Goal: Transaction & Acquisition: Purchase product/service

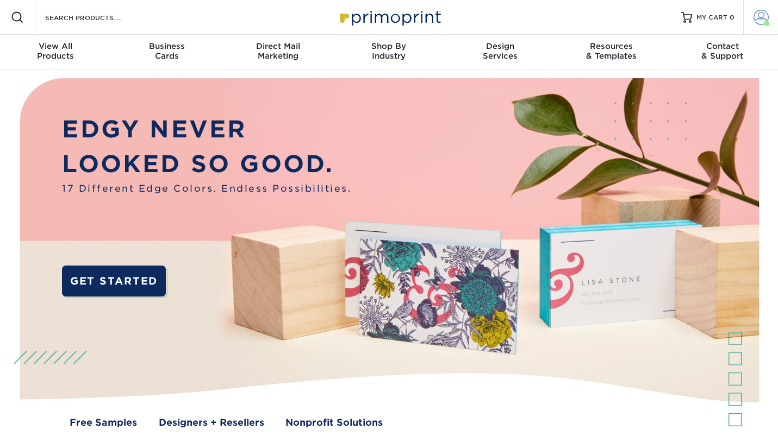
click at [759, 19] on span at bounding box center [760, 17] width 15 height 15
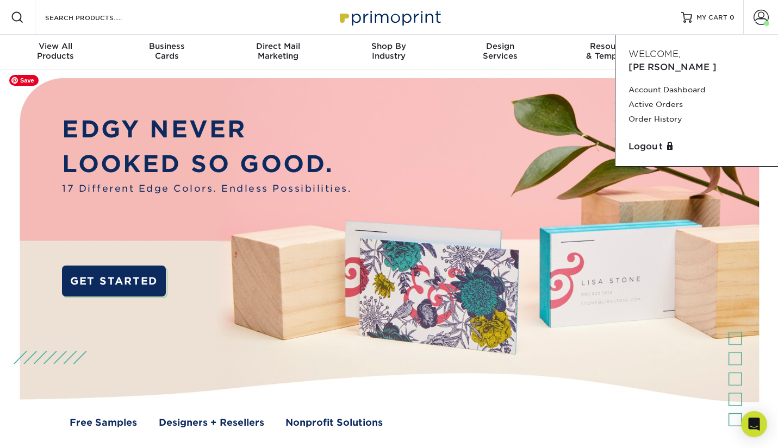
drag, startPoint x: 303, startPoint y: 136, endPoint x: 287, endPoint y: 135, distance: 15.8
click at [303, 136] on p "EDGY NEVER" at bounding box center [207, 129] width 290 height 35
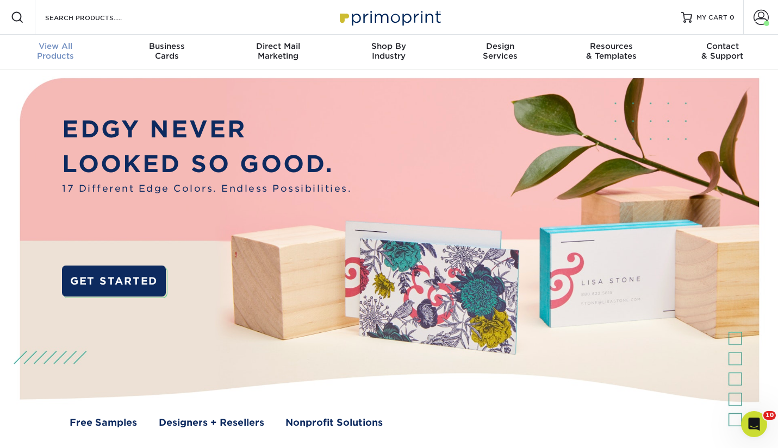
click at [46, 53] on div "View All Products" at bounding box center [55, 51] width 111 height 20
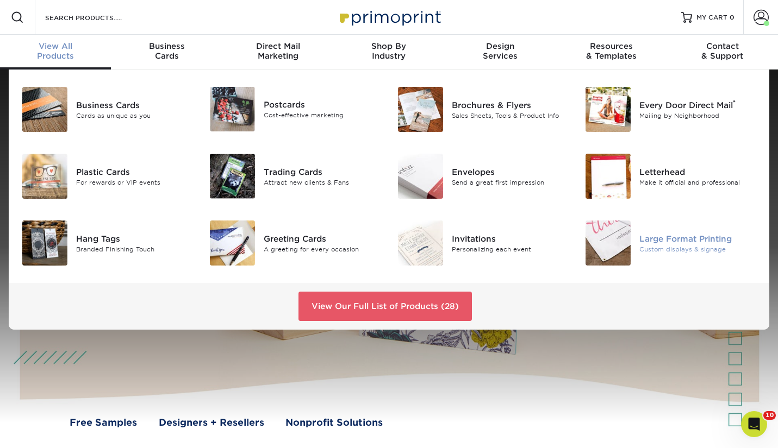
click at [611, 247] on img at bounding box center [607, 243] width 45 height 45
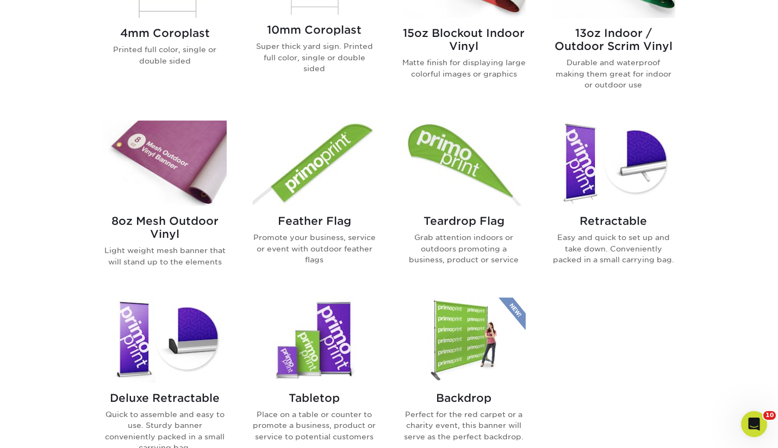
scroll to position [486, 0]
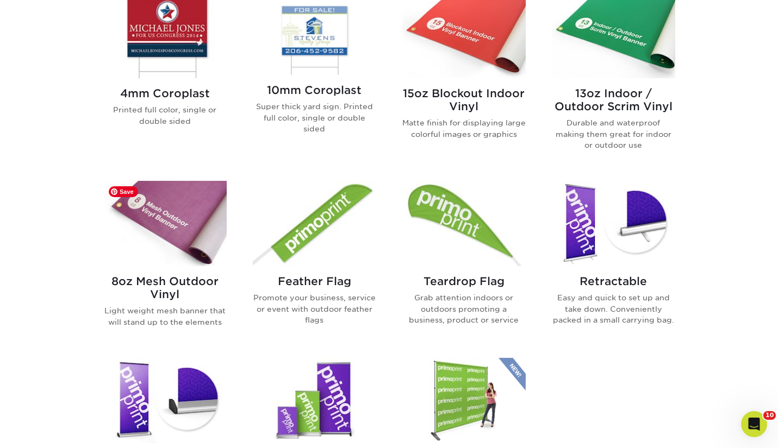
click at [155, 248] on img at bounding box center [164, 223] width 123 height 85
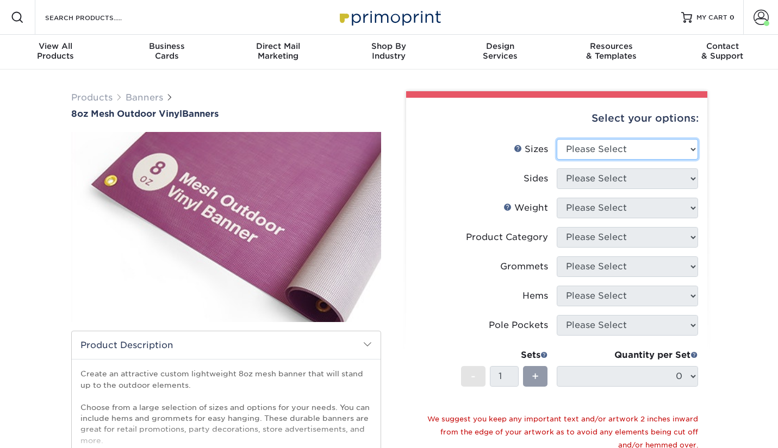
click at [635, 150] on select "Please Select 24" x 36" 24" x 48" 36" x 48" 36" x 60" 36" x 72" 36" x 96" 36" x…" at bounding box center [627, 149] width 141 height 21
select select "48.00x120.00"
click at [557, 139] on select "Please Select 24" x 36" 24" x 48" 36" x 48" 36" x 60" 36" x 72" 36" x 96" 36" x…" at bounding box center [627, 149] width 141 height 21
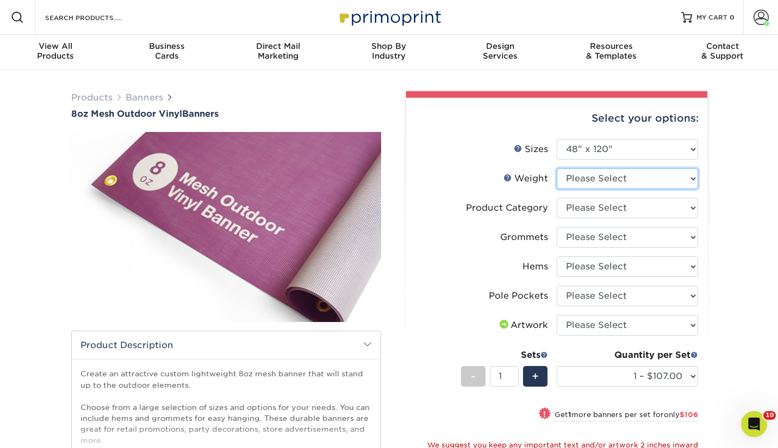
click at [603, 178] on select "Please Select 8OZMESH" at bounding box center [627, 179] width 141 height 21
select select "8OZMESH"
click at [557, 169] on select "Please Select 8OZMESH" at bounding box center [627, 179] width 141 height 21
click at [588, 218] on form "Sizes Help Sizes Please Select 24" x 36" 24" x 48" 36" x 48" 36" x 60" 36" x 72…" at bounding box center [557, 346] width 284 height 415
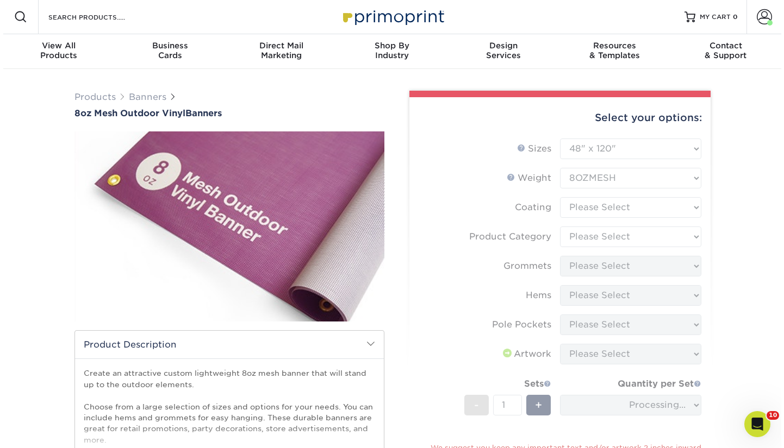
scroll to position [1, 0]
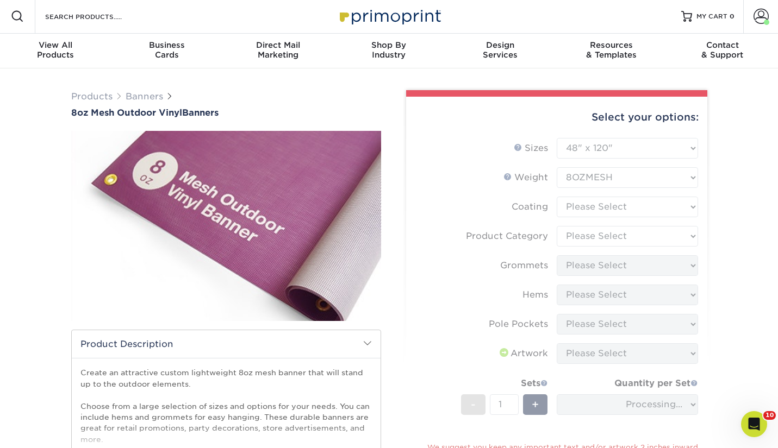
click at [595, 206] on form "Sizes Help Sizes Please Select 24" x 36" 24" x 48" 36" x 48" 36" x 60" 36" x 72…" at bounding box center [557, 347] width 284 height 418
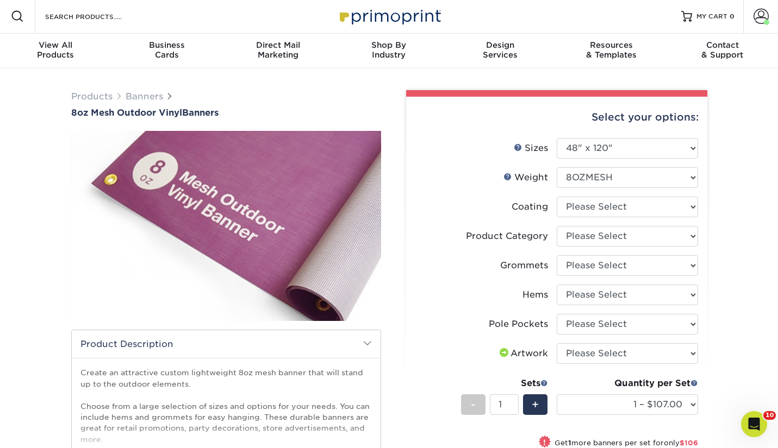
click at [424, 337] on li "Pole Pockets Please Select No Pole Pockets 2 in. Left and Right 2 in. Top and B…" at bounding box center [556, 328] width 283 height 29
click at [627, 144] on select "Please Select 24" x 36" 24" x 48" 36" x 48" 36" x 60" 36" x 72" 36" x 96" 36" x…" at bounding box center [627, 148] width 141 height 21
click at [627, 149] on select "Please Select 24" x 36" 24" x 48" 36" x 48" 36" x 60" 36" x 72" 36" x 96" 36" x…" at bounding box center [627, 148] width 141 height 21
select select "24.00x36.00"
click at [557, 138] on select "Please Select 24" x 36" 24" x 48" 36" x 48" 36" x 60" 36" x 72" 36" x 96" 36" x…" at bounding box center [627, 148] width 141 height 21
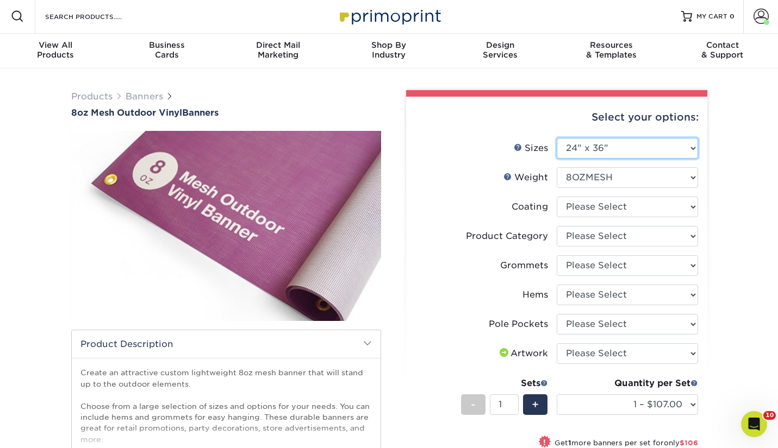
select select "-1"
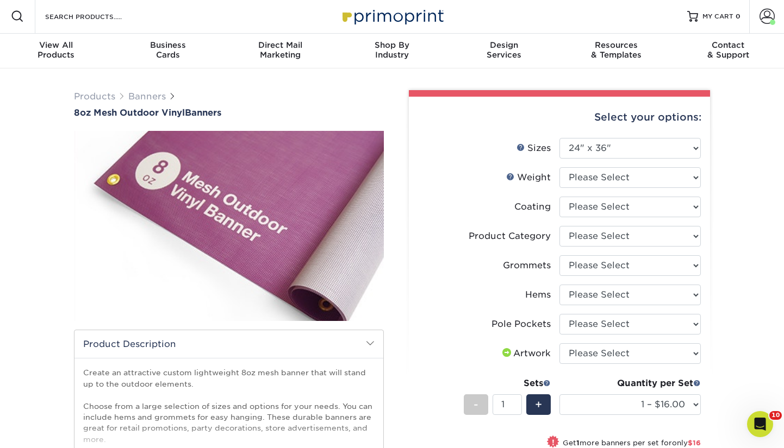
click at [494, 238] on div "Product Category" at bounding box center [510, 236] width 82 height 13
click at [587, 182] on select "Please Select 8OZMESH" at bounding box center [629, 177] width 141 height 21
select select "8OZMESH"
click at [559, 167] on select "Please Select 8OZMESH" at bounding box center [629, 177] width 141 height 21
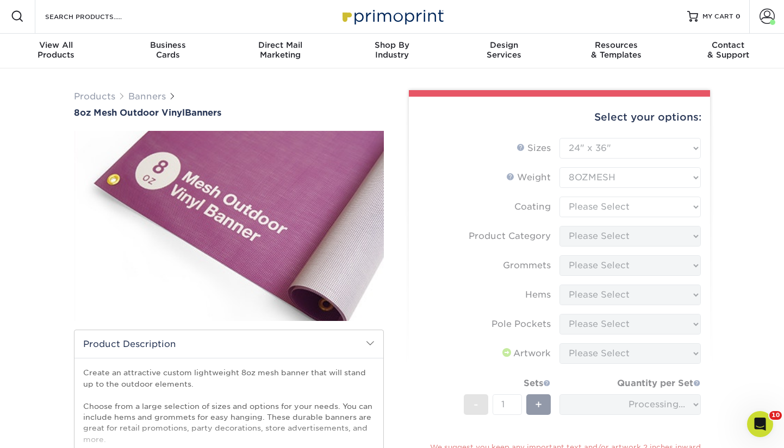
click at [585, 208] on form "Sizes Help Sizes Please Select 24" x 36" 24" x 48" 36" x 48" 36" x 60" 36" x 72…" at bounding box center [560, 347] width 284 height 418
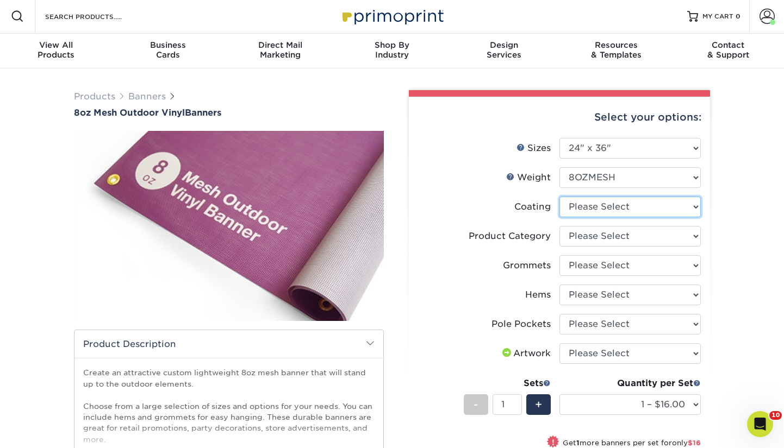
click at [587, 205] on select at bounding box center [629, 207] width 141 height 21
select select "3e7618de-abca-4bda-9f97-8b9129e913d8"
click at [559, 197] on select at bounding box center [629, 207] width 141 height 21
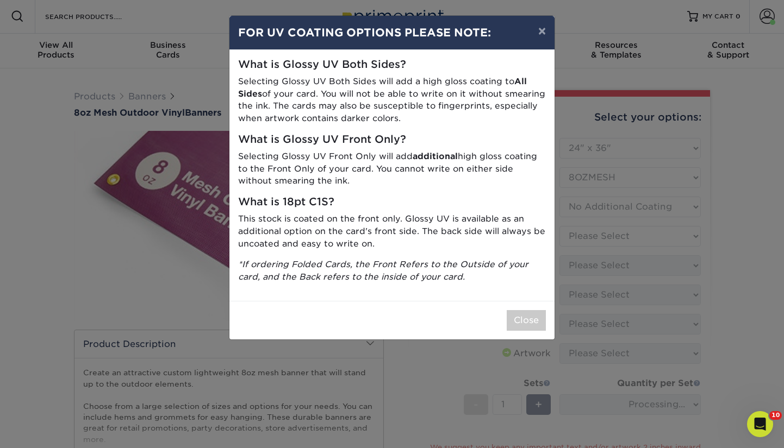
click at [587, 242] on div "× FOR UV COATING OPTIONS PLEASE NOTE: What is Glossy UV Both Sides? Selecting G…" at bounding box center [392, 224] width 784 height 448
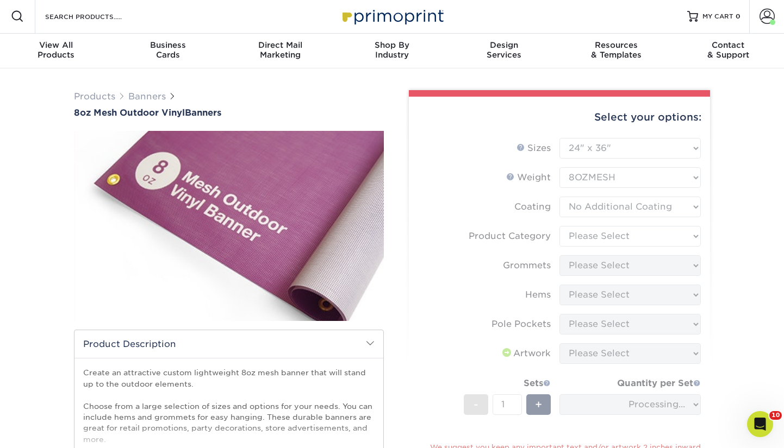
click at [587, 242] on form "Sizes Help Sizes Please Select 24" x 36" 24" x 48" 36" x 48" 36" x 60" 36" x 72…" at bounding box center [560, 347] width 284 height 418
click at [588, 240] on form "Sizes Help Sizes Please Select 24" x 36" 24" x 48" 36" x 48" 36" x 60" 36" x 72…" at bounding box center [560, 347] width 284 height 418
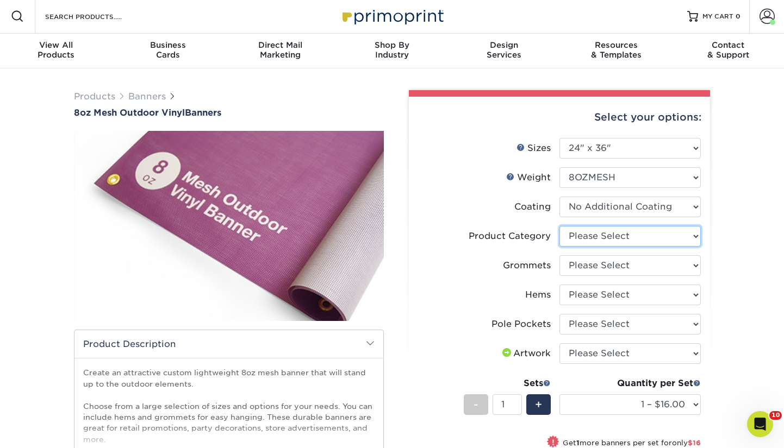
click at [588, 240] on select "Please Select 8oz Mesh Banner" at bounding box center [629, 236] width 141 height 21
select select "fb3711ff-1725-42e1-bc4f-134fa5e422b0"
click at [559, 226] on select "Please Select 8oz Mesh Banner" at bounding box center [629, 236] width 141 height 21
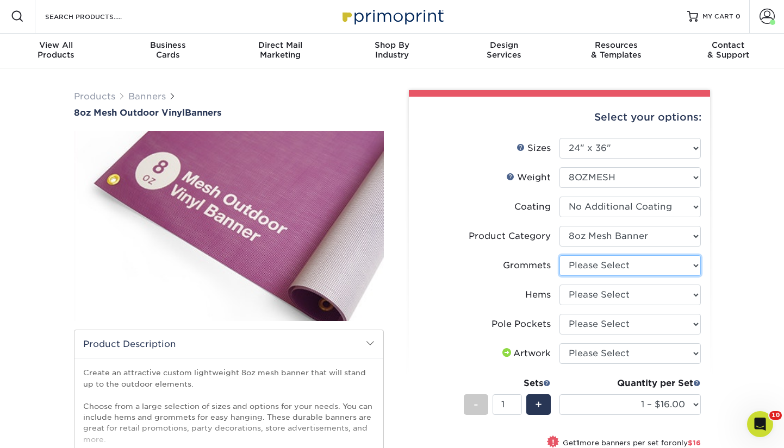
click at [585, 265] on select "Please Select No Grommets Yes, Grommet All 4 Corners Yes, Grommets Every 2 ft." at bounding box center [629, 266] width 141 height 21
click at [559, 256] on select "Please Select No Grommets Yes, Grommet All 4 Corners Yes, Grommets Every 2 ft." at bounding box center [629, 266] width 141 height 21
click at [597, 263] on select "Please Select No Grommets Yes, Grommet All 4 Corners Yes, Grommets Every 2 ft." at bounding box center [629, 266] width 141 height 21
click at [559, 256] on select "Please Select No Grommets Yes, Grommet All 4 Corners Yes, Grommets Every 2 ft." at bounding box center [629, 266] width 141 height 21
click at [618, 271] on select "Please Select No Grommets Yes, Grommet All 4 Corners Yes, Grommets Every 2 ft." at bounding box center [629, 266] width 141 height 21
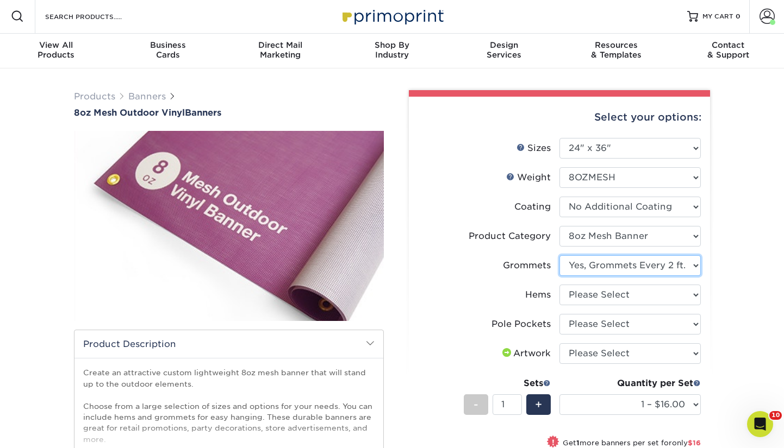
select select "ce33bba6-a87b-4293-934d-6f372bdce3e6"
click at [559, 256] on select "Please Select No Grommets Yes, Grommet All 4 Corners Yes, Grommets Every 2 ft." at bounding box center [629, 266] width 141 height 21
click at [631, 290] on select "Please Select No Hems/Pole Pockets Yes, Hems Top and Bottom Only Yes, Hems All …" at bounding box center [629, 295] width 141 height 21
select select "4e4ebf09-664b-4b70-8385-b564872d2e90"
click at [559, 285] on select "Please Select No Hems/Pole Pockets Yes, Hems Top and Bottom Only Yes, Hems All …" at bounding box center [629, 295] width 141 height 21
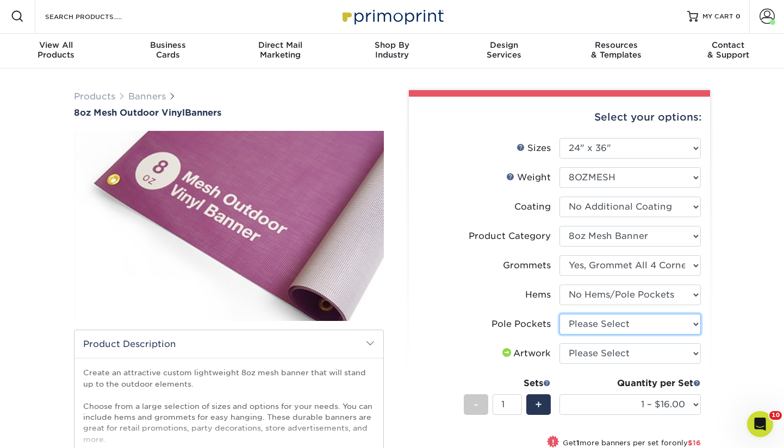
click at [633, 330] on select "Please Select No Pole Pockets 2 in. Left and Right 2 in. Top and Bottom 4 in. L…" at bounding box center [629, 324] width 141 height 21
click at [645, 325] on select "Please Select No Pole Pockets 2 in. Left and Right 2 in. Top and Bottom 4 in. L…" at bounding box center [629, 324] width 141 height 21
select select "462c5fe9-21e9-49a0-afb4-1c6e8664fe13"
click at [559, 314] on select "Please Select No Pole Pockets 2 in. Left and Right 2 in. Top and Bottom 4 in. L…" at bounding box center [629, 324] width 141 height 21
click at [639, 350] on select "Please Select I will upload files I need a design - $50" at bounding box center [629, 354] width 141 height 21
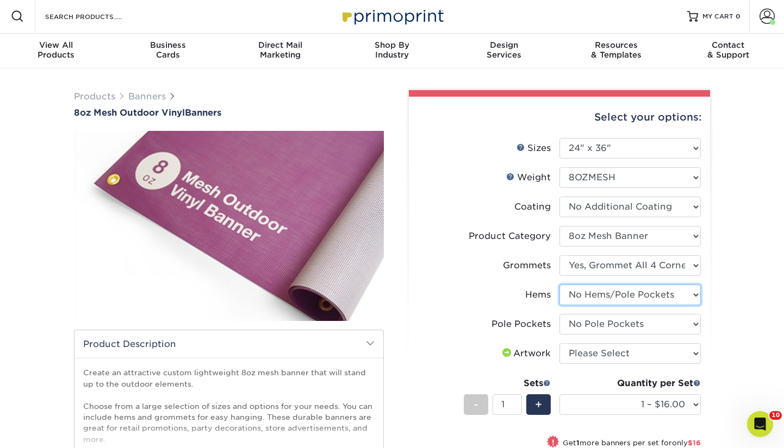
click at [654, 293] on select "Please Select No Hems/Pole Pockets Yes, Hems Top and Bottom Only Yes, Hems All …" at bounding box center [629, 295] width 141 height 21
click at [559, 285] on select "Please Select No Hems/Pole Pockets Yes, Hems Top and Bottom Only Yes, Hems All …" at bounding box center [629, 295] width 141 height 21
click at [739, 322] on div "Products Banners 8oz Mesh Outdoor Vinyl Banners Bleed: show more /" at bounding box center [392, 394] width 784 height 653
click at [655, 296] on select "Please Select No Hems/Pole Pockets Yes, Hems Top and Bottom Only Yes, Hems All …" at bounding box center [629, 295] width 141 height 21
click at [559, 285] on select "Please Select No Hems/Pole Pockets Yes, Hems Top and Bottom Only Yes, Hems All …" at bounding box center [629, 295] width 141 height 21
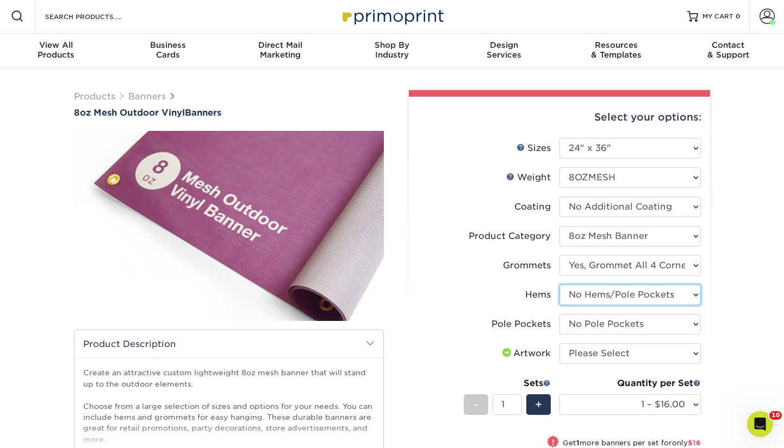
click at [638, 296] on select "Please Select No Hems/Pole Pockets Yes, Hems Top and Bottom Only Yes, Hems All …" at bounding box center [629, 295] width 141 height 21
select select "799b34bf-ff99-4291-b254-51157b744628"
click at [559, 285] on select "Please Select No Hems/Pole Pockets Yes, Hems Top and Bottom Only Yes, Hems All …" at bounding box center [629, 295] width 141 height 21
click at [727, 308] on div "Products Banners 8oz Mesh Outdoor Vinyl Banners Bleed: show more /" at bounding box center [392, 394] width 784 height 653
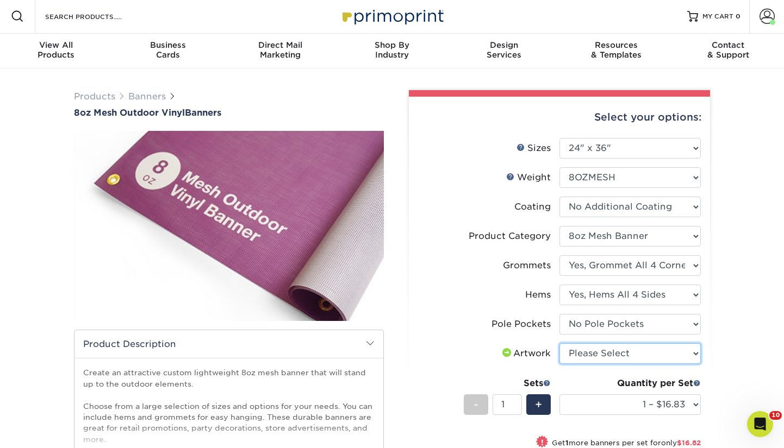
click at [625, 358] on select "Please Select I will upload files I need a design - $50" at bounding box center [629, 354] width 141 height 21
select select "upload"
click at [559, 344] on select "Please Select I will upload files I need a design - $50" at bounding box center [629, 354] width 141 height 21
click at [716, 330] on div "Select your options: Sizes Help Sizes Please Select 24" x 36" 24" x 48" -" at bounding box center [555, 390] width 326 height 601
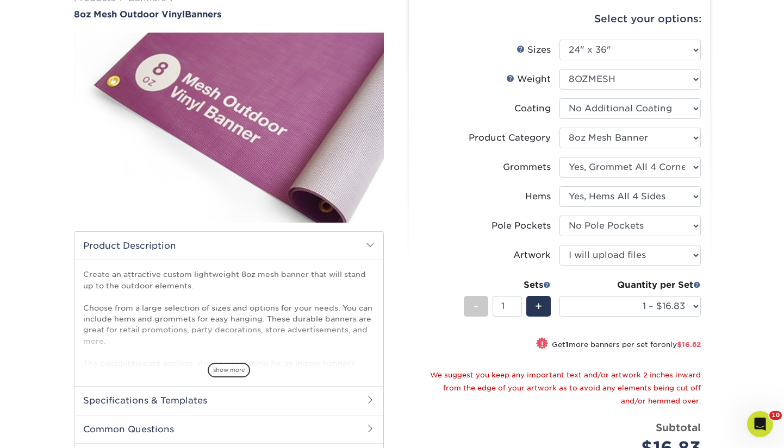
scroll to position [106, 0]
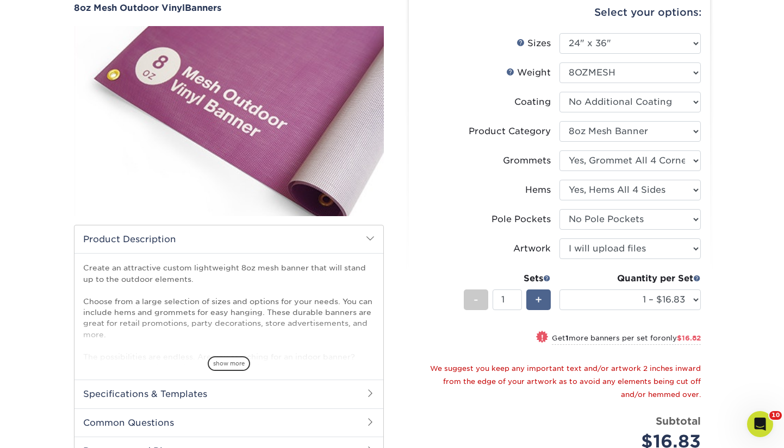
click at [542, 301] on div "+" at bounding box center [538, 300] width 24 height 21
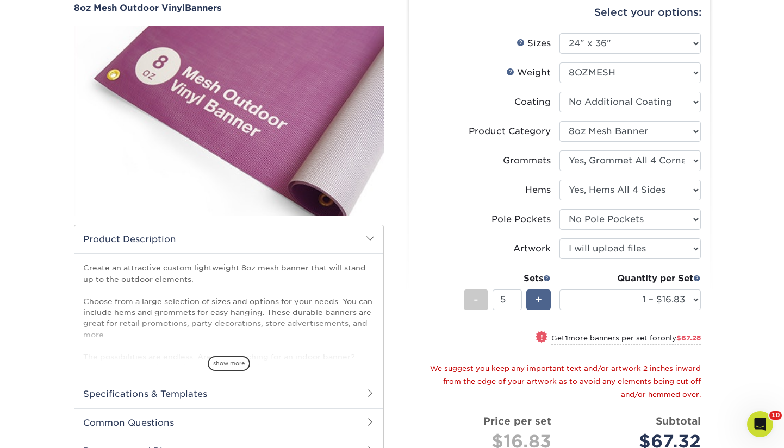
type input "6"
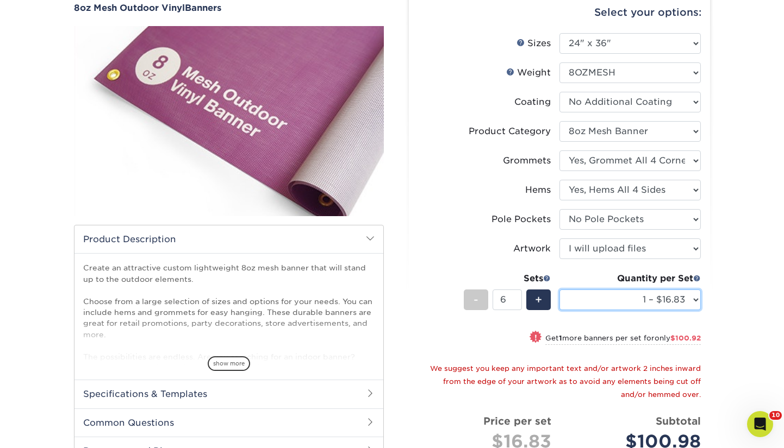
click at [621, 297] on select "1 – $16.83 2 – $33.65 3 – $50.48 4 – $67.30 5 – $84.13 6 – $100.95 7 – $117.78 …" at bounding box center [629, 300] width 141 height 21
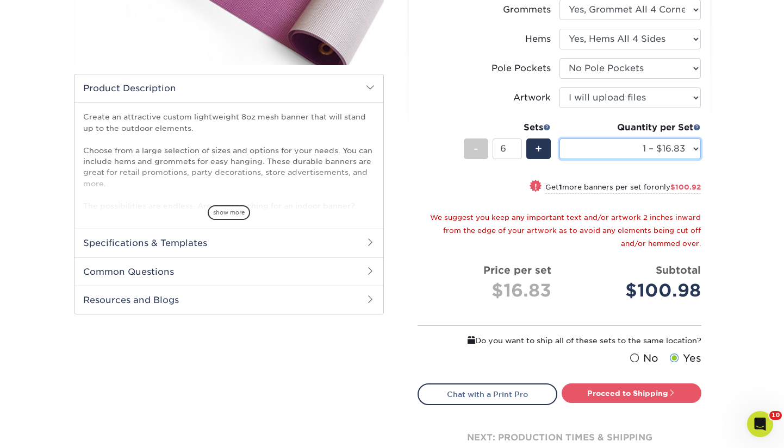
scroll to position [216, 0]
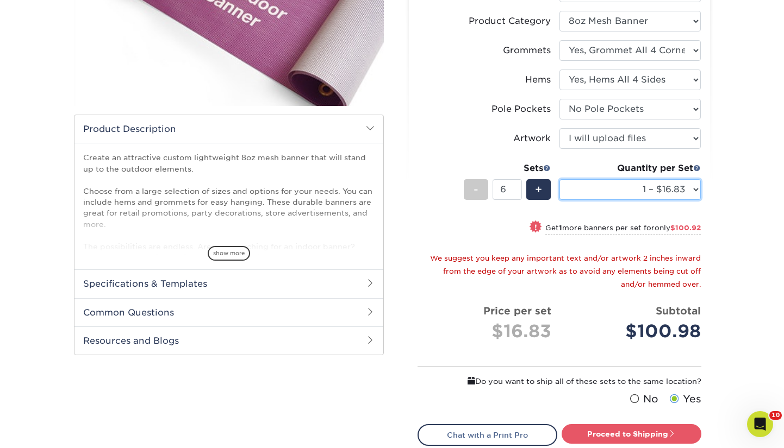
click at [657, 185] on select "1 – $16.83 2 – $33.65 3 – $50.48 4 – $67.30 5 – $84.13 6 – $100.95 7 – $117.78 …" at bounding box center [629, 189] width 141 height 21
select select "2 – $33.65"
click at [559, 179] on select "1 – $16.83 2 – $33.65 3 – $50.48 4 – $67.30 5 – $84.13 6 – $100.95 7 – $117.78 …" at bounding box center [629, 189] width 141 height 21
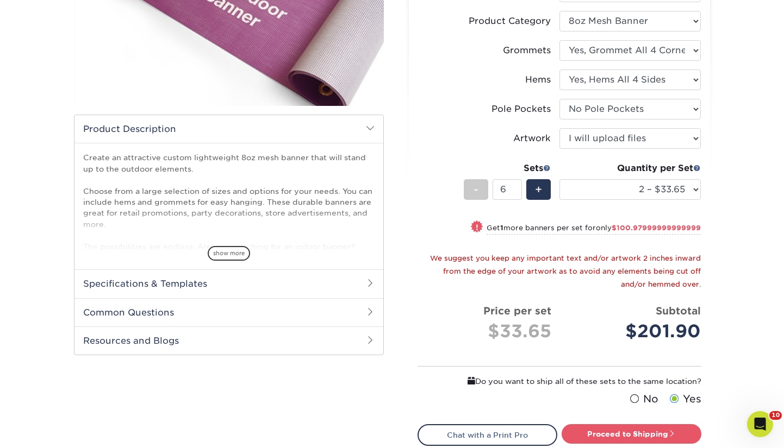
click at [727, 196] on div "Products Banners 8oz Mesh Outdoor Vinyl Banners Bleed: show more /" at bounding box center [392, 201] width 784 height 697
click at [734, 196] on div "Products Banners 8oz Mesh Outdoor Vinyl Banners Bleed: show more /" at bounding box center [392, 201] width 784 height 697
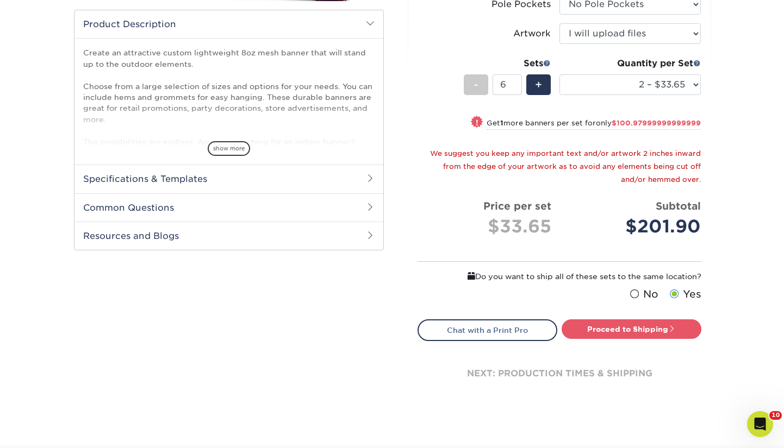
scroll to position [334, 0]
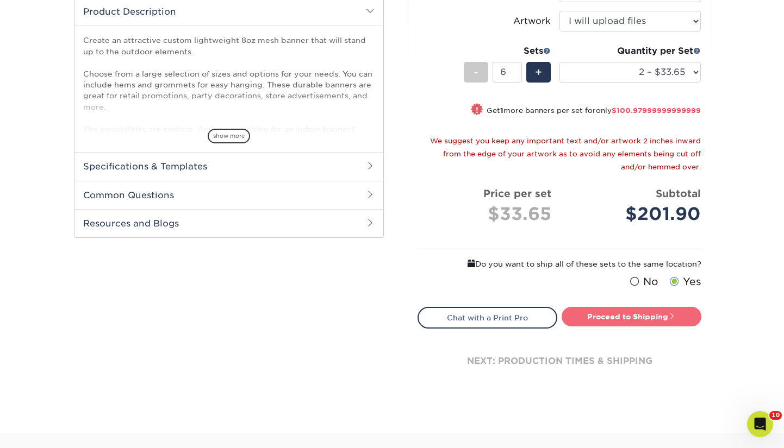
click at [621, 311] on link "Proceed to Shipping" at bounding box center [632, 317] width 140 height 20
type input "Set 1"
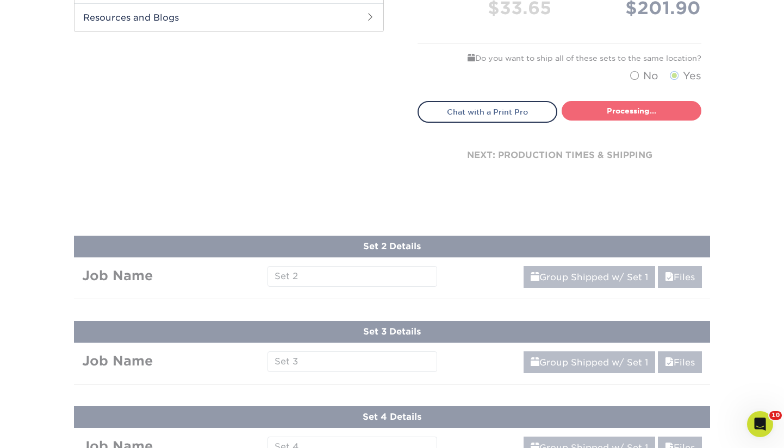
select select "38a32a02-5e09-4d32-ba6f-a5a48b4c6e0c"
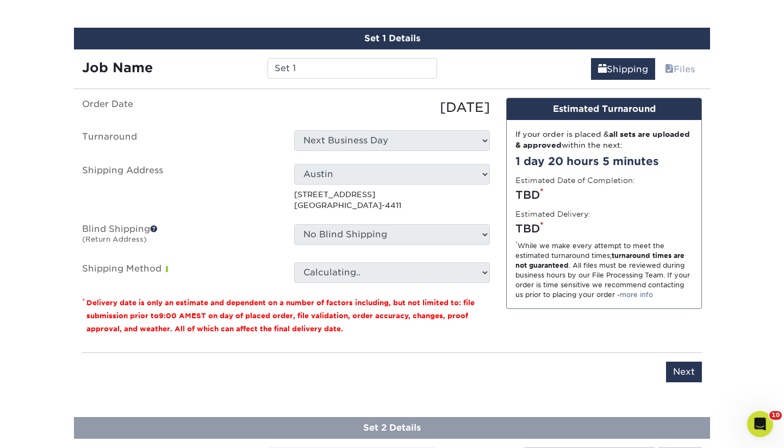
scroll to position [670, 0]
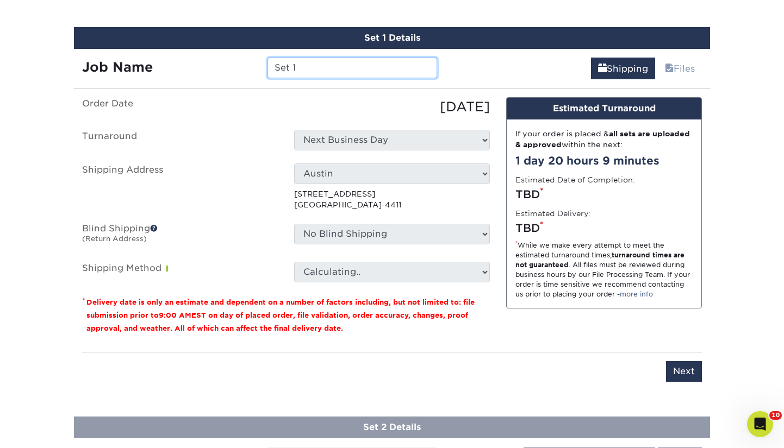
drag, startPoint x: 348, startPoint y: 71, endPoint x: 225, endPoint y: 68, distance: 123.4
click at [225, 68] on div "Job Name Set 1" at bounding box center [259, 68] width 371 height 21
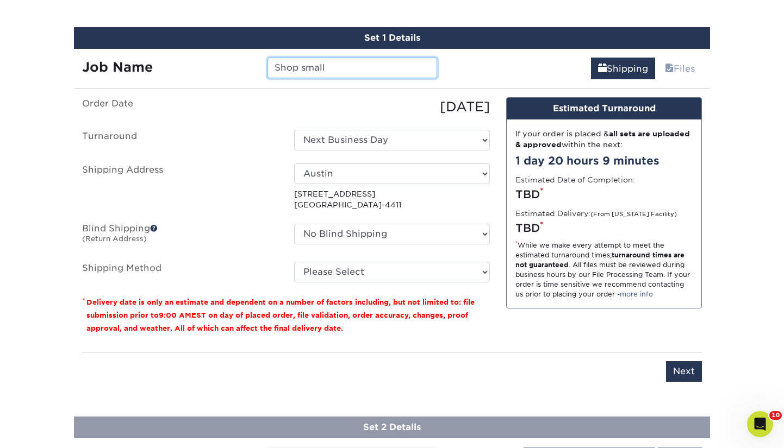
type input "Shop small"
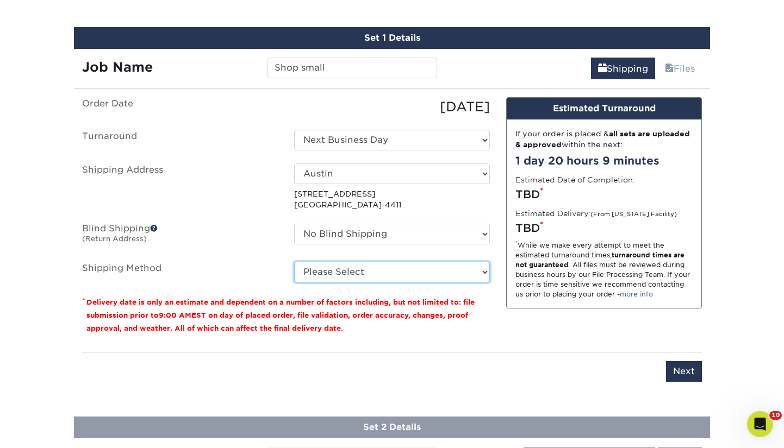
click at [352, 263] on select "Please Select Ground Shipping (+$27.66) 3 Day Shipping Service (+$45.14) 2 Day …" at bounding box center [392, 272] width 196 height 21
select select "03"
click at [294, 262] on select "Please Select Ground Shipping (+$27.66) 3 Day Shipping Service (+$45.14) 2 Day …" at bounding box center [392, 272] width 196 height 21
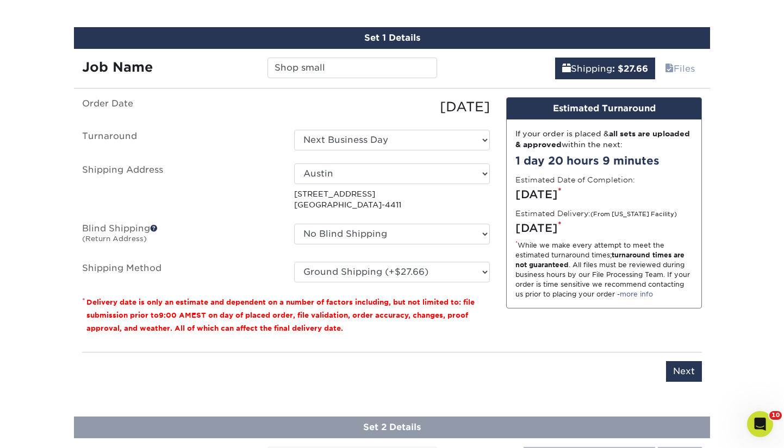
click at [562, 340] on div "Design Estimated Turnaround If your order is placed & all sets are uploaded & a…" at bounding box center [604, 220] width 212 height 246
click at [404, 140] on select "Select One Next Business Day" at bounding box center [392, 140] width 196 height 21
click at [294, 130] on select "Select One Next Business Day" at bounding box center [392, 140] width 196 height 21
click at [387, 175] on select "Select One 810 Osceola (Natalie's Home) Artifact Austin Belleair Brooklyn Stora…" at bounding box center [392, 174] width 196 height 21
select select "255770"
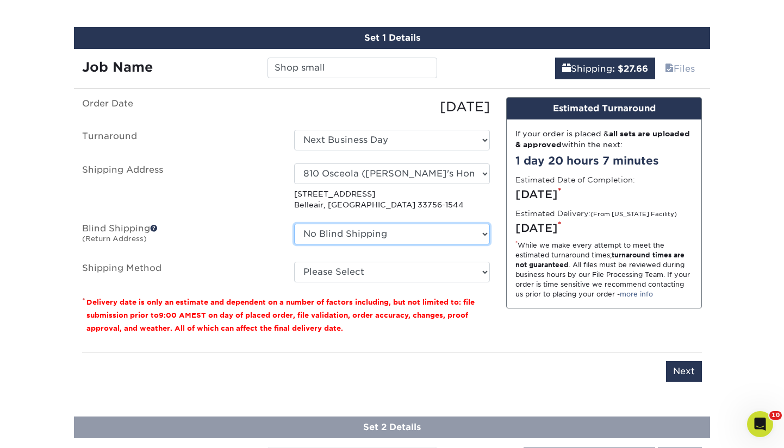
click at [392, 239] on select "No Blind Shipping 810 Osceola (Natalie's Home) Artifact Austin Belleair Brookly…" at bounding box center [392, 234] width 196 height 21
click at [294, 224] on select "No Blind Shipping 810 Osceola (Natalie's Home) Artifact Austin Belleair Brookly…" at bounding box center [392, 234] width 196 height 21
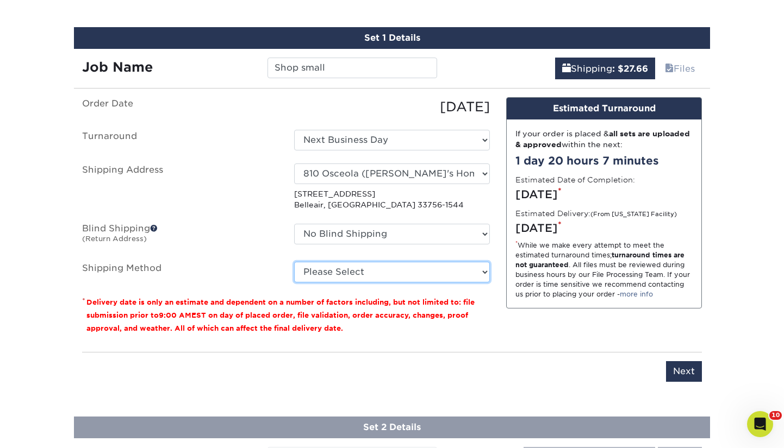
click at [378, 274] on select "Please Select Ground Shipping (+$33.87) 3 Day Shipping Service (+$57.42) 2 Day …" at bounding box center [392, 272] width 196 height 21
select select "03"
click at [294, 262] on select "Please Select Ground Shipping (+$33.87) 3 Day Shipping Service (+$57.42) 2 Day …" at bounding box center [392, 272] width 196 height 21
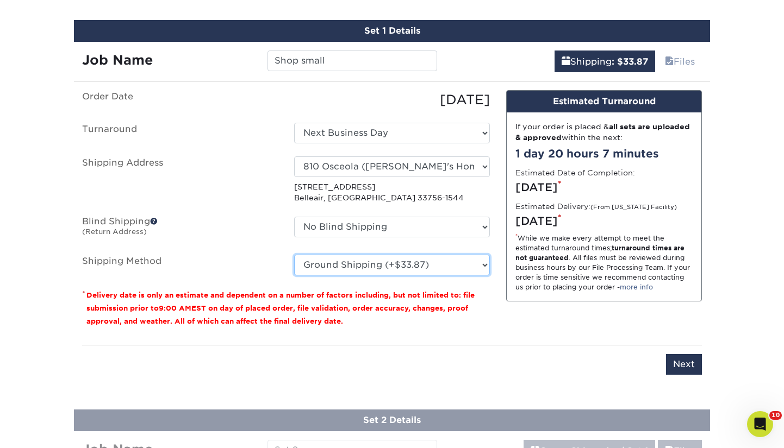
scroll to position [677, 0]
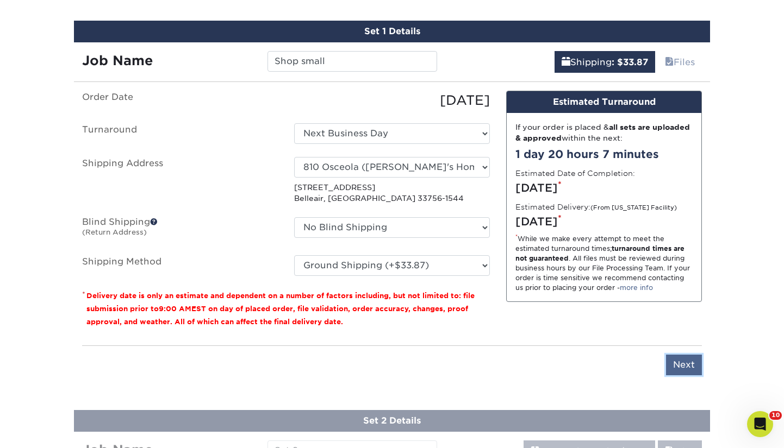
click at [686, 364] on input "Next" at bounding box center [684, 365] width 36 height 21
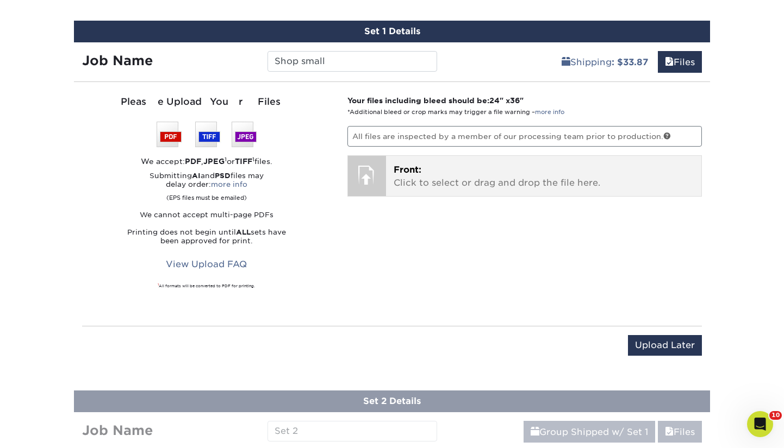
click at [381, 172] on div at bounding box center [367, 175] width 38 height 38
click at [452, 176] on p "Front: Click to select or drag and drop the file here." at bounding box center [544, 177] width 301 height 26
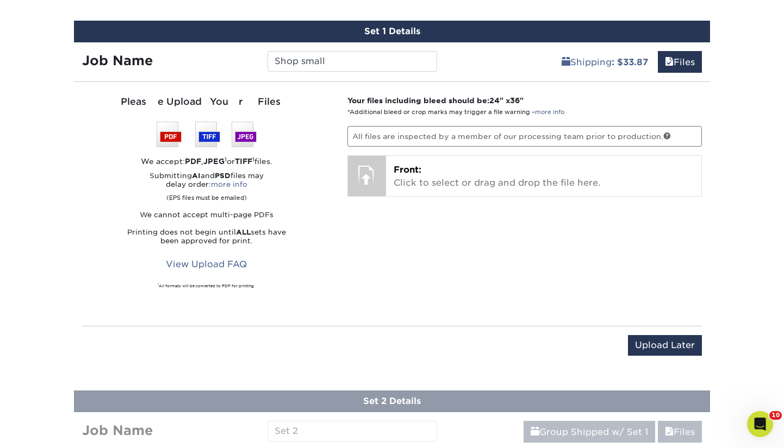
click at [465, 211] on div "Your files including bleed should be: 24 " x 36 " *Additional bleed or crop mar…" at bounding box center [524, 204] width 371 height 218
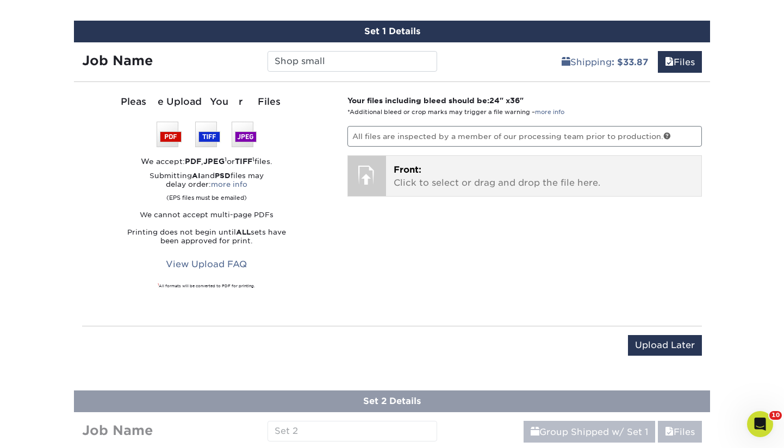
click at [429, 182] on p "Front: Click to select or drag and drop the file here." at bounding box center [544, 177] width 301 height 26
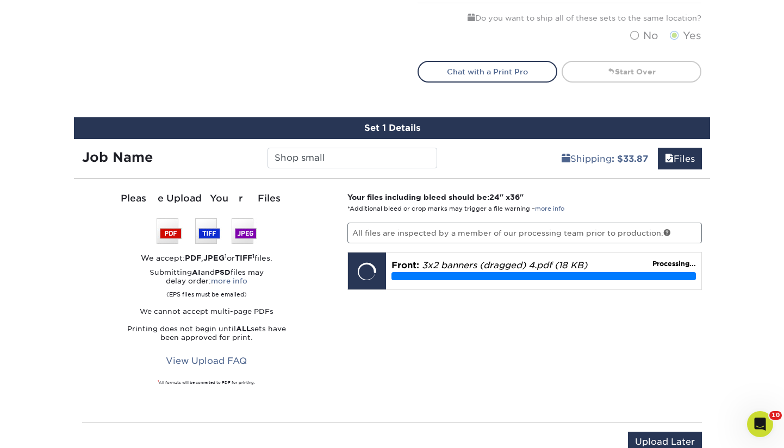
scroll to position [698, 0]
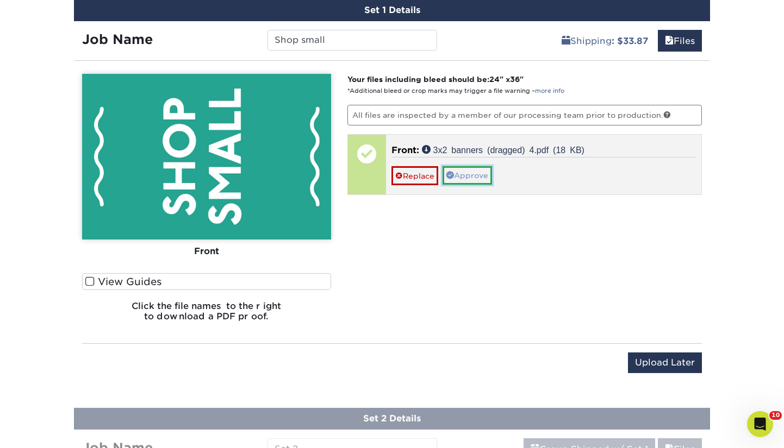
click at [467, 176] on link "Approve" at bounding box center [467, 175] width 49 height 18
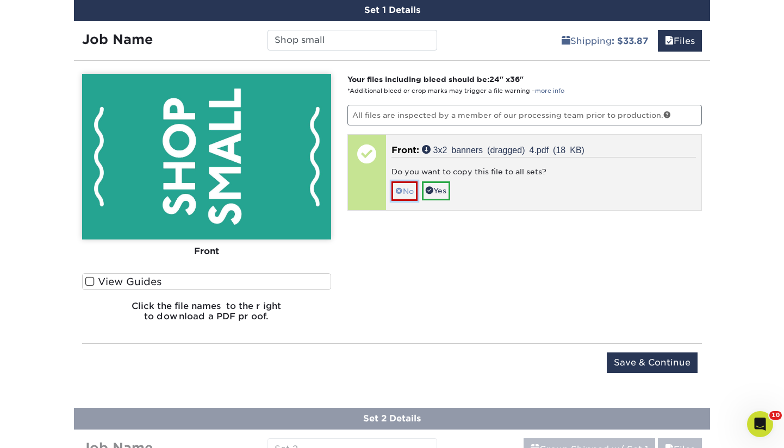
click at [411, 189] on link "No" at bounding box center [404, 191] width 26 height 19
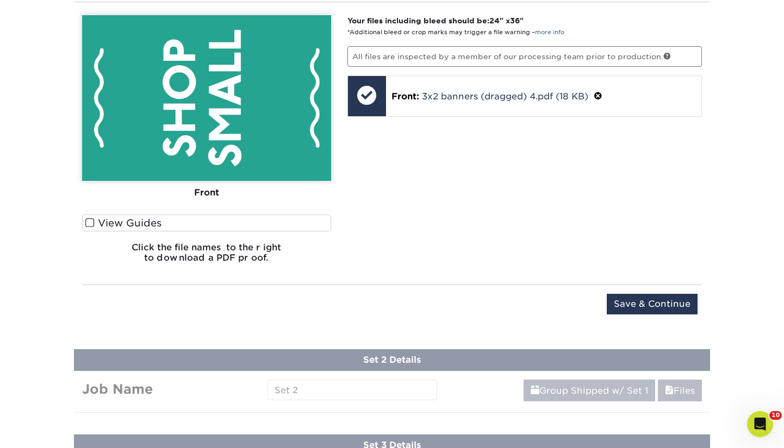
scroll to position [764, 0]
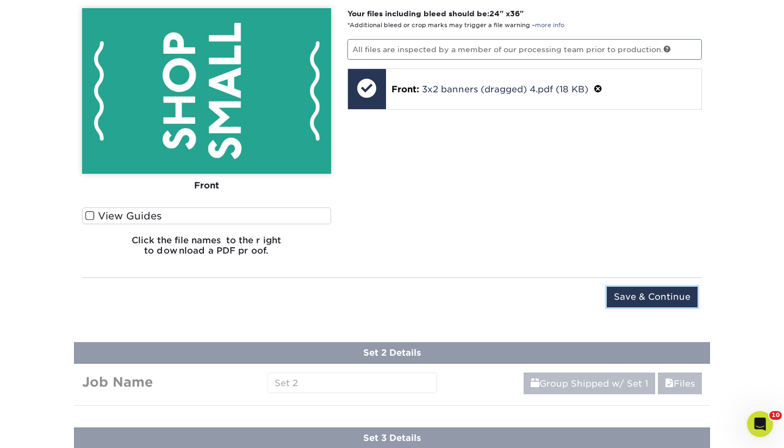
click at [647, 287] on input "Save & Continue" at bounding box center [652, 297] width 91 height 21
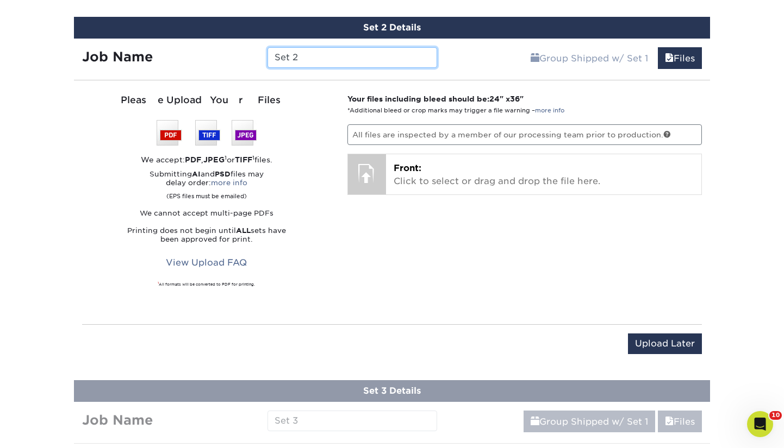
drag, startPoint x: 315, startPoint y: 57, endPoint x: 275, endPoint y: 54, distance: 40.3
click at [275, 54] on input "Set 2" at bounding box center [351, 57] width 169 height 21
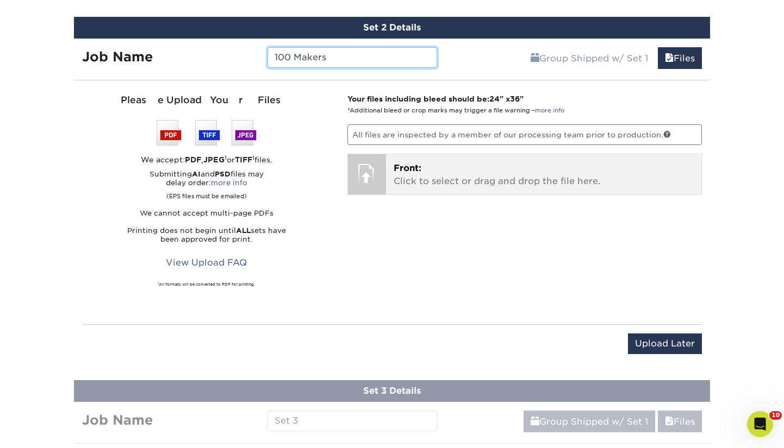
type input "100 Makers"
click at [442, 157] on div "Front: Click to select or drag and drop the file here. Choose file" at bounding box center [544, 174] width 316 height 40
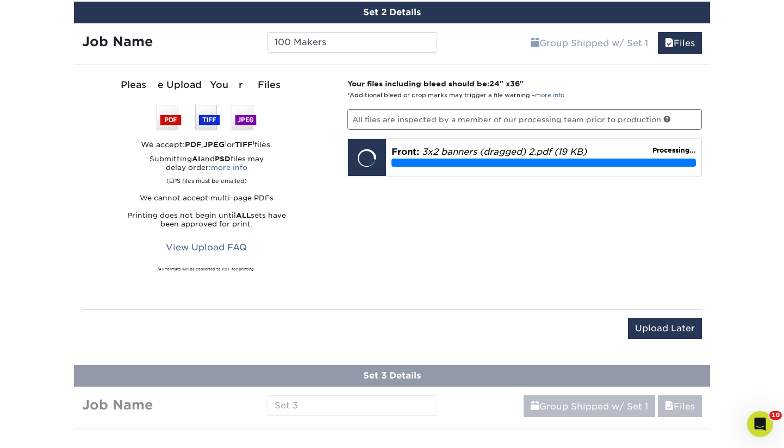
scroll to position [780, 0]
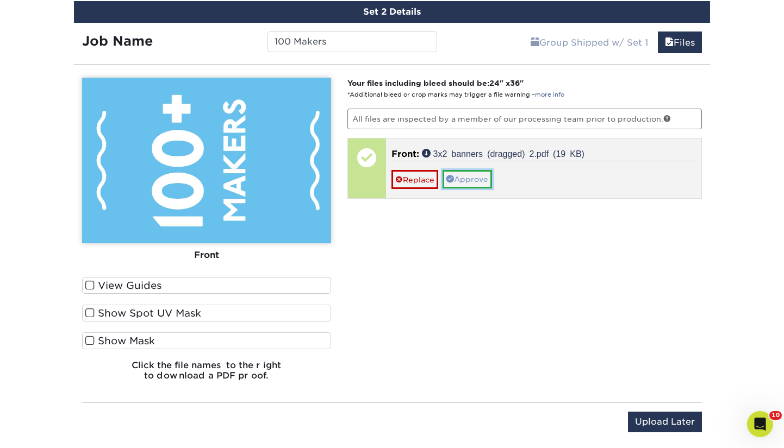
click at [479, 180] on link "Approve" at bounding box center [467, 179] width 49 height 18
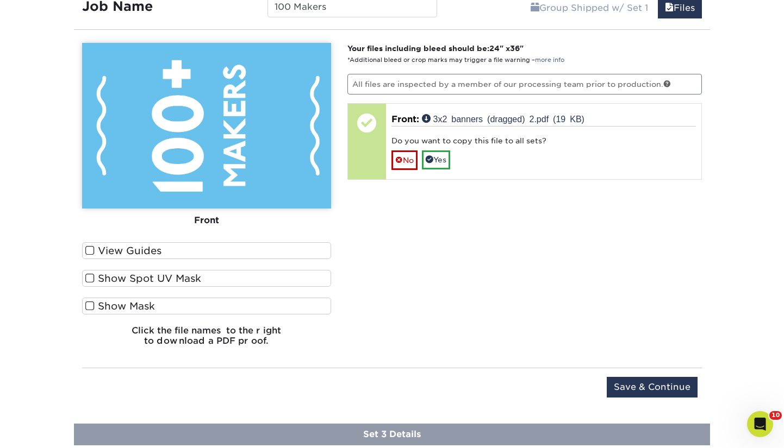
scroll to position [843, 0]
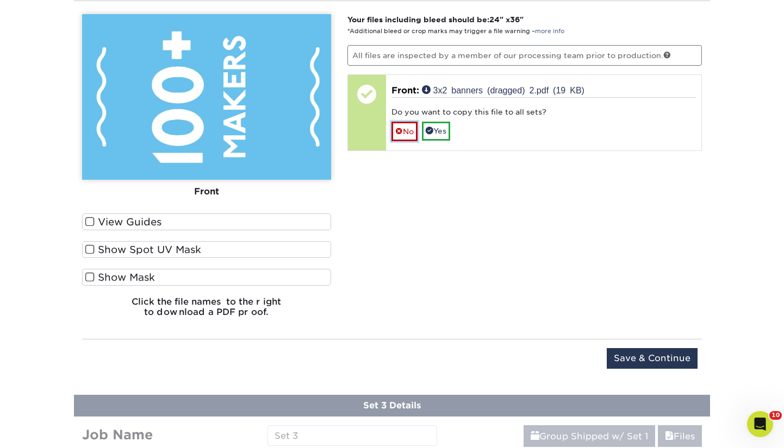
click at [403, 131] on link "No" at bounding box center [404, 131] width 26 height 19
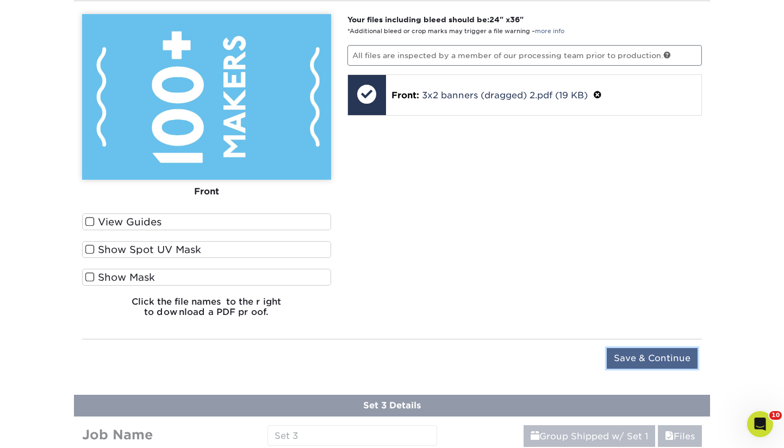
click at [651, 352] on input "Save & Continue" at bounding box center [652, 358] width 91 height 21
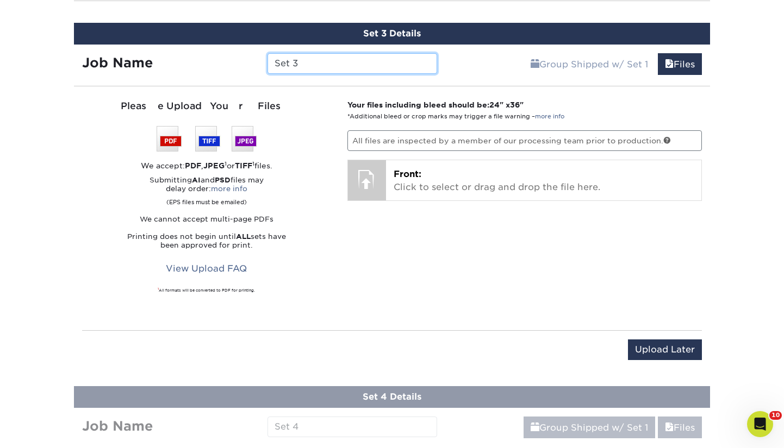
drag, startPoint x: 372, startPoint y: 63, endPoint x: 218, endPoint y: 57, distance: 154.5
click at [225, 58] on div "Job Name Set 3" at bounding box center [259, 63] width 371 height 21
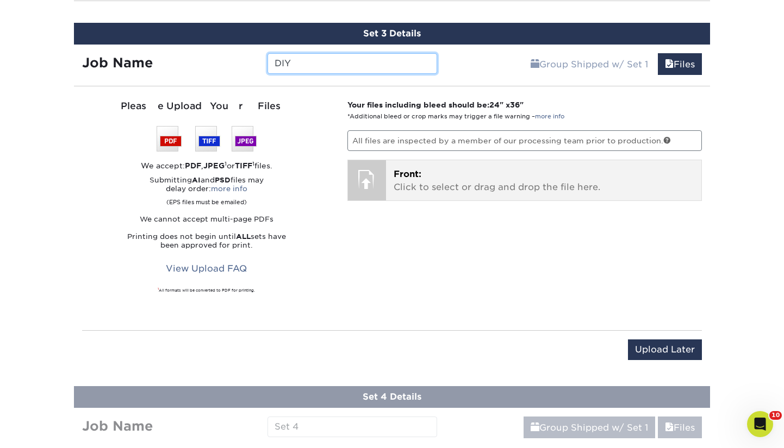
type input "DIY"
click at [365, 177] on div at bounding box center [367, 179] width 38 height 38
click at [433, 163] on div "Front: Click to select or drag and drop the file here. Choose file" at bounding box center [544, 180] width 316 height 40
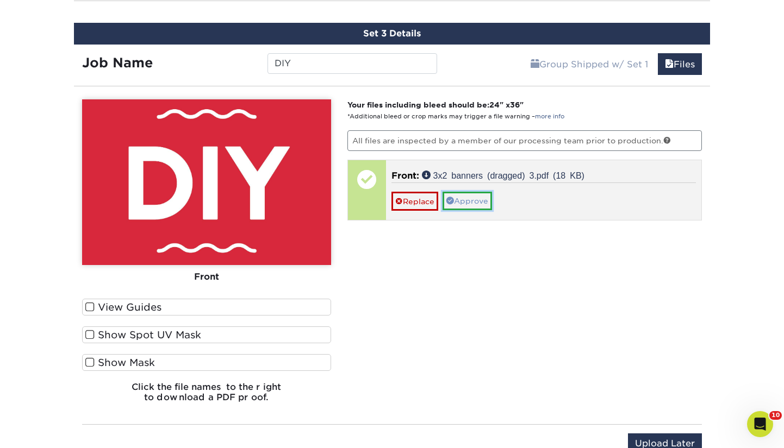
click at [472, 206] on link "Approve" at bounding box center [467, 201] width 49 height 18
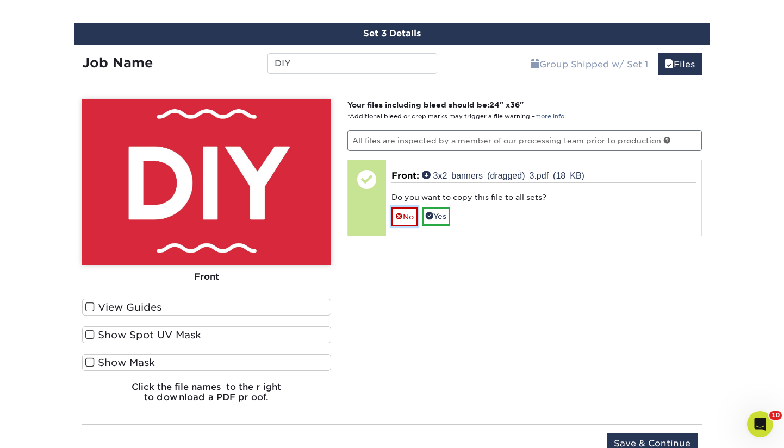
click at [407, 215] on link "No" at bounding box center [404, 216] width 26 height 19
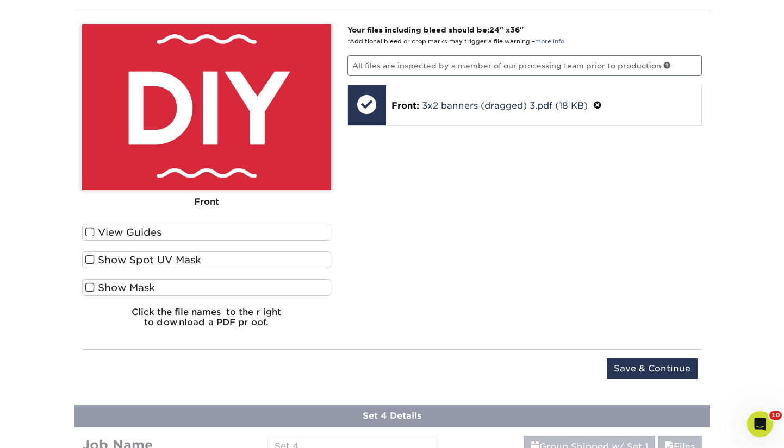
scroll to position [914, 0]
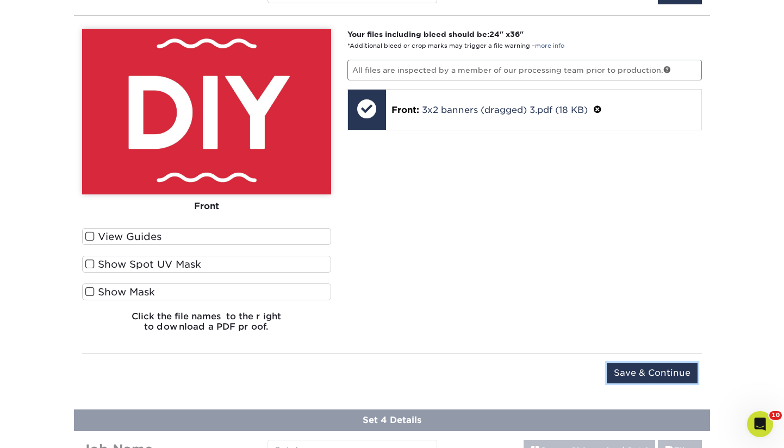
click at [651, 367] on input "Save & Continue" at bounding box center [652, 373] width 91 height 21
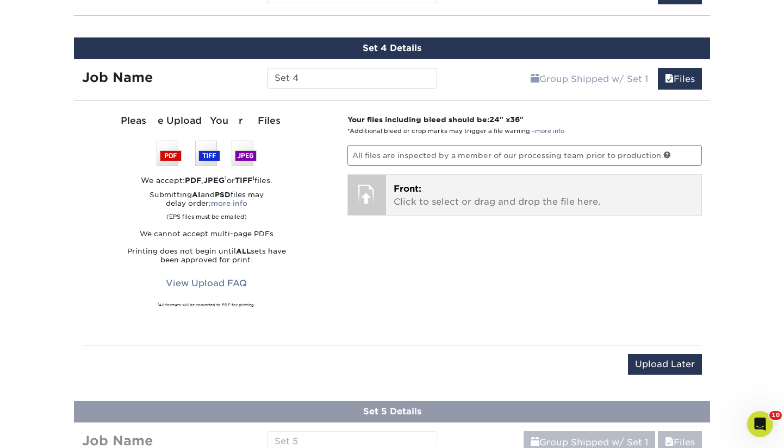
click at [568, 193] on p "Front: Click to select or drag and drop the file here." at bounding box center [544, 196] width 301 height 26
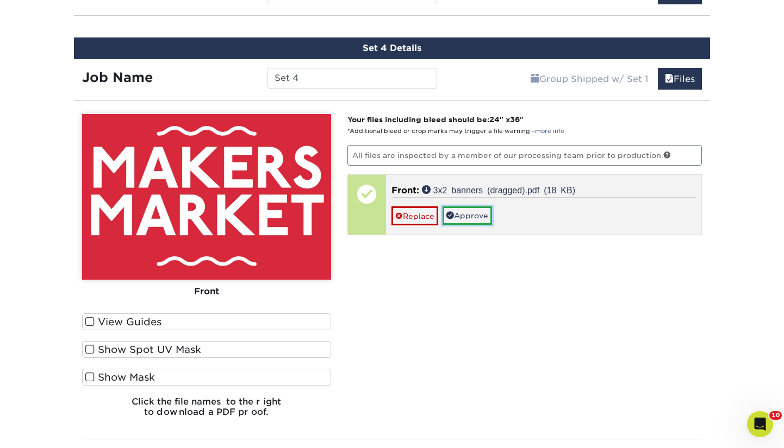
drag, startPoint x: 474, startPoint y: 216, endPoint x: 467, endPoint y: 221, distance: 8.9
click at [474, 216] on link "Approve" at bounding box center [467, 216] width 49 height 18
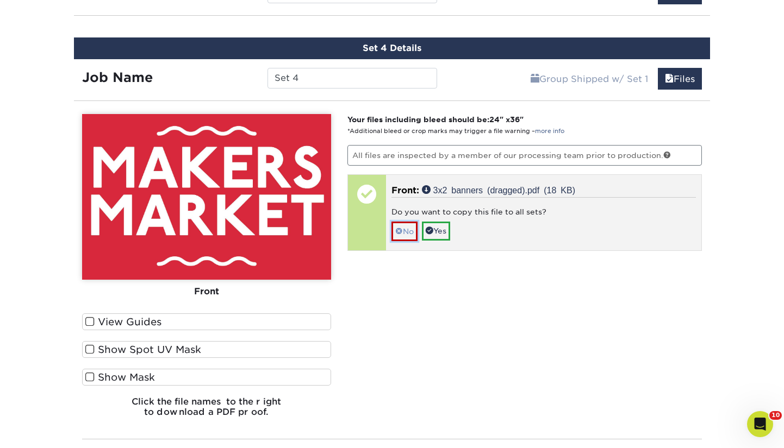
click at [407, 229] on link "No" at bounding box center [404, 231] width 26 height 19
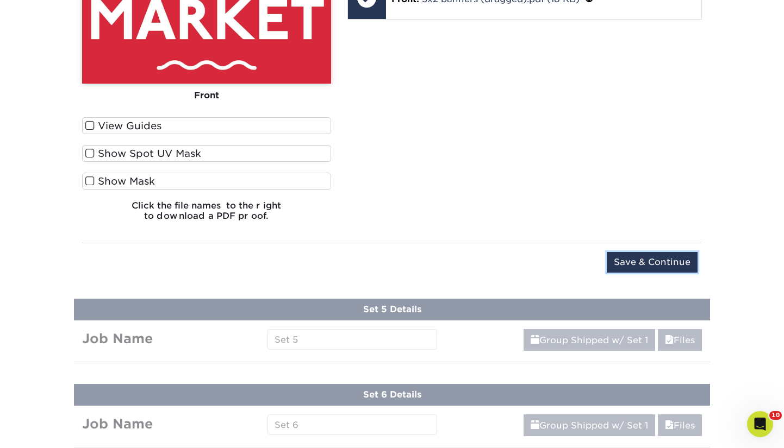
click at [655, 257] on input "Save & Continue" at bounding box center [652, 262] width 91 height 21
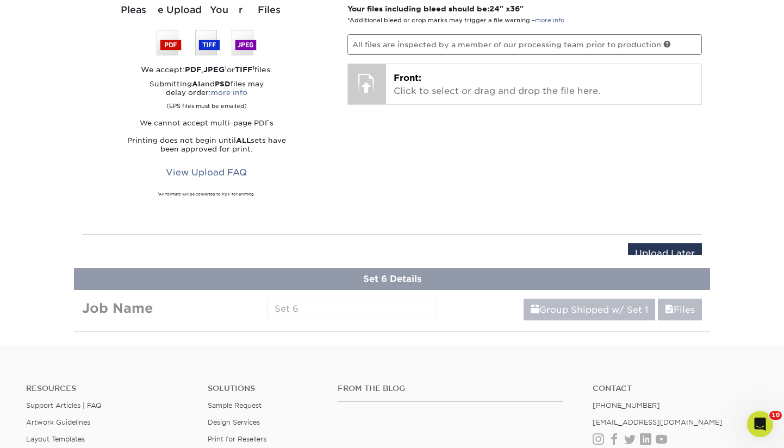
scroll to position [853, 0]
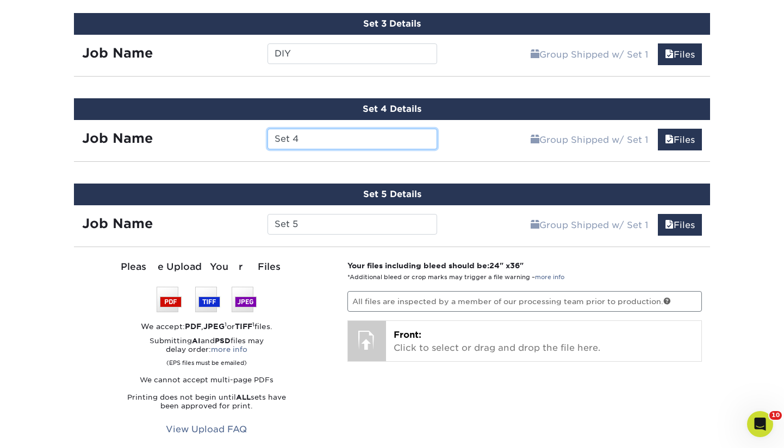
drag, startPoint x: 332, startPoint y: 135, endPoint x: 236, endPoint y: 138, distance: 96.3
click at [236, 138] on div "Job Name Set 4" at bounding box center [259, 139] width 371 height 21
type input "Makers Market"
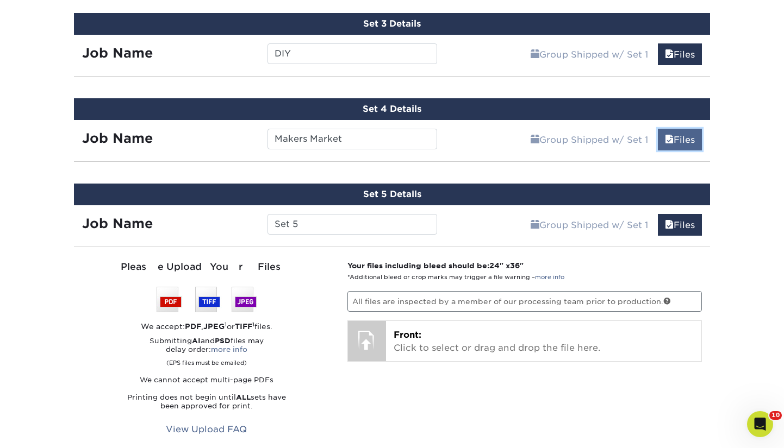
click at [686, 142] on link "Files" at bounding box center [680, 140] width 44 height 22
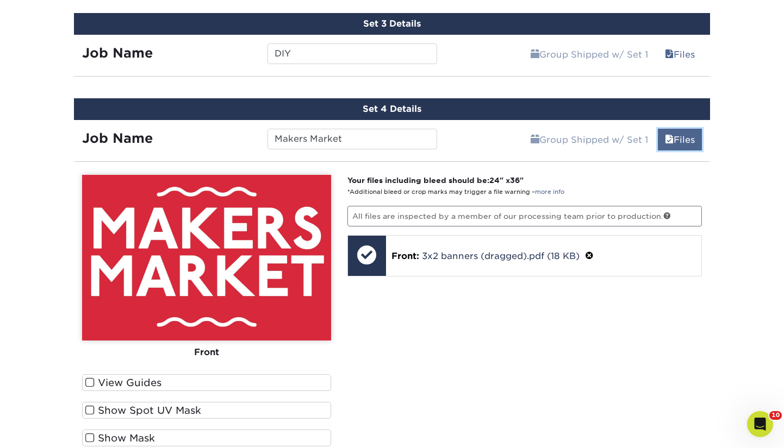
click at [687, 143] on link "Files" at bounding box center [680, 140] width 44 height 22
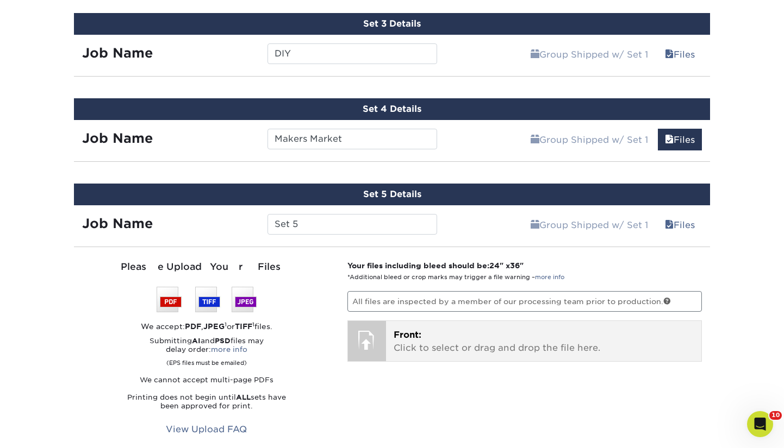
click at [538, 349] on p "Front: Click to select or drag and drop the file here." at bounding box center [544, 342] width 301 height 26
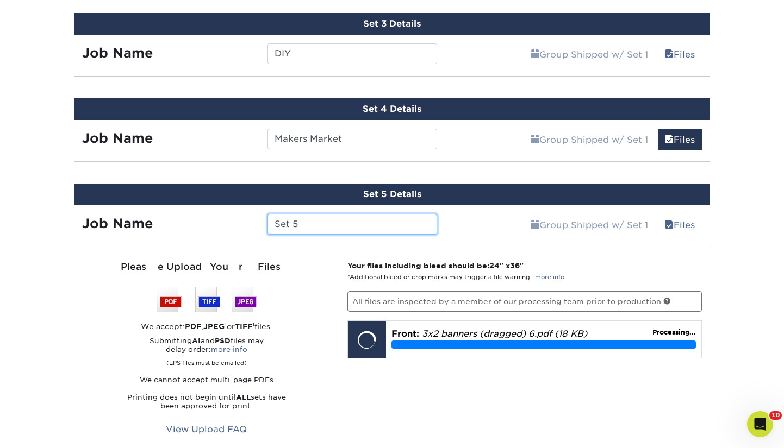
click at [395, 223] on input "Set 5" at bounding box center [351, 224] width 169 height 21
click at [705, 276] on div "Your files including bleed should be: 24 " x 36 " *Additional bleed or crop mar…" at bounding box center [524, 369] width 371 height 218
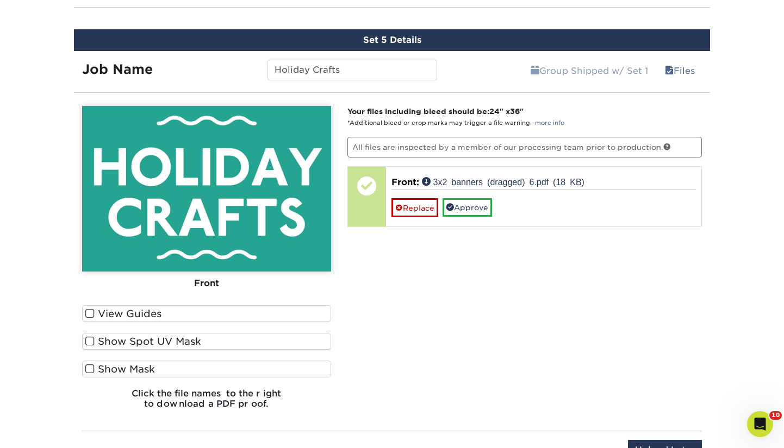
scroll to position [1039, 0]
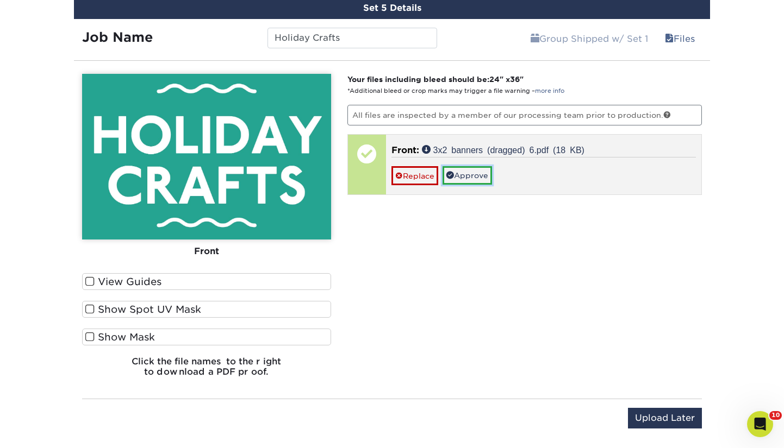
drag, startPoint x: 478, startPoint y: 178, endPoint x: 461, endPoint y: 179, distance: 17.4
click at [478, 178] on link "Approve" at bounding box center [467, 175] width 49 height 18
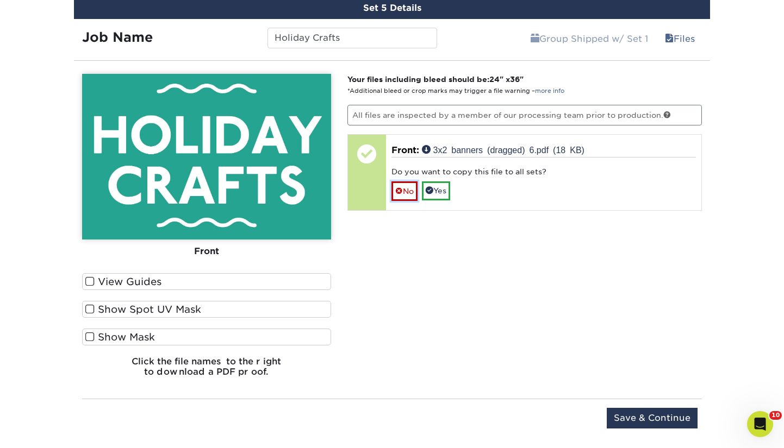
drag, startPoint x: 407, startPoint y: 188, endPoint x: 420, endPoint y: 219, distance: 34.3
click at [407, 188] on link "No" at bounding box center [404, 191] width 26 height 19
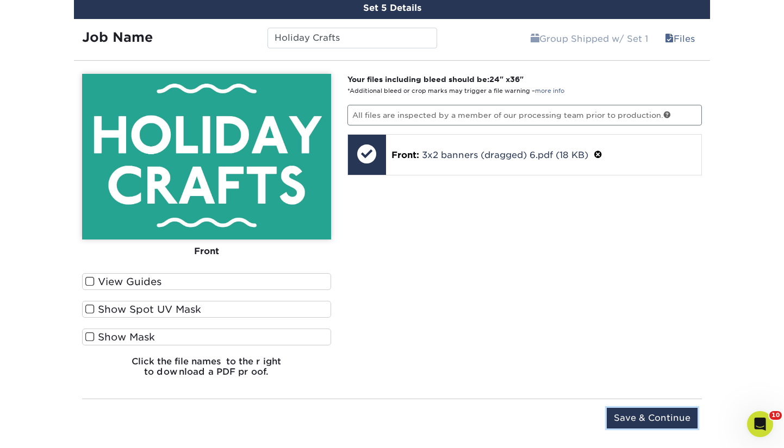
click at [631, 422] on input "Save & Continue" at bounding box center [652, 418] width 91 height 21
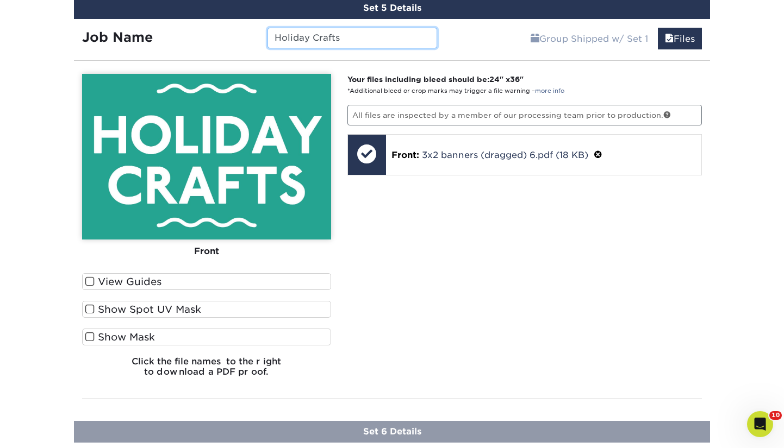
drag, startPoint x: 350, startPoint y: 39, endPoint x: 282, endPoint y: 41, distance: 68.0
click at [276, 34] on input "Holiday Crafts" at bounding box center [351, 38] width 169 height 21
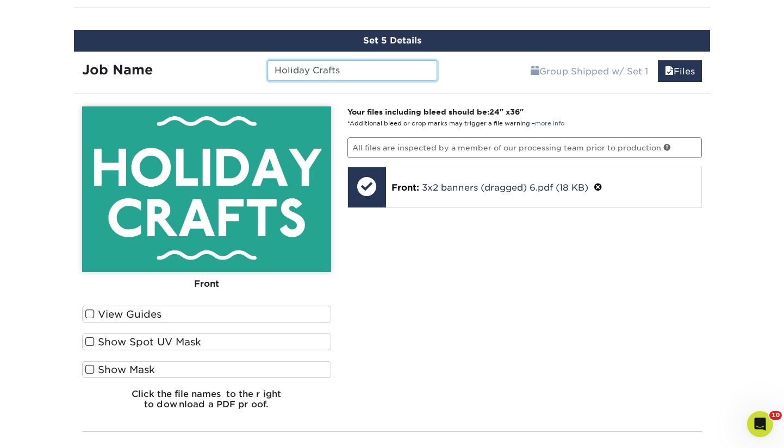
scroll to position [973, 0]
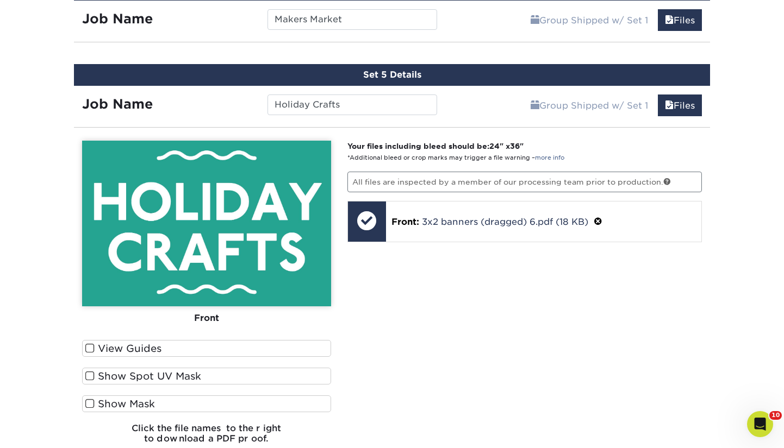
click at [623, 272] on div "Your files including bleed should be: 24 " x 36 " *Additional bleed or crop mar…" at bounding box center [524, 297] width 371 height 312
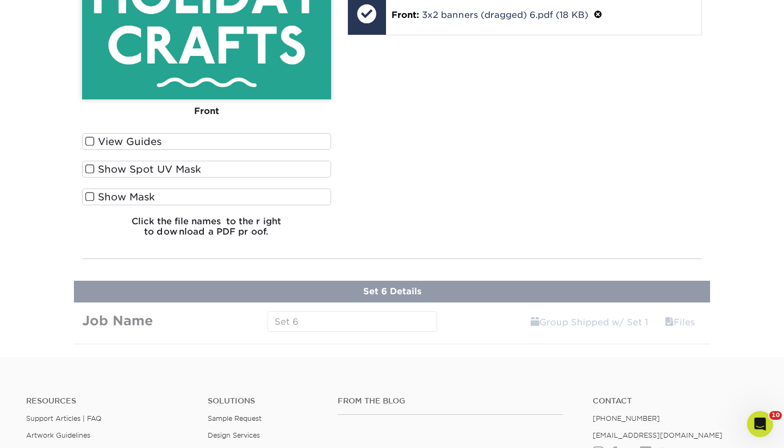
scroll to position [1186, 0]
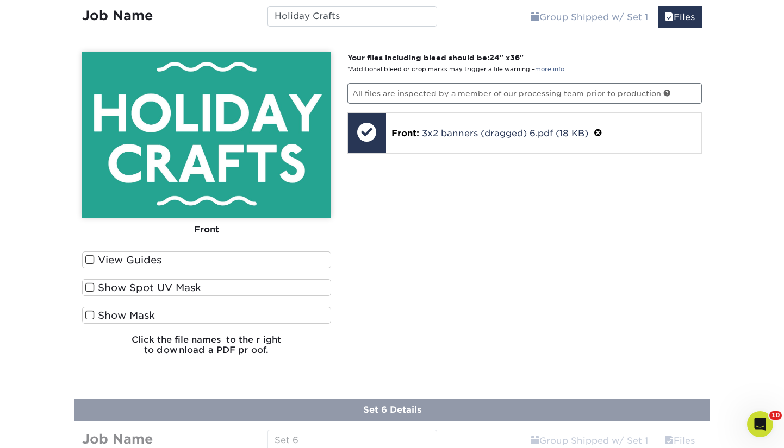
scroll to position [1060, 0]
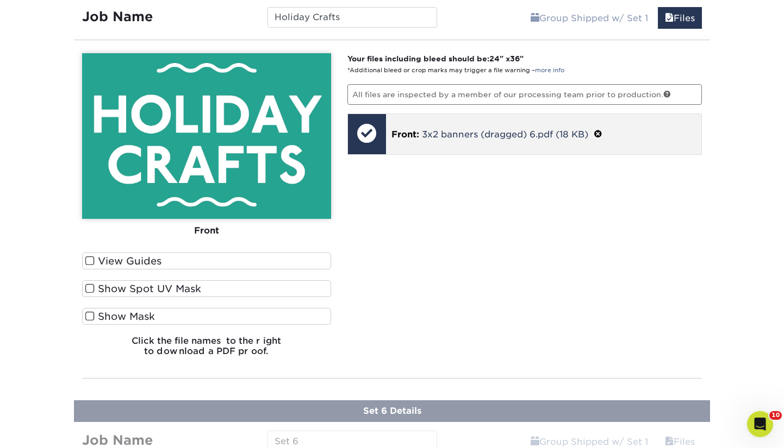
click at [369, 140] on div at bounding box center [367, 133] width 38 height 38
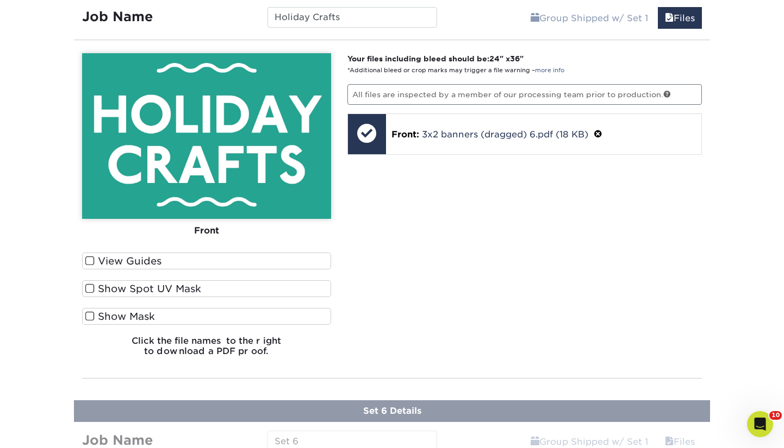
click at [473, 251] on div "Your files including bleed should be: 24 " x 36 " *Additional bleed or crop mar…" at bounding box center [524, 209] width 371 height 312
click at [666, 21] on span at bounding box center [669, 18] width 9 height 10
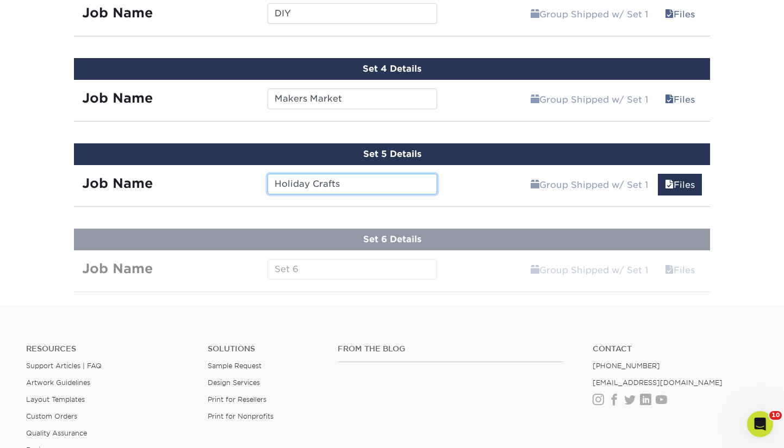
click at [353, 194] on div "Job Name Holiday Crafts" at bounding box center [259, 181] width 371 height 33
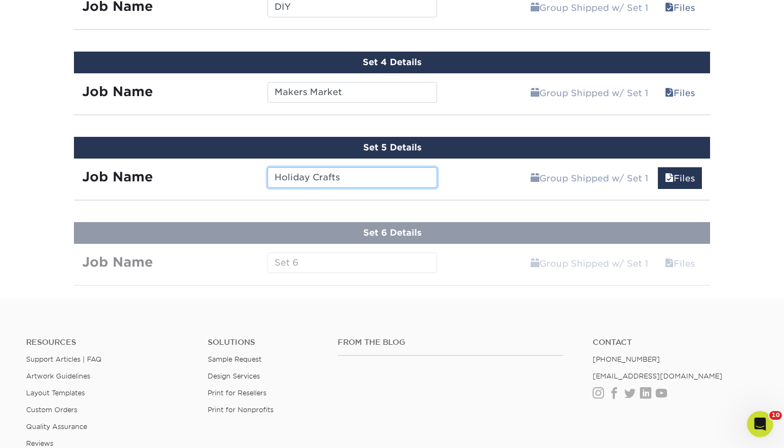
scroll to position [902, 0]
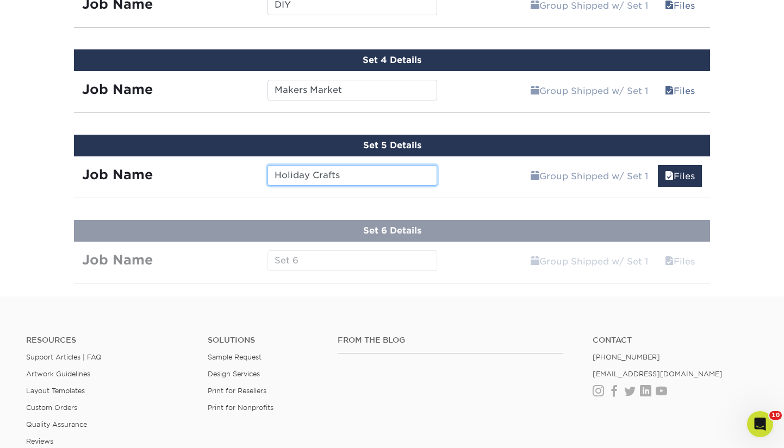
drag, startPoint x: 340, startPoint y: 177, endPoint x: 267, endPoint y: 170, distance: 73.7
click at [266, 170] on div "Holiday Crafts" at bounding box center [351, 175] width 185 height 21
drag, startPoint x: 449, startPoint y: 183, endPoint x: 464, endPoint y: 183, distance: 14.7
click at [450, 183] on div "Group Shipped w/ Set 1 Files Continue" at bounding box center [577, 173] width 265 height 33
click at [675, 176] on link "Files" at bounding box center [680, 176] width 44 height 22
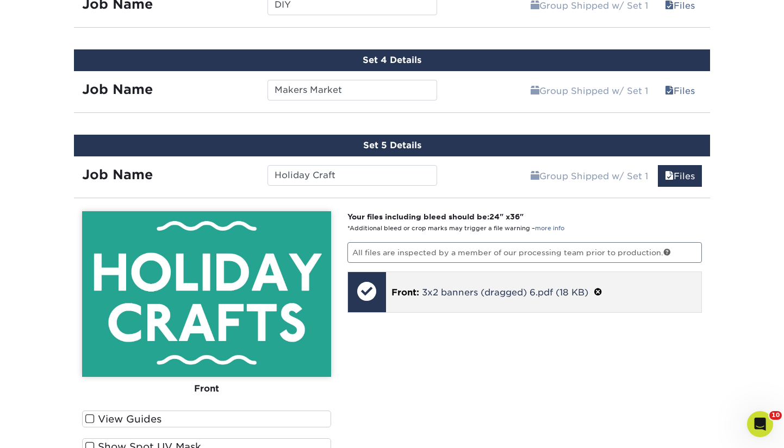
click at [601, 292] on span at bounding box center [598, 293] width 9 height 10
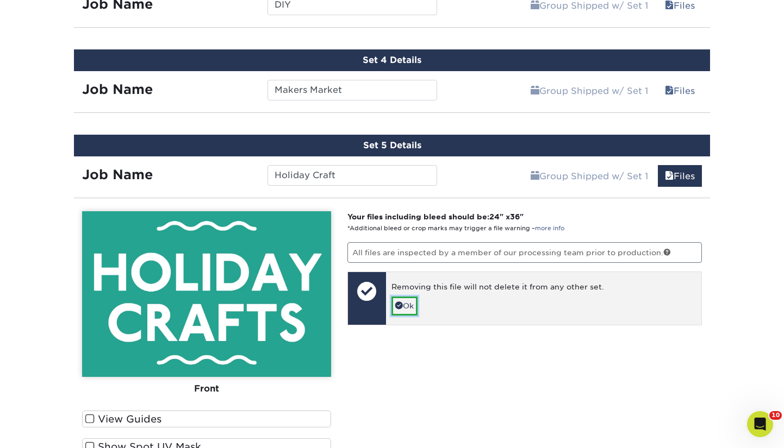
click at [416, 303] on link "Ok" at bounding box center [404, 306] width 26 height 18
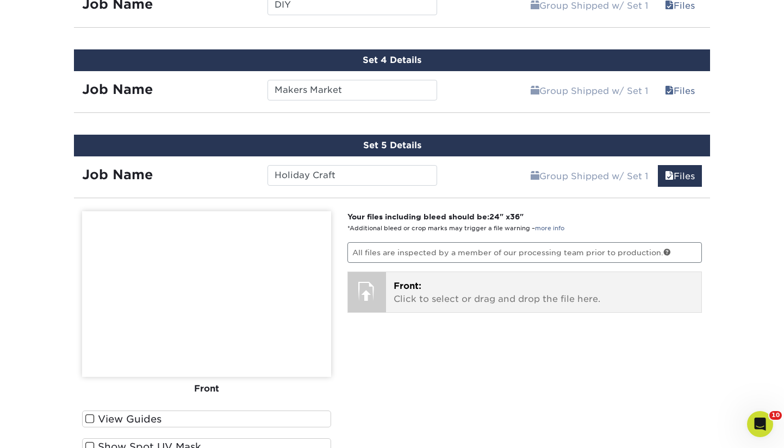
click at [423, 299] on p "Front: Click to select or drag and drop the file here." at bounding box center [544, 293] width 301 height 26
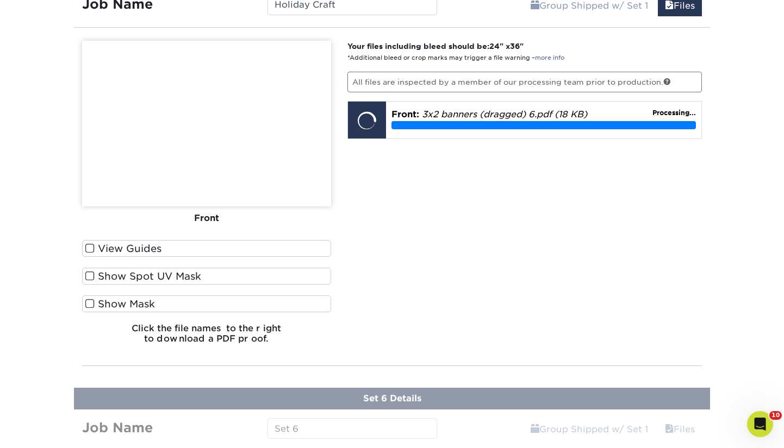
scroll to position [1072, 0]
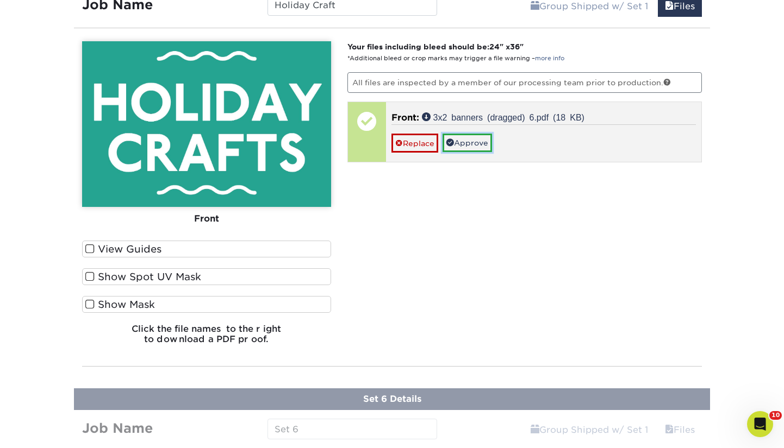
click at [473, 139] on link "Approve" at bounding box center [467, 143] width 49 height 18
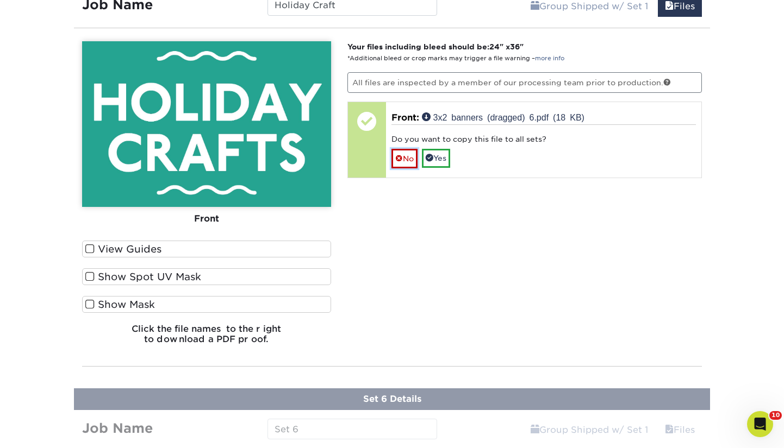
click at [401, 159] on span at bounding box center [399, 158] width 8 height 9
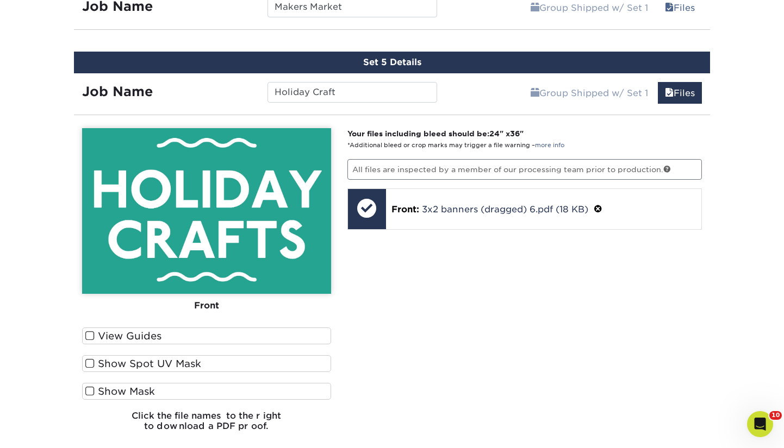
scroll to position [979, 0]
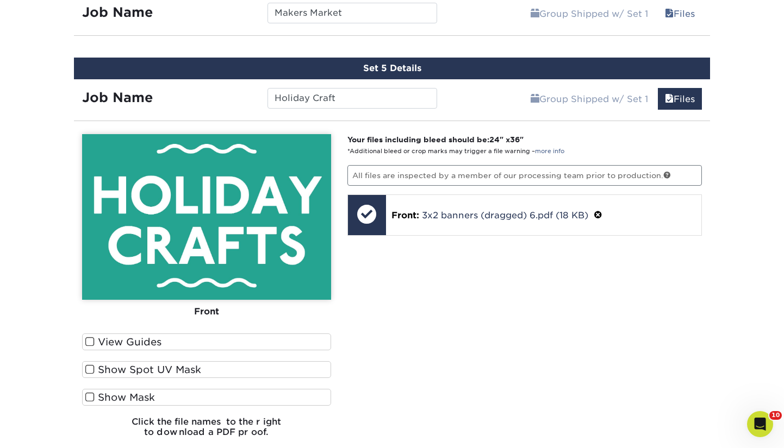
drag, startPoint x: 612, startPoint y: 294, endPoint x: 544, endPoint y: 159, distance: 151.0
click at [612, 294] on div "Your files including bleed should be: 24 " x 36 " *Additional bleed or crop mar…" at bounding box center [524, 290] width 371 height 312
click at [396, 95] on input "Holiday Craft" at bounding box center [351, 98] width 169 height 21
drag, startPoint x: 576, startPoint y: 67, endPoint x: 585, endPoint y: 68, distance: 9.3
click at [576, 67] on div "Set 5 Details" at bounding box center [392, 69] width 636 height 22
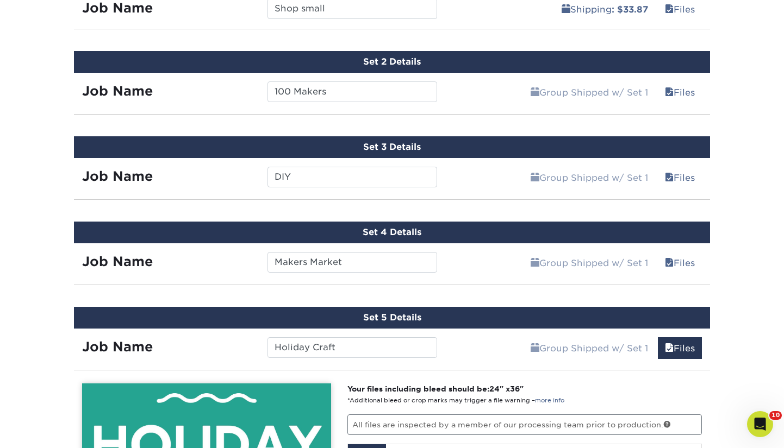
scroll to position [727, 0]
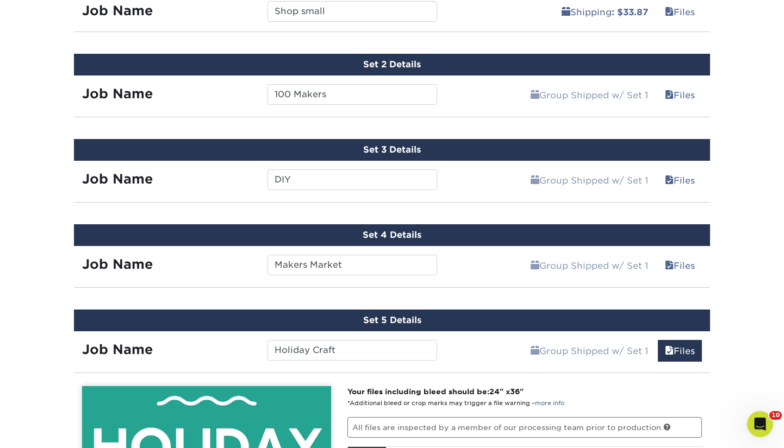
click at [403, 151] on div "Set 3 Details" at bounding box center [392, 150] width 636 height 22
click at [687, 180] on link "Files" at bounding box center [680, 181] width 44 height 22
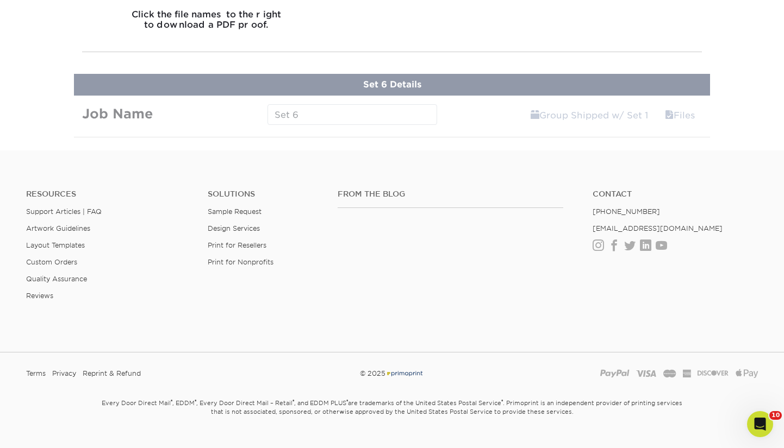
scroll to position [1746, 0]
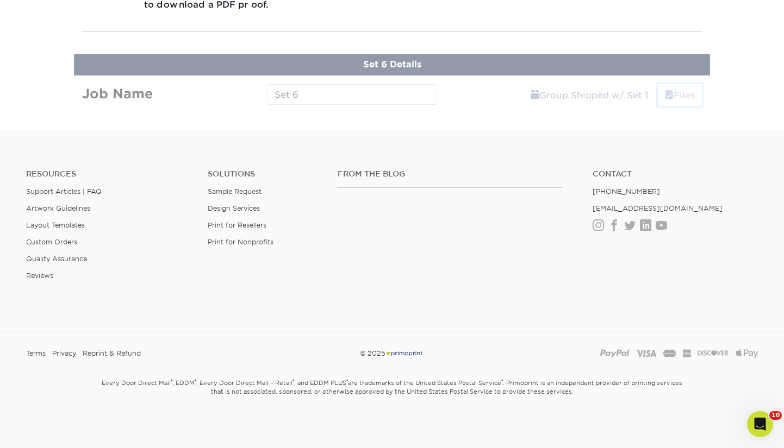
click at [677, 94] on link "Files" at bounding box center [680, 95] width 44 height 22
click at [557, 95] on link "Group Shipped w/ Set 1" at bounding box center [590, 95] width 132 height 22
drag, startPoint x: 328, startPoint y: 101, endPoint x: 317, endPoint y: 100, distance: 11.4
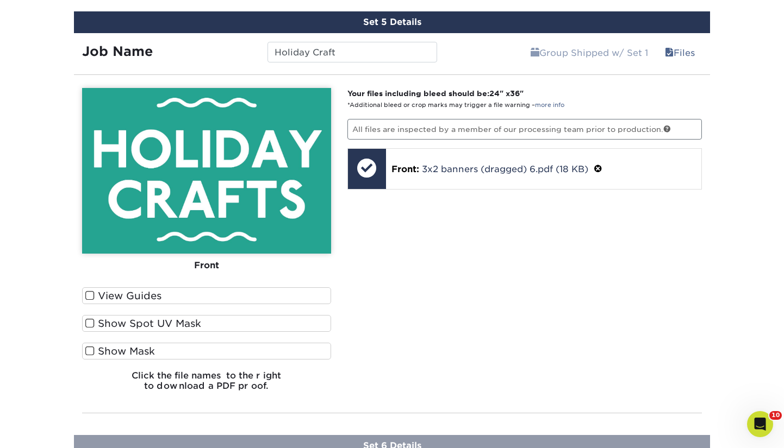
scroll to position [1362, 0]
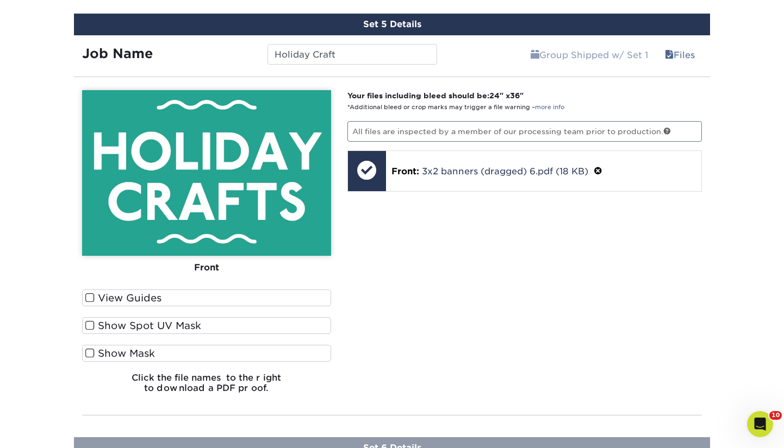
click at [187, 303] on label "View Guides" at bounding box center [206, 298] width 249 height 17
click at [0, 0] on input "View Guides" at bounding box center [0, 0] width 0 height 0
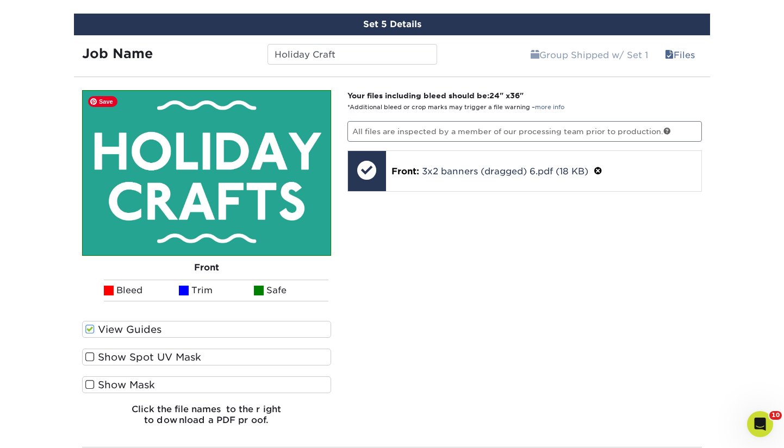
drag, startPoint x: 233, startPoint y: 221, endPoint x: 227, endPoint y: 235, distance: 15.1
click at [233, 221] on img at bounding box center [207, 173] width 248 height 165
click at [124, 360] on label "Show Spot UV Mask" at bounding box center [206, 357] width 249 height 17
click at [0, 0] on input "Show Spot UV Mask" at bounding box center [0, 0] width 0 height 0
click at [123, 387] on label "Show Mask" at bounding box center [206, 385] width 249 height 17
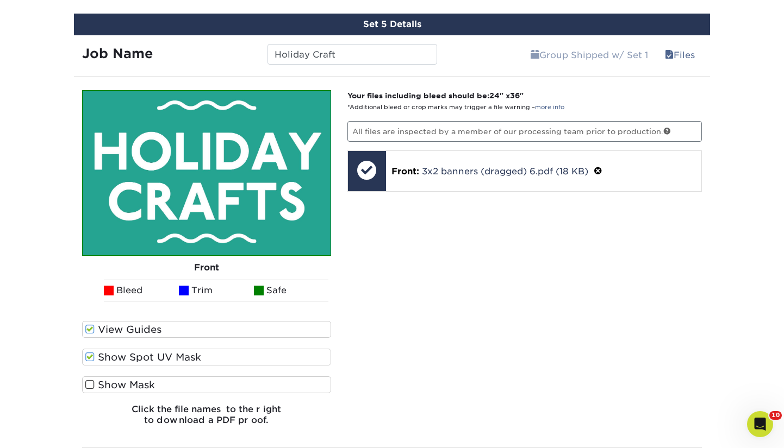
click at [0, 0] on input "Show Mask" at bounding box center [0, 0] width 0 height 0
click at [149, 363] on label "Show Spot UV Mask" at bounding box center [206, 357] width 249 height 17
click at [0, 0] on input "Show Spot UV Mask" at bounding box center [0, 0] width 0 height 0
click at [167, 341] on div "View Guides" at bounding box center [206, 332] width 249 height 22
click at [166, 332] on label "View Guides" at bounding box center [206, 329] width 249 height 17
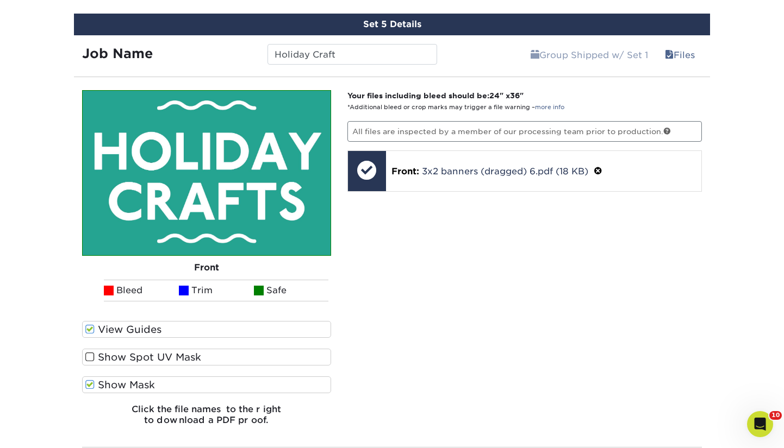
click at [0, 0] on input "View Guides" at bounding box center [0, 0] width 0 height 0
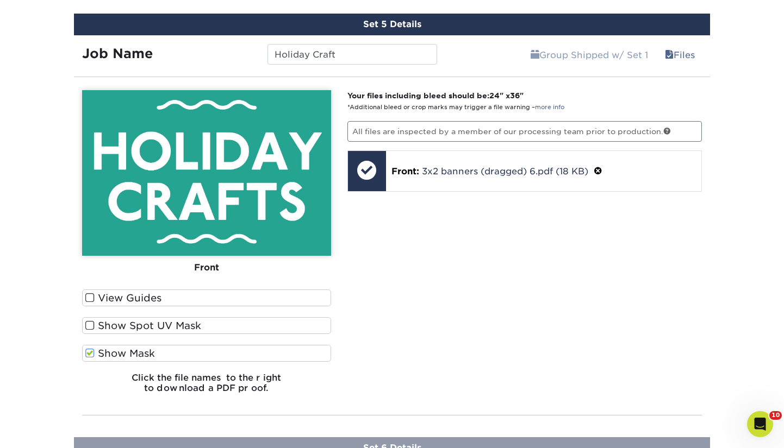
click at [183, 350] on label "Show Mask" at bounding box center [206, 353] width 249 height 17
click at [0, 0] on input "Show Mask" at bounding box center [0, 0] width 0 height 0
click at [205, 371] on div "View Guides Show Spot UV Mask Show Mask" at bounding box center [206, 331] width 249 height 83
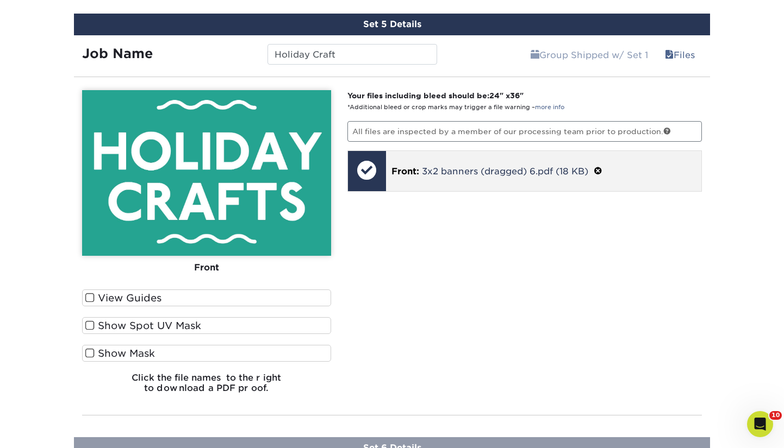
click at [365, 172] on div at bounding box center [367, 170] width 38 height 38
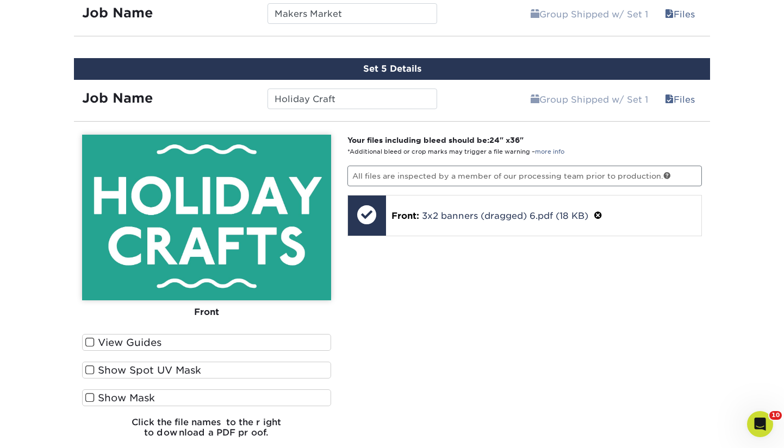
scroll to position [1291, 0]
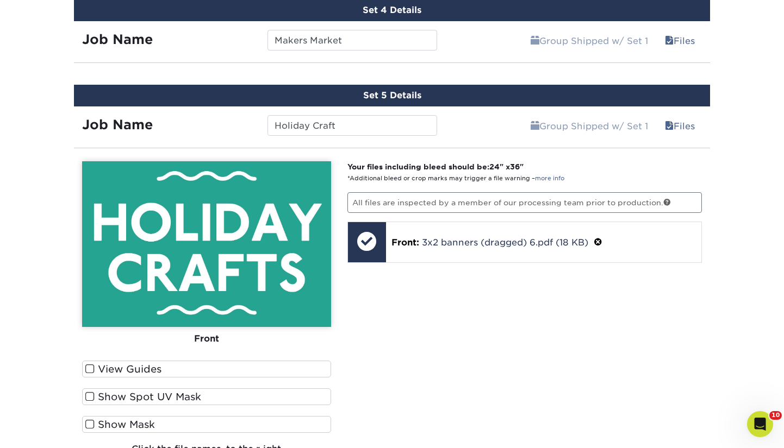
drag, startPoint x: 529, startPoint y: 201, endPoint x: 572, endPoint y: 182, distance: 46.5
click at [529, 201] on p "All files are inspected by a member of our processing team prior to production." at bounding box center [524, 202] width 355 height 21
click at [452, 133] on div "Group Shipped w/ Set 1 Files Continue" at bounding box center [577, 123] width 265 height 33
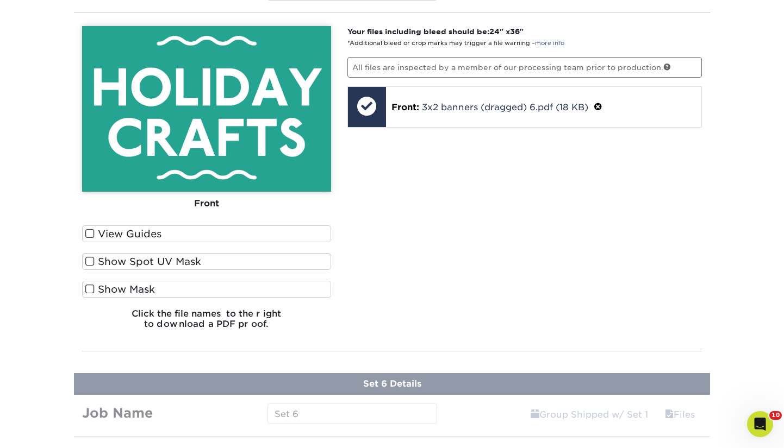
scroll to position [1354, 0]
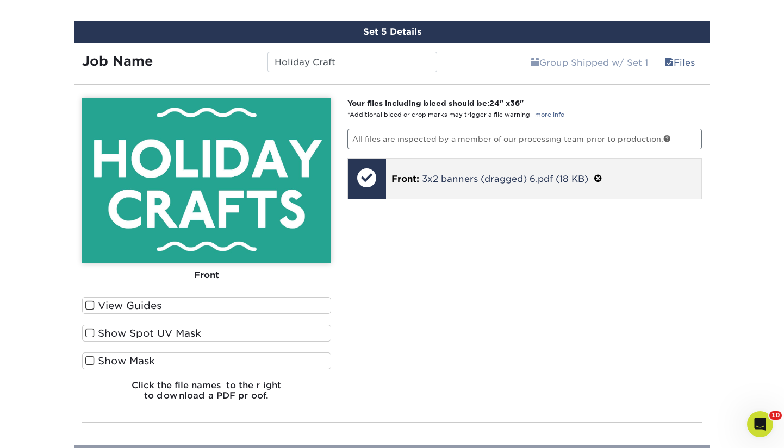
click at [602, 177] on span at bounding box center [598, 179] width 9 height 10
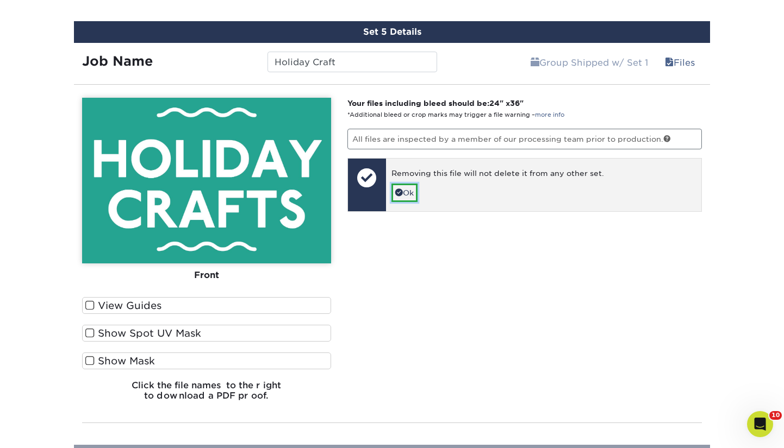
click at [409, 189] on link "Ok" at bounding box center [404, 193] width 26 height 18
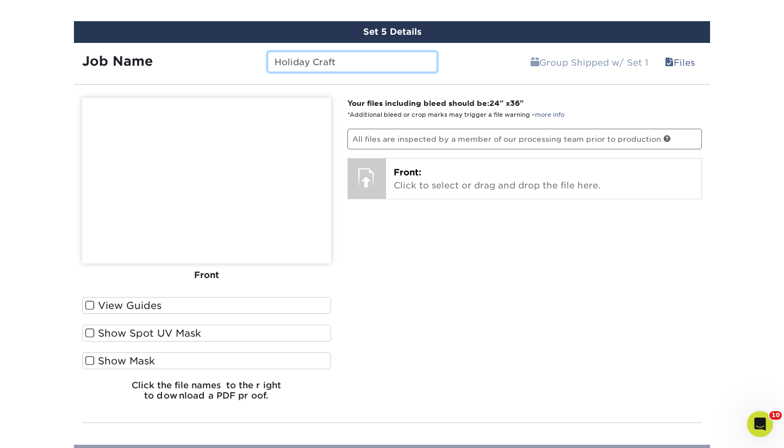
click at [364, 61] on input "Holiday Craft" at bounding box center [351, 62] width 169 height 21
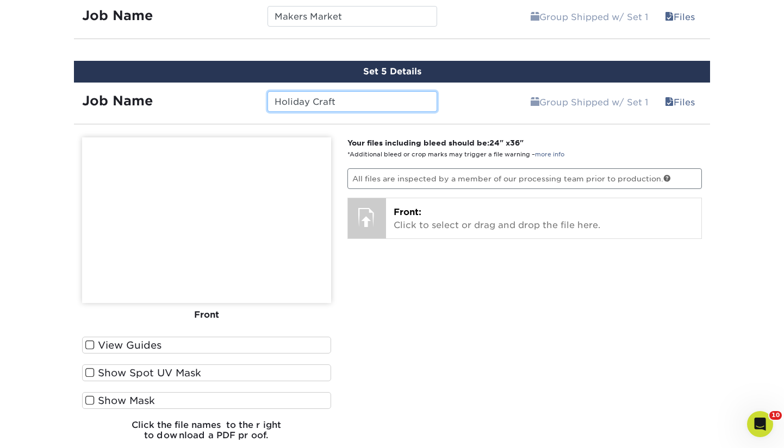
scroll to position [1311, 0]
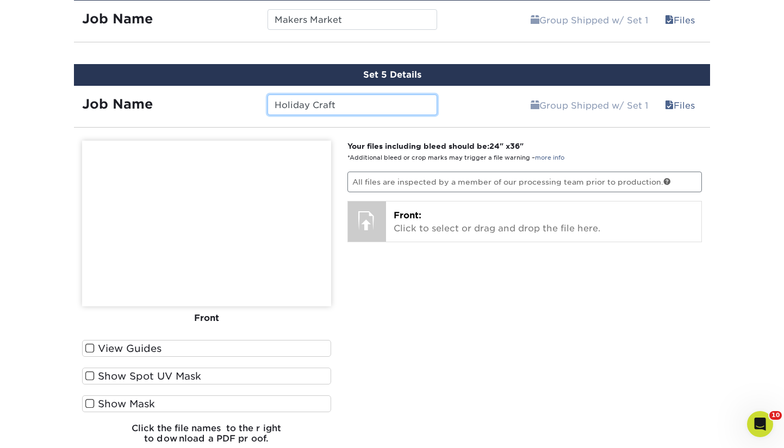
drag, startPoint x: 355, startPoint y: 103, endPoint x: 217, endPoint y: 102, distance: 137.5
click at [218, 102] on div "Job Name Holiday Craft" at bounding box center [259, 105] width 371 height 21
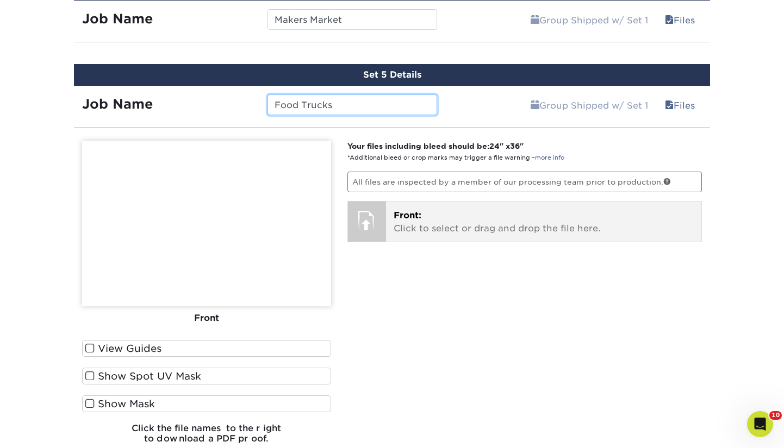
type input "Food Trucks"
click at [409, 207] on div "Front: Click to select or drag and drop the file here. Choose file 3x2 banners …" at bounding box center [544, 222] width 316 height 40
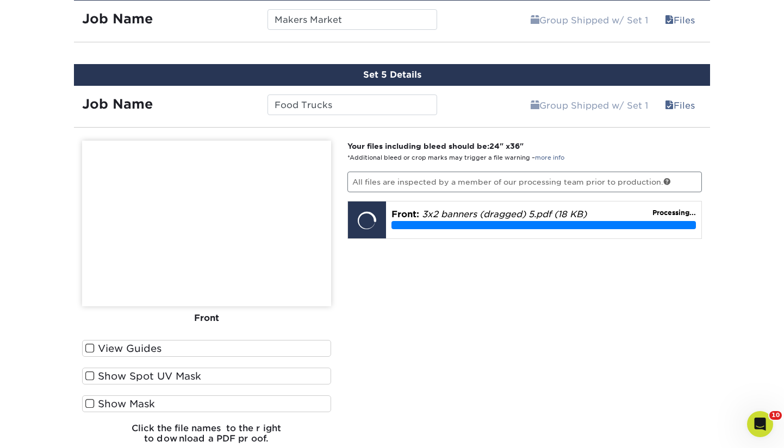
click at [530, 284] on div "Your files including bleed should be: 24 " x 36 " *Additional bleed or crop mar…" at bounding box center [524, 297] width 371 height 312
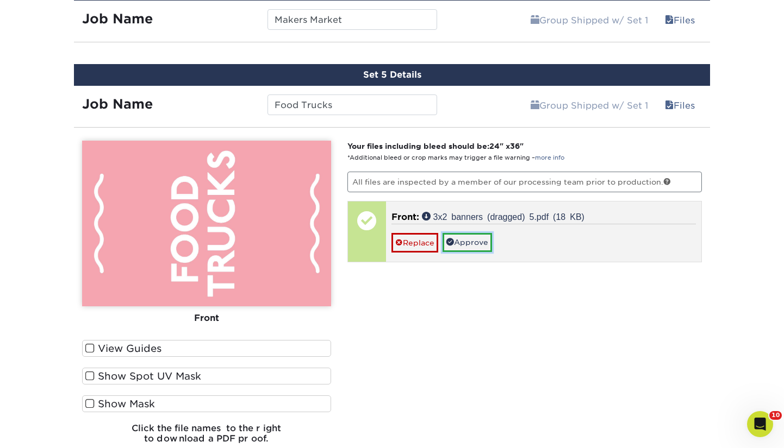
click at [478, 244] on link "Approve" at bounding box center [467, 242] width 49 height 18
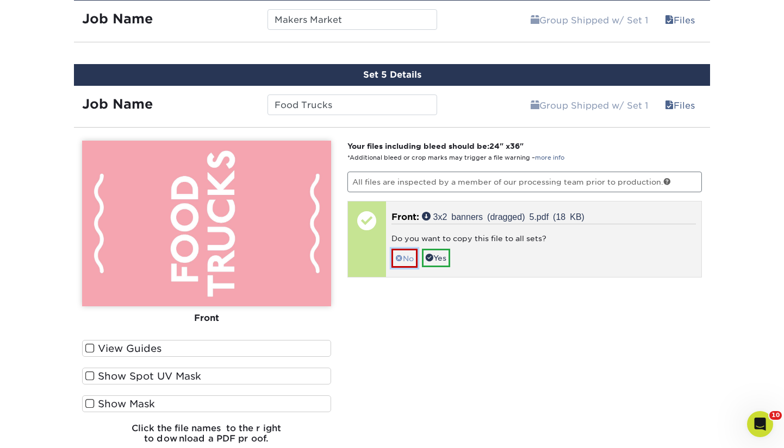
click at [410, 259] on link "No" at bounding box center [404, 258] width 26 height 19
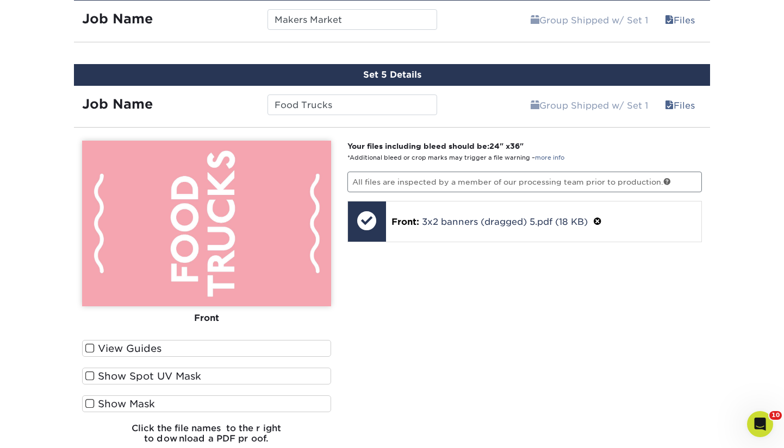
click at [503, 285] on div "Your files including bleed should be: 24 " x 36 " *Additional bleed or crop mar…" at bounding box center [524, 297] width 371 height 312
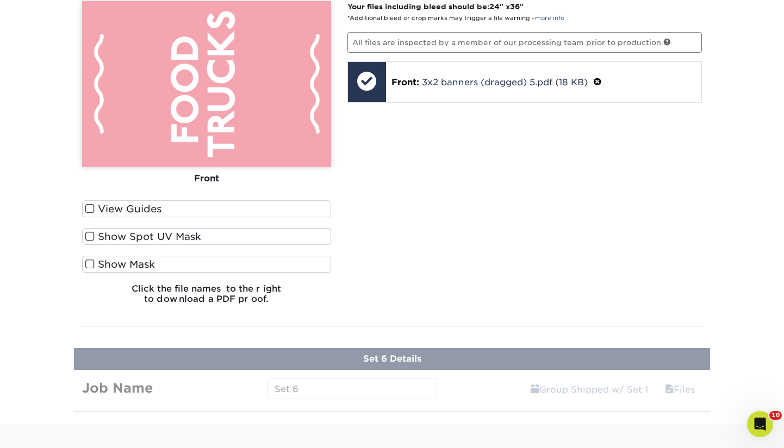
scroll to position [1563, 0]
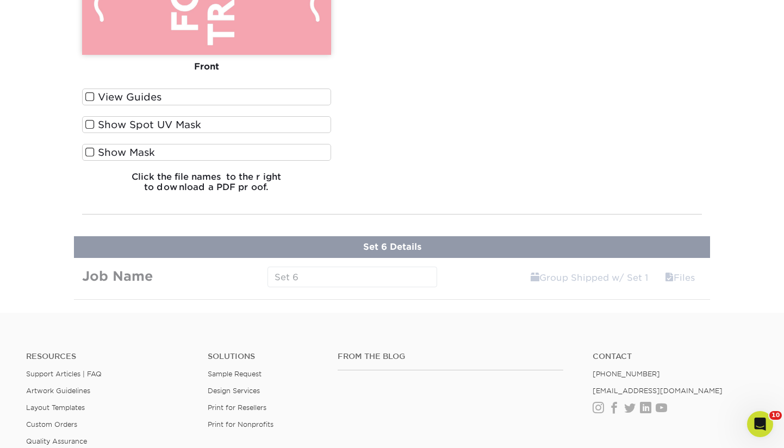
click at [646, 272] on link "Group Shipped w/ Set 1" at bounding box center [590, 278] width 132 height 22
click at [689, 278] on link "Files" at bounding box center [680, 278] width 44 height 22
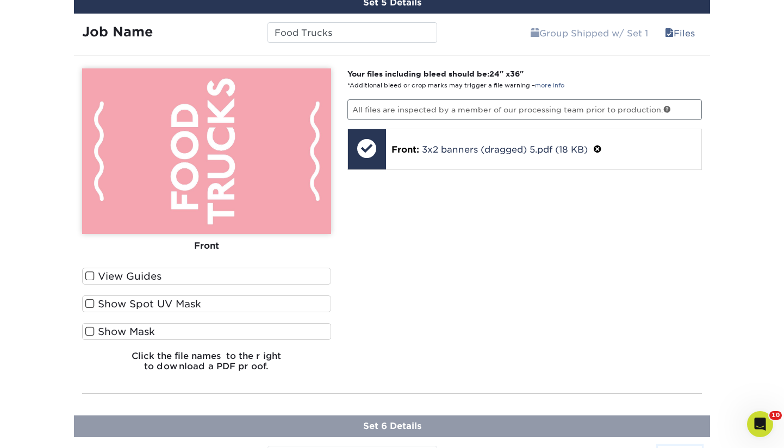
scroll to position [1376, 0]
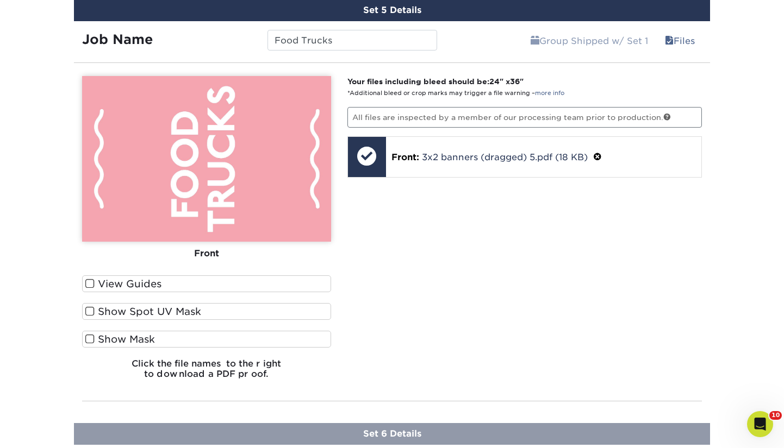
click at [654, 314] on div "Your files including bleed should be: 24 " x 36 " *Additional bleed or crop mar…" at bounding box center [524, 232] width 371 height 312
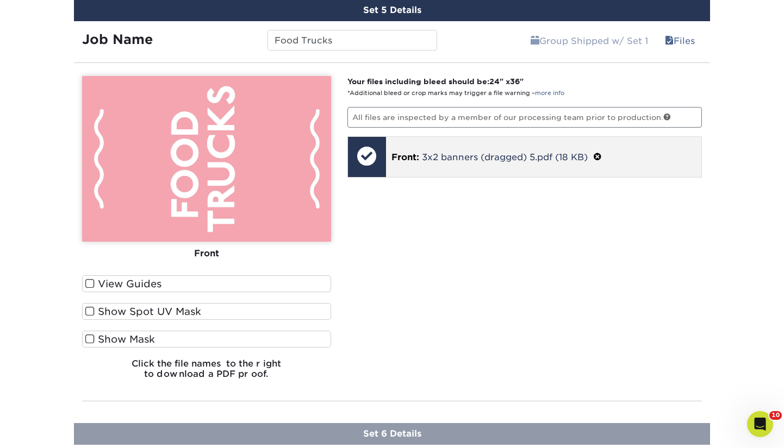
click at [637, 169] on div "Front: 3x2 banners (dragged) 5.pdf (18 KB)" at bounding box center [544, 157] width 316 height 40
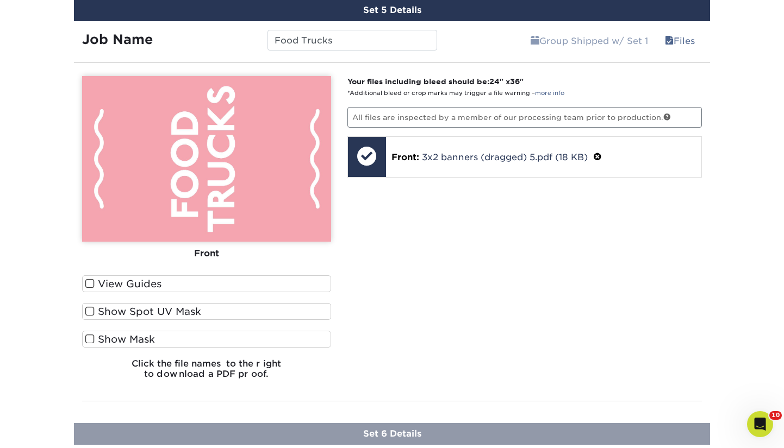
click at [678, 94] on p "Your files including bleed should be: 24 " x 36 " *Additional bleed or crop mar…" at bounding box center [524, 87] width 355 height 22
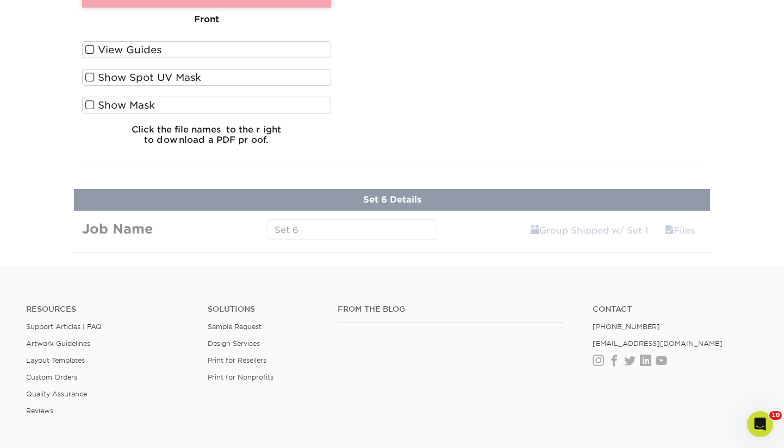
scroll to position [1746, 0]
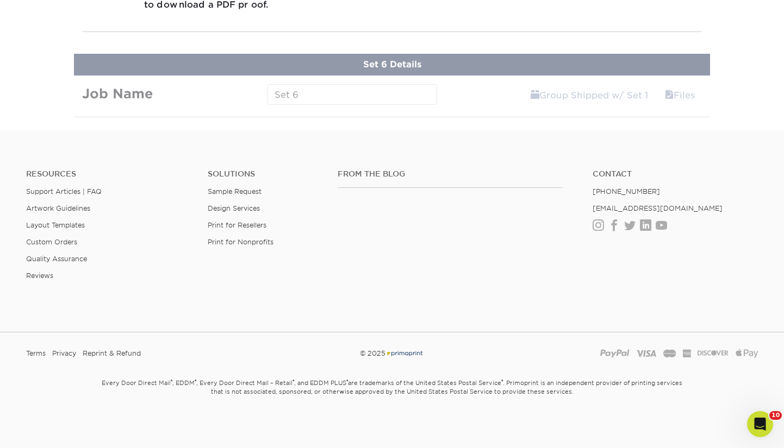
drag, startPoint x: 416, startPoint y: 63, endPoint x: 399, endPoint y: 72, distance: 20.0
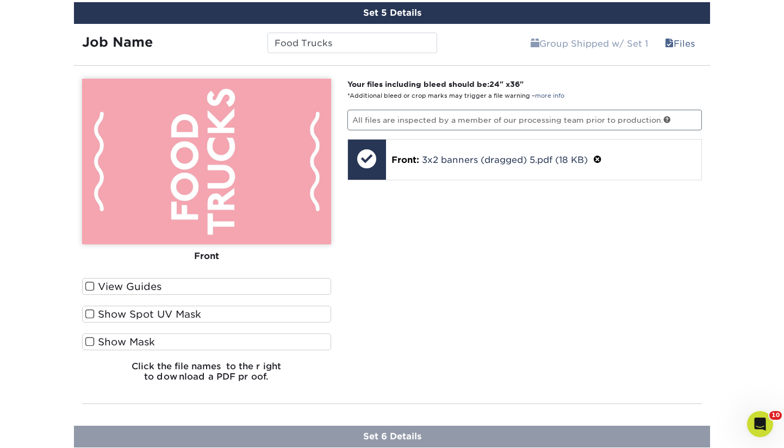
scroll to position [1391, 0]
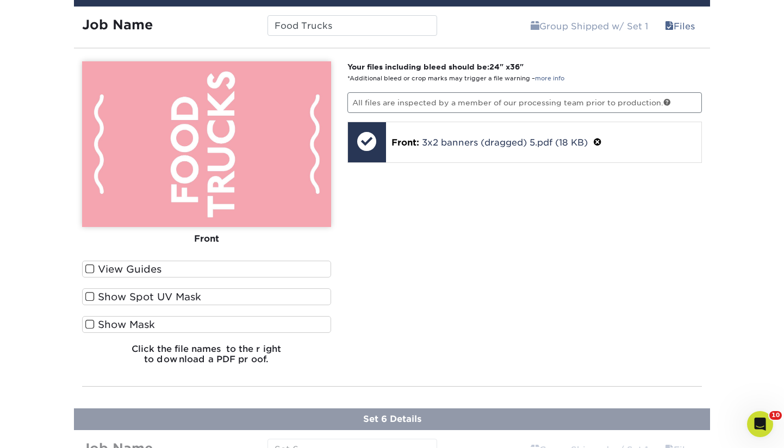
click at [186, 298] on label "Show Spot UV Mask" at bounding box center [206, 297] width 249 height 17
click at [0, 0] on input "Show Spot UV Mask" at bounding box center [0, 0] width 0 height 0
click at [189, 297] on label "Show Spot UV Mask" at bounding box center [206, 297] width 249 height 17
click at [0, 0] on input "Show Spot UV Mask" at bounding box center [0, 0] width 0 height 0
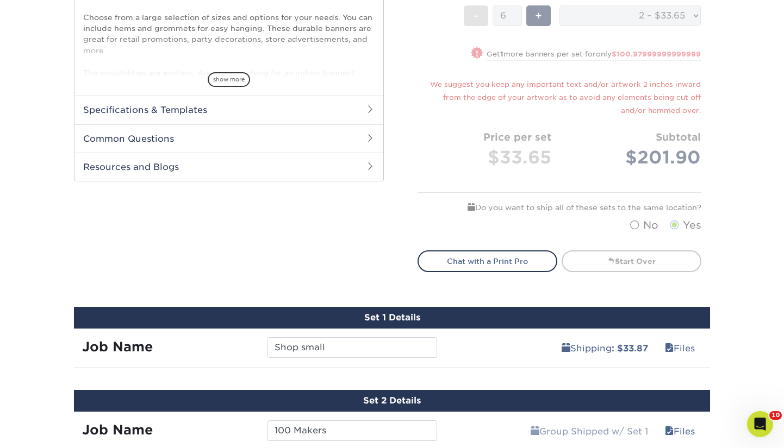
scroll to position [359, 0]
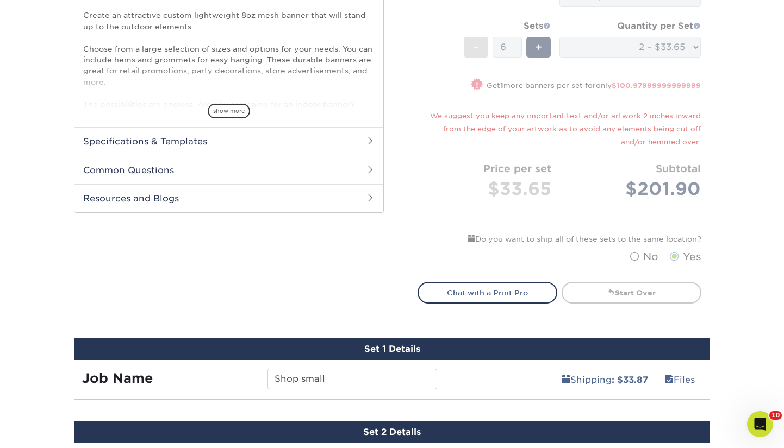
click at [477, 354] on div "Set 1 Details" at bounding box center [392, 350] width 636 height 22
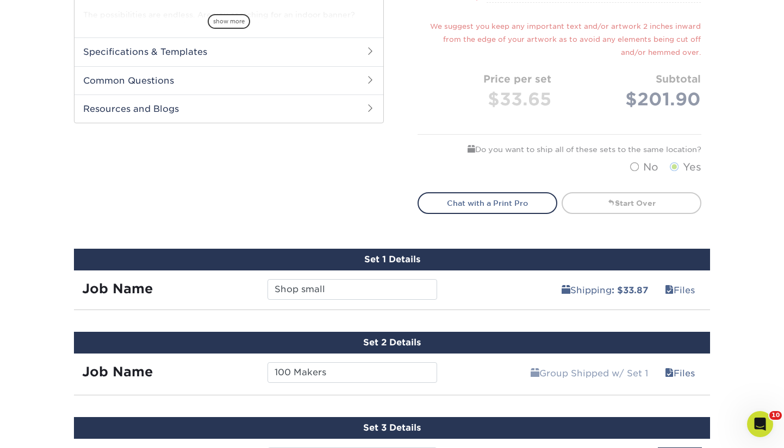
scroll to position [503, 0]
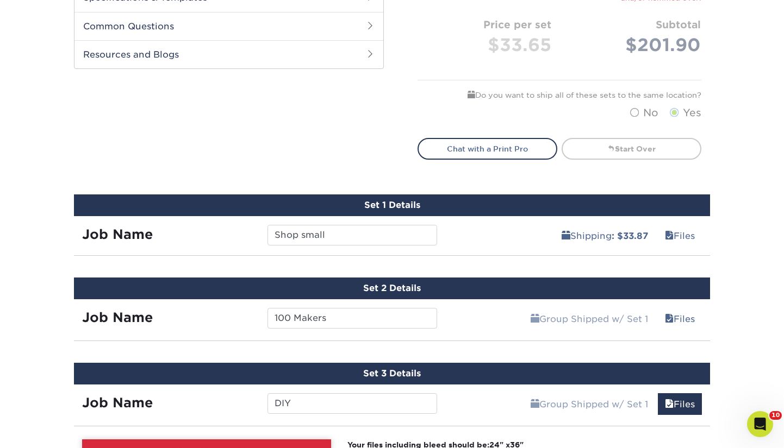
drag, startPoint x: 453, startPoint y: 237, endPoint x: 317, endPoint y: 172, distance: 150.8
click at [452, 237] on div "Shipping : $33.87 Files" at bounding box center [577, 231] width 265 height 30
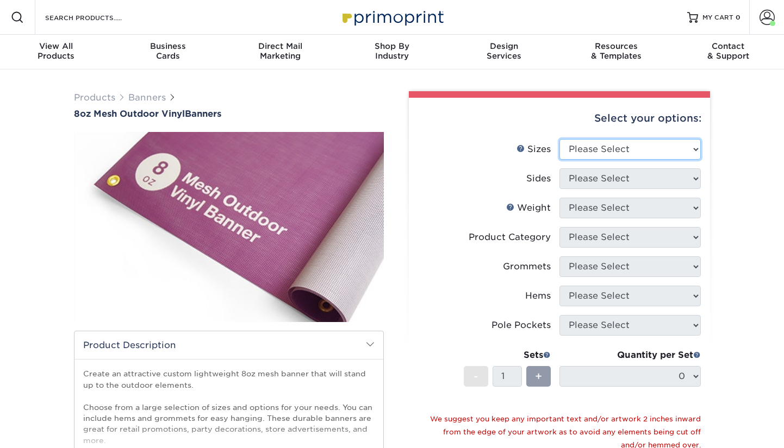
click at [653, 154] on select "Please Select 24" x 36" 24" x 48" 36" x 48" 36" x 60" 36" x 72" 36" x 96" 36" x…" at bounding box center [629, 149] width 141 height 21
select select "24.00x36.00"
click at [559, 139] on select "Please Select 24" x 36" 24" x 48" 36" x 48" 36" x 60" 36" x 72" 36" x 96" 36" x…" at bounding box center [629, 149] width 141 height 21
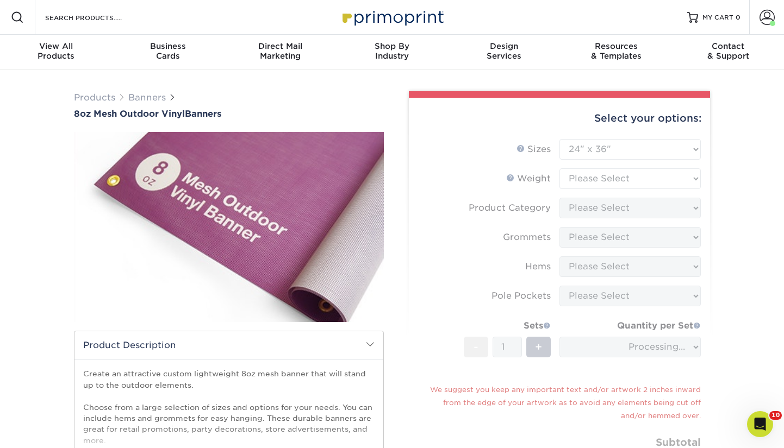
click at [652, 141] on form "Sizes Help Sizes Please Select 24" x 36" 24" x 48" 36" x 48" 36" x 60" 36" x 72…" at bounding box center [560, 318] width 284 height 359
click at [641, 178] on form "Sizes Help Sizes Please Select 24" x 36" 24" x 48" 36" x 48" 36" x 60" 36" x 72…" at bounding box center [560, 318] width 284 height 359
click at [631, 180] on form "Sizes Help Sizes Please Select 24" x 36" 24" x 48" 36" x 48" 36" x 60" 36" x 72…" at bounding box center [560, 318] width 284 height 359
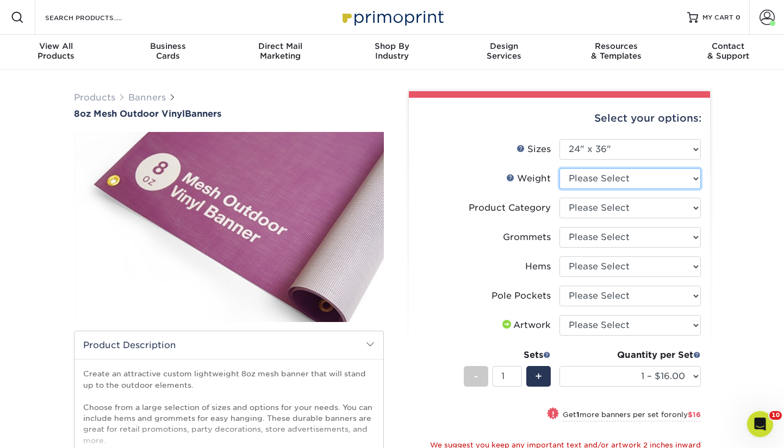
click at [627, 182] on select "Please Select 8OZMESH" at bounding box center [629, 179] width 141 height 21
select select "8OZMESH"
click at [559, 169] on select "Please Select 8OZMESH" at bounding box center [629, 179] width 141 height 21
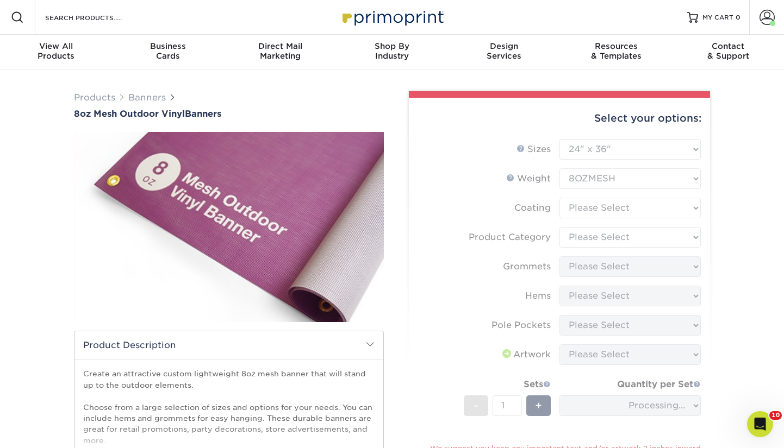
click at [619, 209] on form "Sizes Help Sizes Please Select 24" x 36" 24" x 48" 36" x 48" 36" x 60" 36" x 72…" at bounding box center [560, 348] width 284 height 418
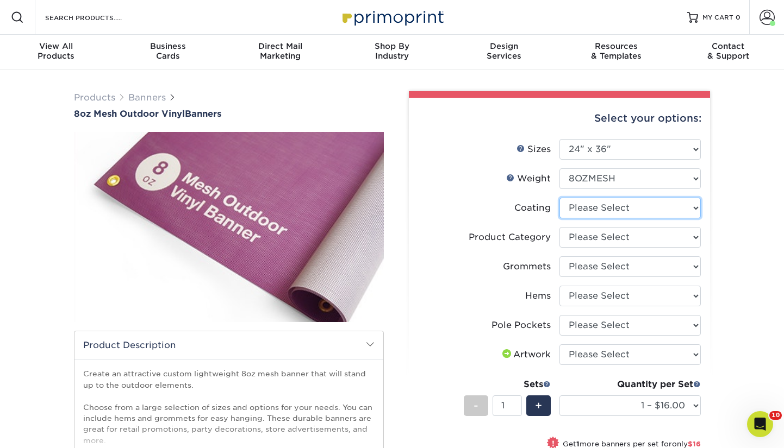
click at [618, 209] on select at bounding box center [629, 208] width 141 height 21
select select "3e7618de-abca-4bda-9f97-8b9129e913d8"
click at [559, 198] on select at bounding box center [629, 208] width 141 height 21
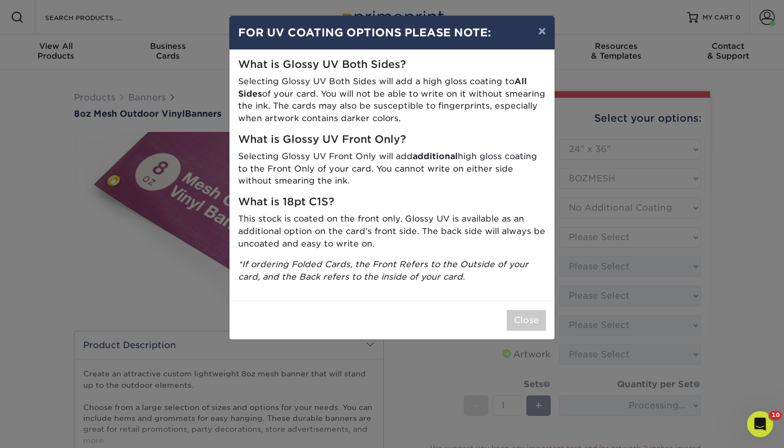
click at [616, 239] on div "× FOR UV COATING OPTIONS PLEASE NOTE: What is Glossy UV Both Sides? Selecting G…" at bounding box center [392, 224] width 784 height 448
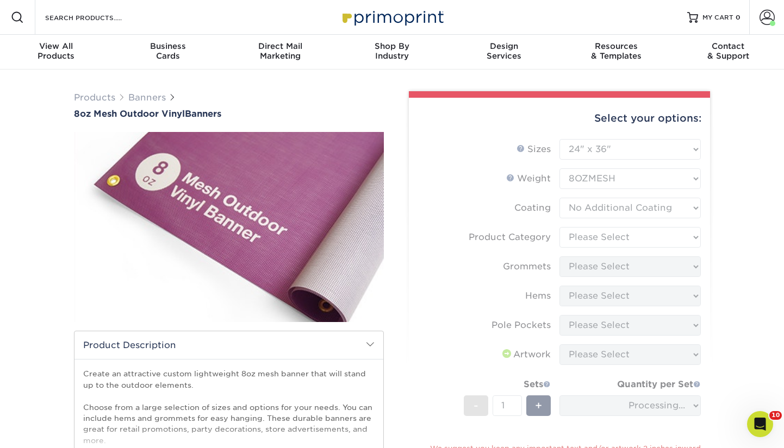
click at [615, 239] on form "Sizes Help Sizes Please Select 24" x 36" 24" x 48" 36" x 48" 36" x 60" 36" x 72…" at bounding box center [560, 348] width 284 height 418
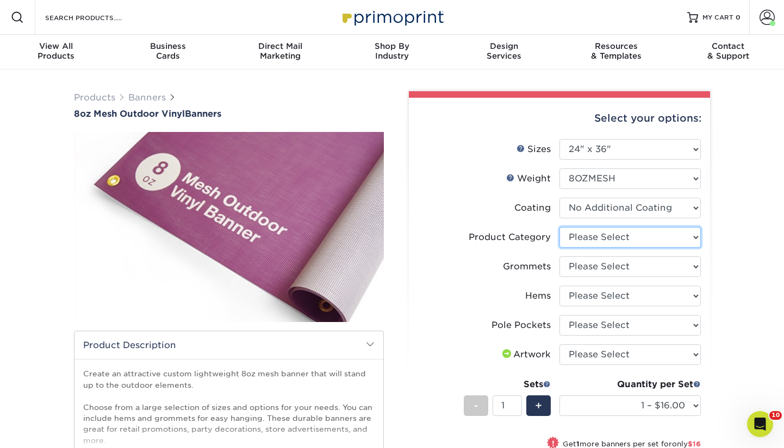
click at [615, 238] on select "Please Select 8oz Mesh Banner" at bounding box center [629, 237] width 141 height 21
select select "fb3711ff-1725-42e1-bc4f-134fa5e422b0"
click at [559, 227] on select "Please Select 8oz Mesh Banner" at bounding box center [629, 237] width 141 height 21
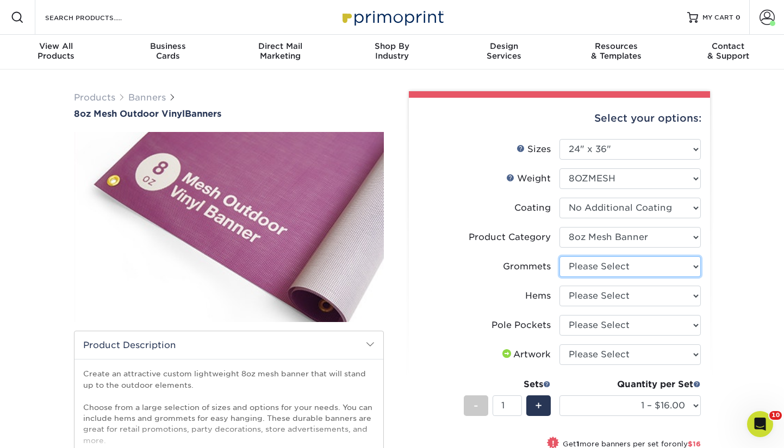
click at [610, 265] on select "Please Select No Grommets Yes, Grommet All 4 Corners Yes, Grommets Every 2 ft." at bounding box center [629, 267] width 141 height 21
click at [559, 257] on select "Please Select No Grommets Yes, Grommet All 4 Corners Yes, Grommets Every 2 ft." at bounding box center [629, 267] width 141 height 21
click at [623, 269] on select "Please Select No Grommets Yes, Grommet All 4 Corners Yes, Grommets Every 2 ft." at bounding box center [629, 267] width 141 height 21
select select "ce33bba6-a87b-4293-934d-6f372bdce3e6"
click at [559, 257] on select "Please Select No Grommets Yes, Grommet All 4 Corners Yes, Grommets Every 2 ft." at bounding box center [629, 267] width 141 height 21
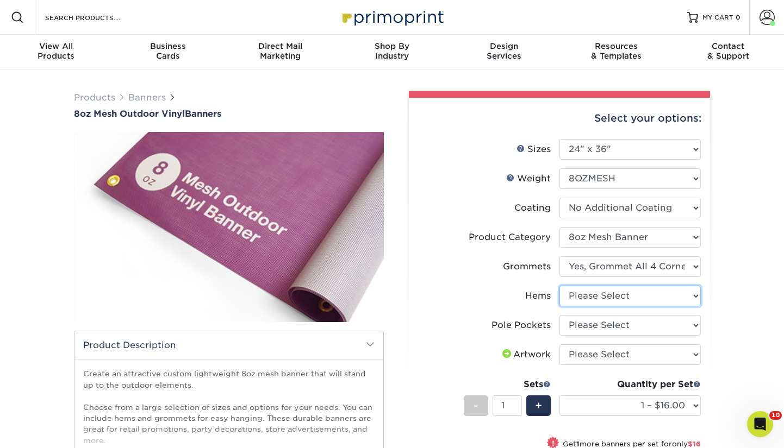
click at [625, 300] on select "Please Select No Hems/Pole Pockets Yes, Hems Top and Bottom Only Yes, Hems All …" at bounding box center [629, 296] width 141 height 21
select select "4e4ebf09-664b-4b70-8385-b564872d2e90"
click at [559, 286] on select "Please Select No Hems/Pole Pockets Yes, Hems Top and Bottom Only Yes, Hems All …" at bounding box center [629, 296] width 141 height 21
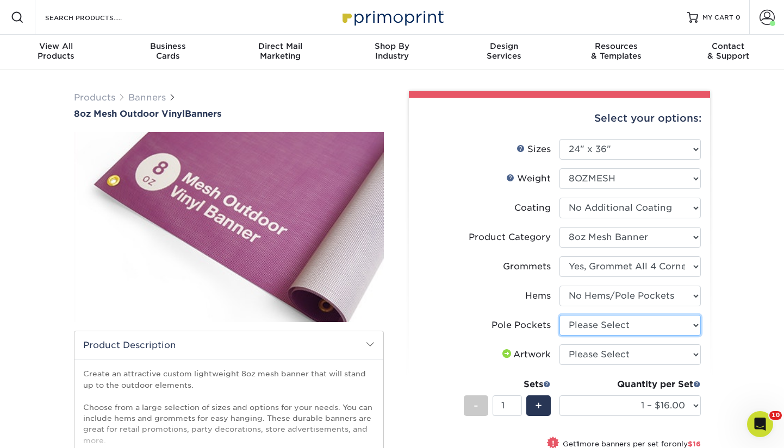
click at [626, 323] on select "Please Select No Pole Pockets 2 in. Left and Right 2 in. Top and Bottom 4 in. L…" at bounding box center [629, 325] width 141 height 21
select select "462c5fe9-21e9-49a0-afb4-1c6e8664fe13"
click at [559, 315] on select "Please Select No Pole Pockets 2 in. Left and Right 2 in. Top and Bottom 4 in. L…" at bounding box center [629, 325] width 141 height 21
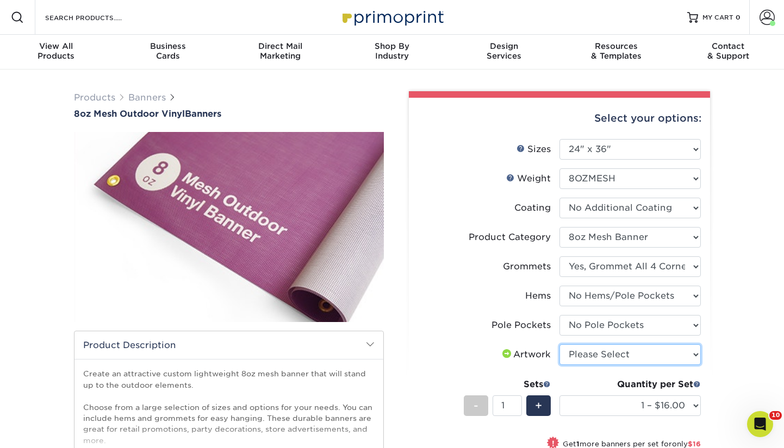
click at [619, 346] on select "Please Select I will upload files I need a design - $50" at bounding box center [629, 355] width 141 height 21
select select "upload"
click at [559, 345] on select "Please Select I will upload files I need a design - $50" at bounding box center [629, 355] width 141 height 21
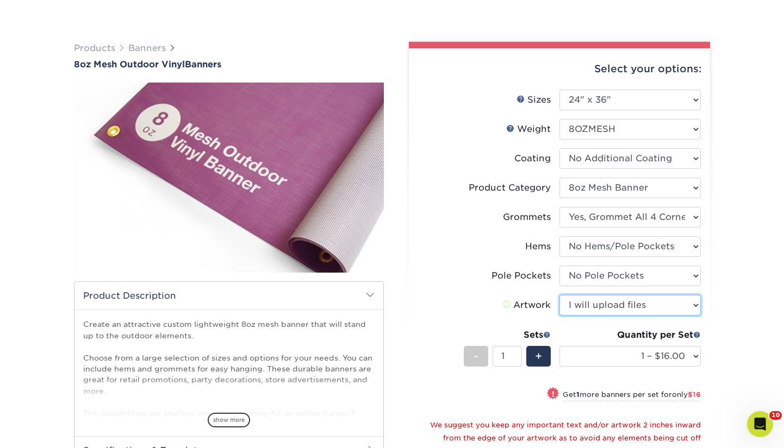
scroll to position [94, 0]
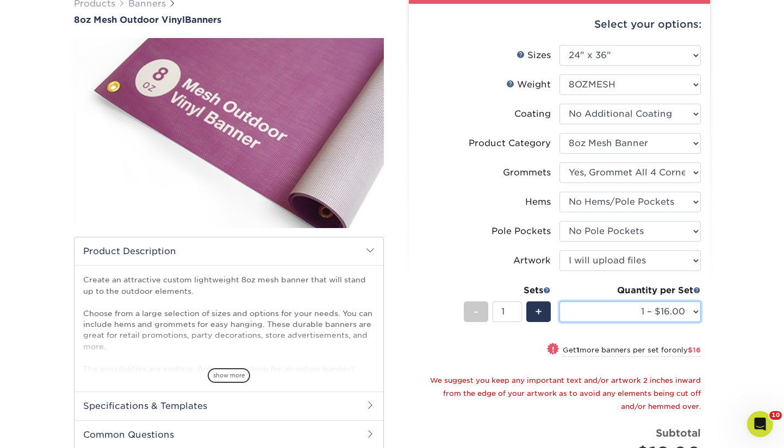
click at [650, 312] on select "1 – $16.00 2 – $32.00 3 – $48.00 4 – $64.00 5 – $80.00 6 – $96.00 7 – $112.00 8…" at bounding box center [629, 312] width 141 height 21
select select "2 – $32.00"
click at [559, 302] on select "1 – $16.00 2 – $32.00 3 – $48.00 4 – $64.00 5 – $80.00 6 – $96.00 7 – $112.00 8…" at bounding box center [629, 312] width 141 height 21
click at [535, 307] on span "+" at bounding box center [538, 312] width 7 height 16
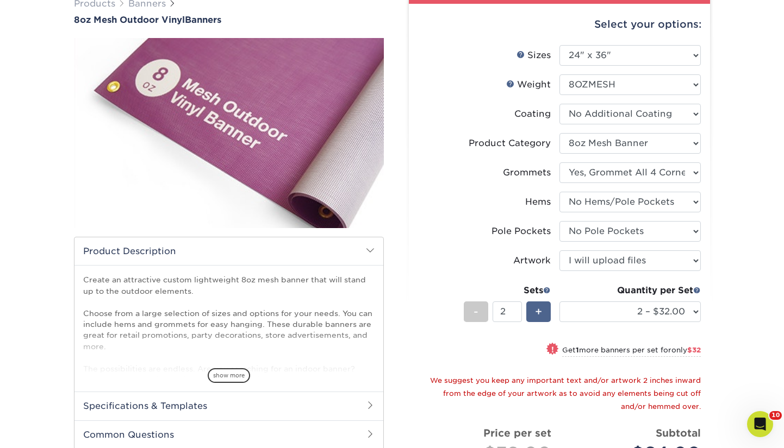
click at [535, 307] on span "+" at bounding box center [538, 312] width 7 height 16
type input "6"
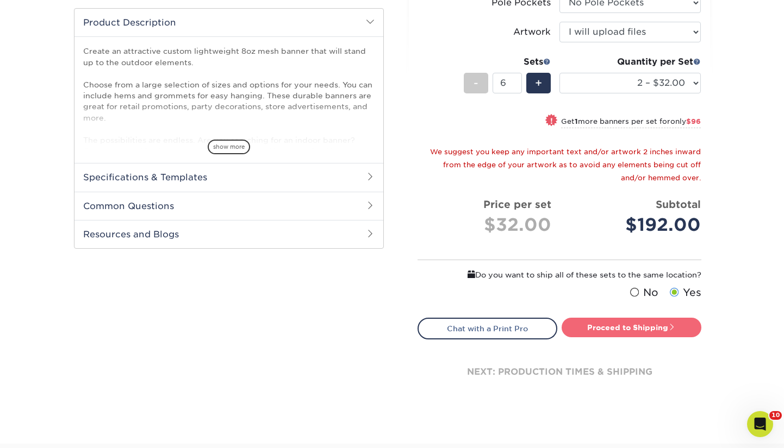
click at [634, 328] on link "Proceed to Shipping" at bounding box center [632, 328] width 140 height 20
type input "Set 1"
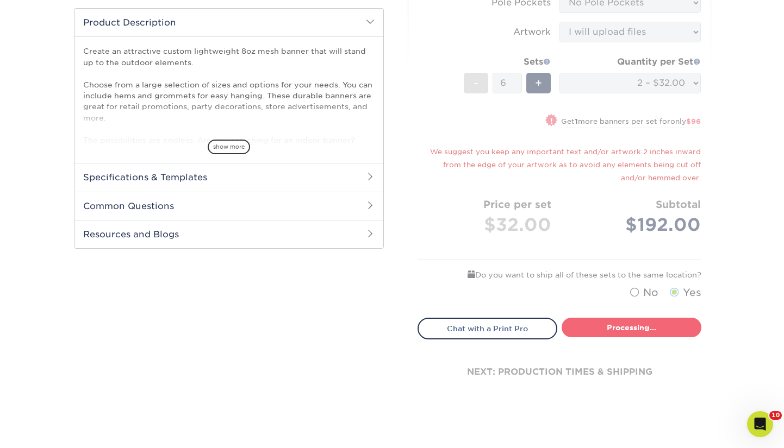
select select "38a32a02-5e09-4d32-ba6f-a5a48b4c6e0c"
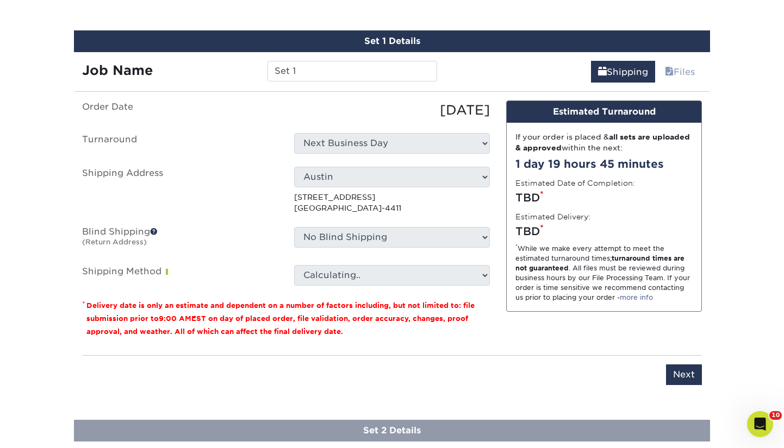
scroll to position [670, 0]
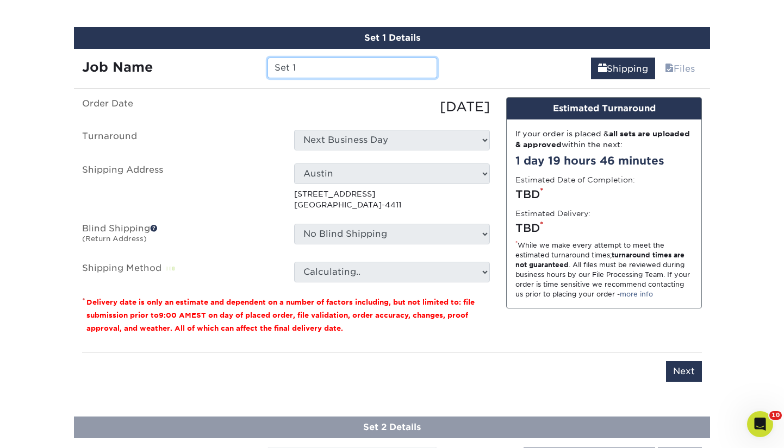
drag, startPoint x: 354, startPoint y: 68, endPoint x: 261, endPoint y: 64, distance: 93.6
click at [261, 63] on div "Set 1" at bounding box center [351, 68] width 185 height 21
type input "100 Makers"
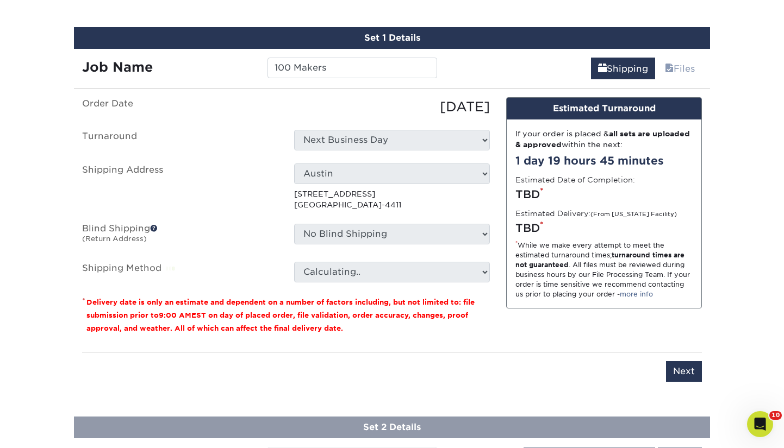
click at [403, 110] on div "09/20/2025" at bounding box center [392, 107] width 212 height 20
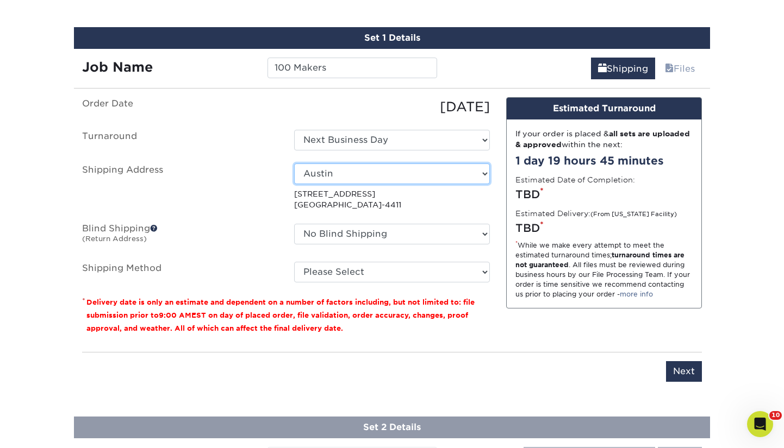
click at [359, 173] on select "Select One 810 Osceola (Natalie's Home) Artifact Austin Belleair Brooklyn Stora…" at bounding box center [392, 174] width 196 height 21
select select "255770"
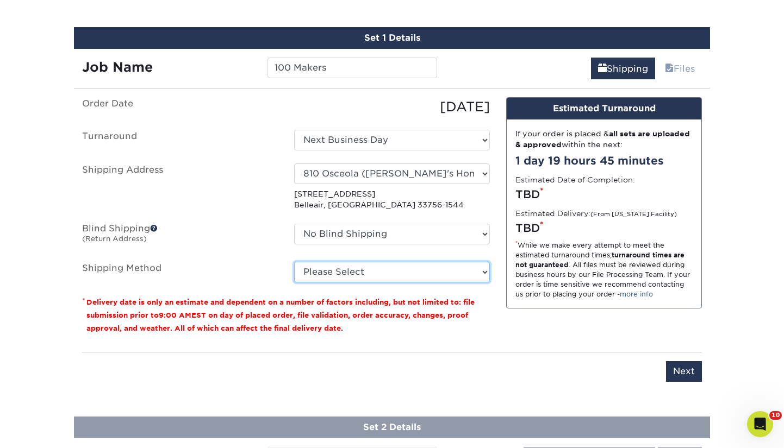
click at [417, 278] on select "Please Select Ground Shipping (+$33.87) 3 Day Shipping Service (+$57.42) 2 Day …" at bounding box center [392, 272] width 196 height 21
select select "03"
click at [294, 262] on select "Please Select Ground Shipping (+$33.87) 3 Day Shipping Service (+$57.42) 2 Day …" at bounding box center [392, 272] width 196 height 21
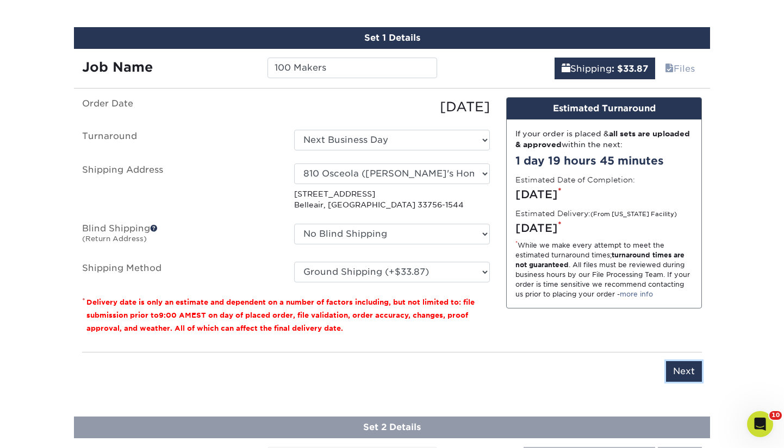
click at [680, 375] on input "Next" at bounding box center [684, 372] width 36 height 21
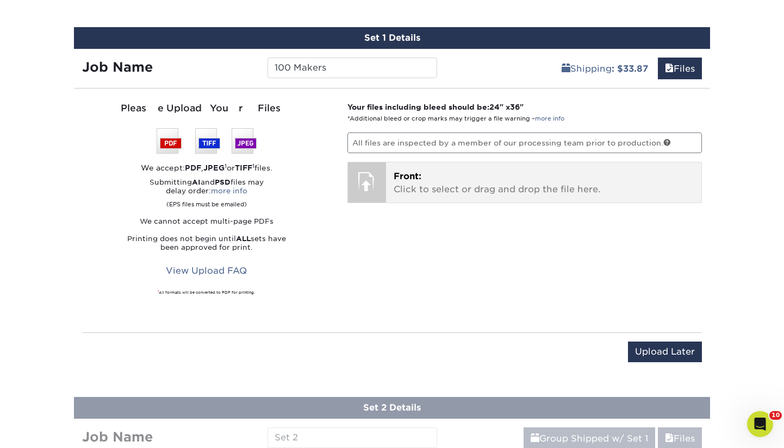
click at [497, 181] on p "Front: Click to select or drag and drop the file here." at bounding box center [544, 183] width 301 height 26
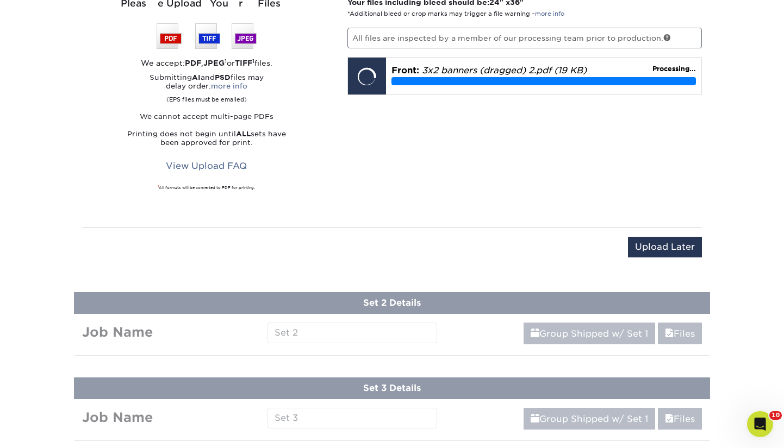
scroll to position [777, 0]
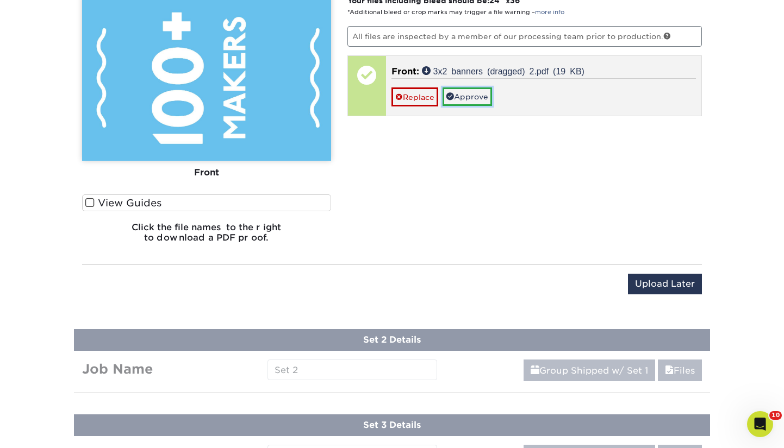
click at [467, 98] on link "Approve" at bounding box center [467, 97] width 49 height 18
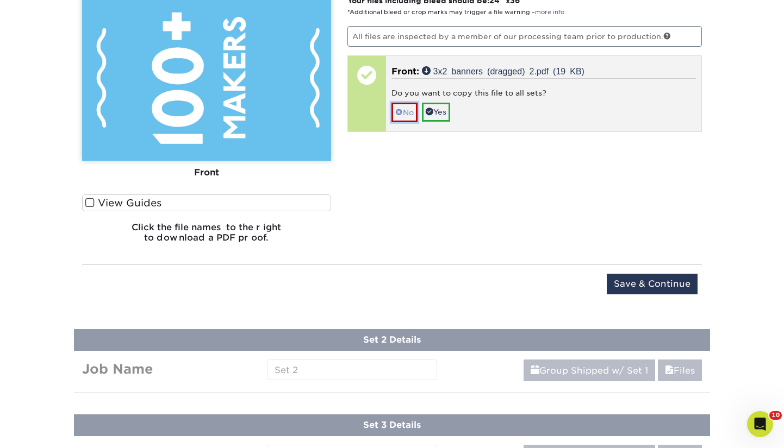
click at [395, 109] on span at bounding box center [399, 112] width 8 height 9
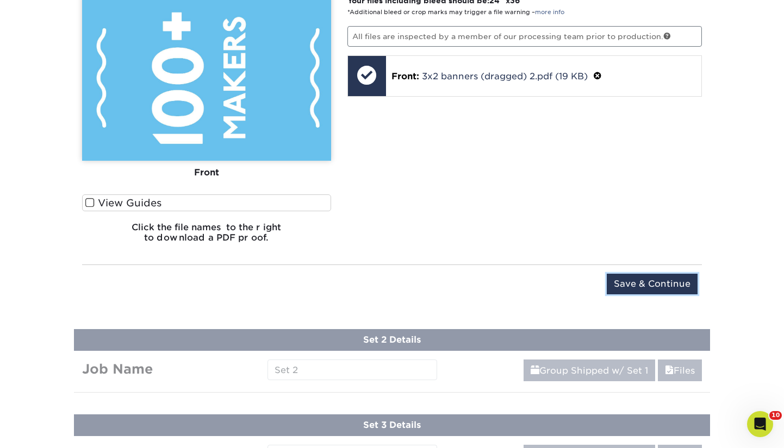
click at [641, 286] on input "Save & Continue" at bounding box center [652, 284] width 91 height 21
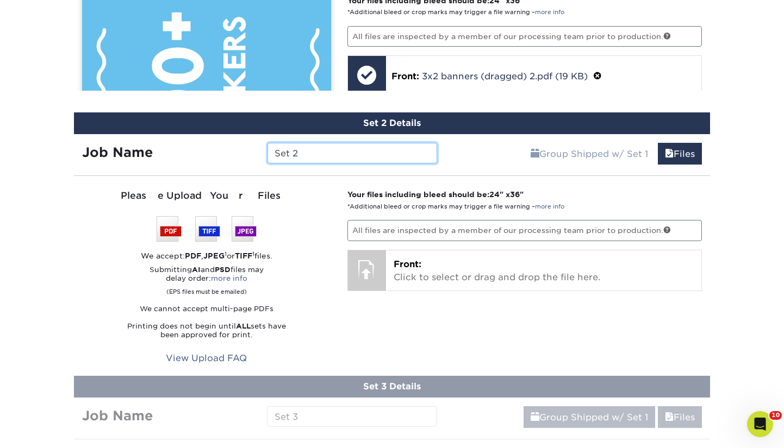
scroll to position [768, 0]
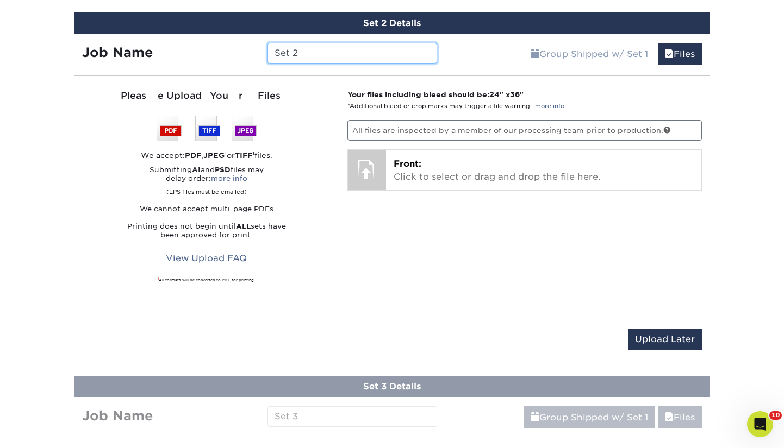
click at [388, 58] on input "Set 2" at bounding box center [351, 53] width 169 height 21
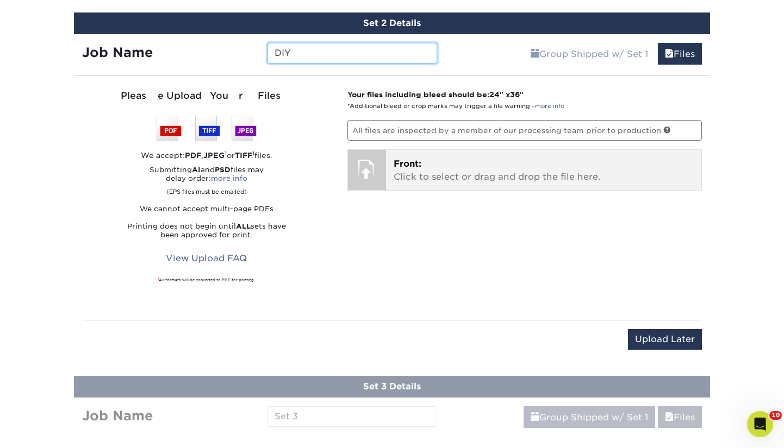
type input "DIY"
click at [427, 164] on p "Front: Click to select or drag and drop the file here." at bounding box center [544, 171] width 301 height 26
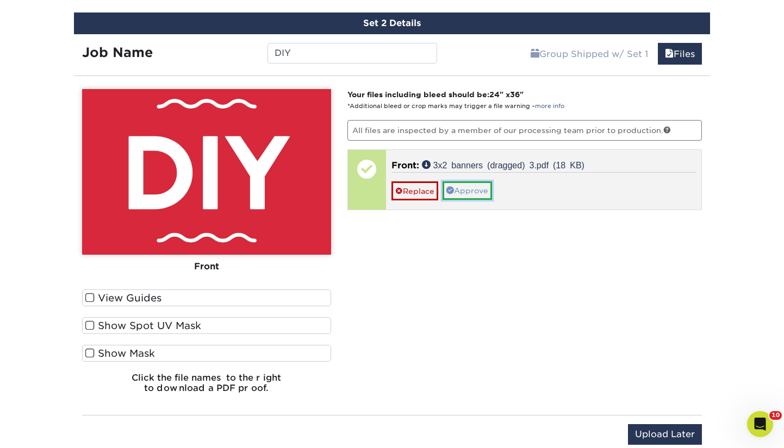
click at [475, 197] on link "Approve" at bounding box center [467, 191] width 49 height 18
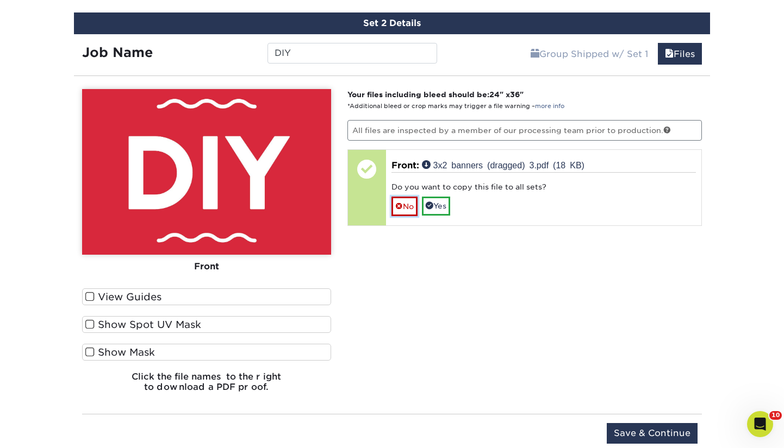
click at [414, 208] on link "No" at bounding box center [404, 206] width 26 height 19
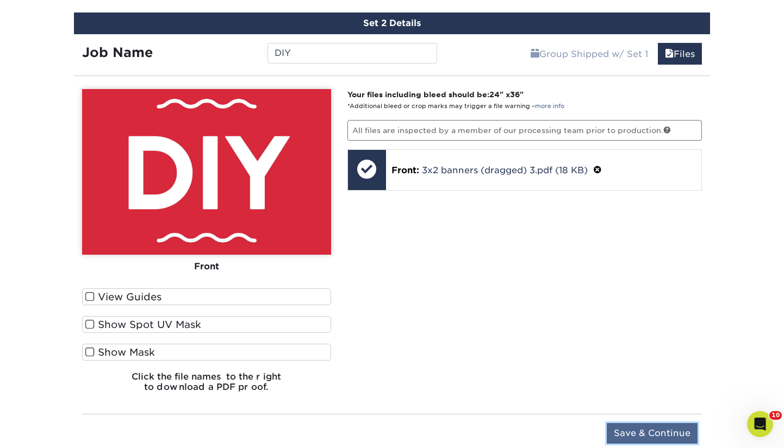
click at [682, 437] on input "Save & Continue" at bounding box center [652, 433] width 91 height 21
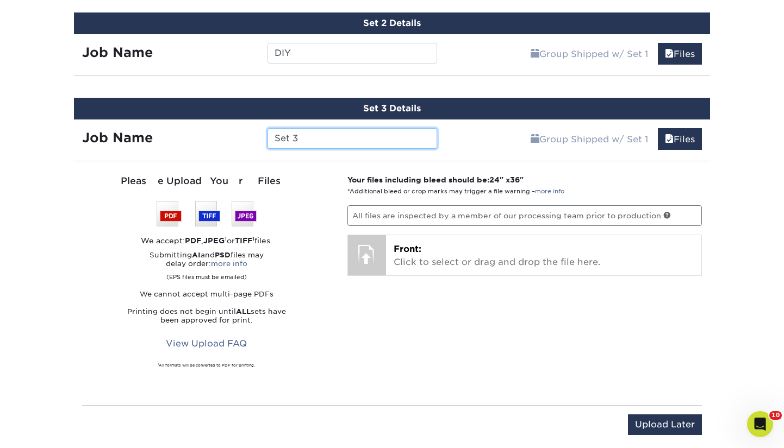
drag, startPoint x: 345, startPoint y: 141, endPoint x: 240, endPoint y: 135, distance: 105.1
click at [239, 138] on div "Job Name Set 3" at bounding box center [259, 138] width 371 height 21
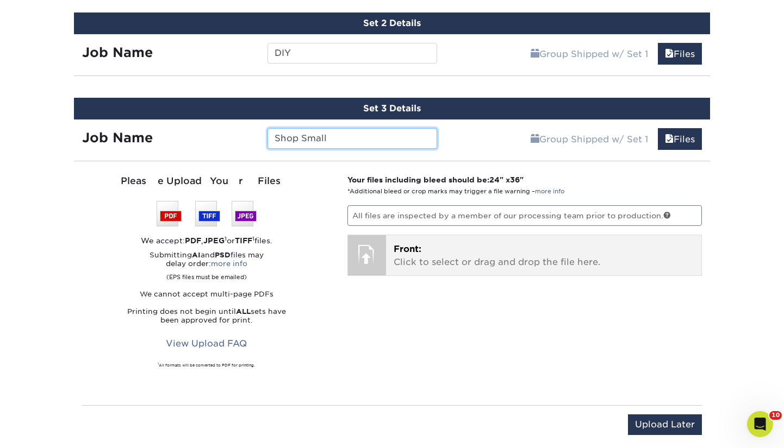
type input "Shop Small"
click at [439, 264] on p "Front: Click to select or drag and drop the file here." at bounding box center [544, 256] width 301 height 26
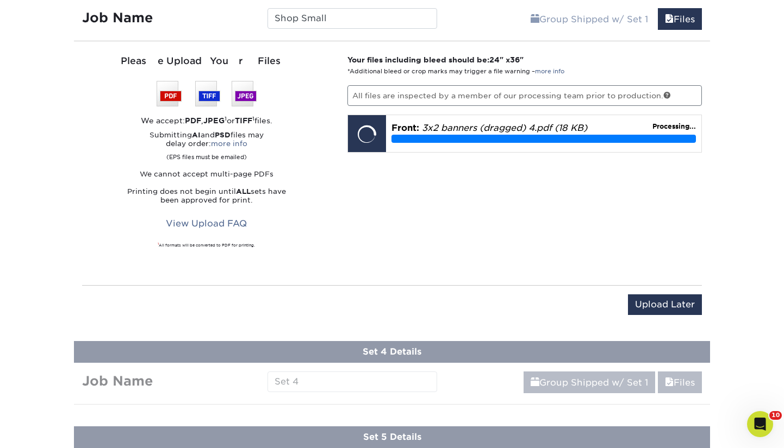
scroll to position [890, 0]
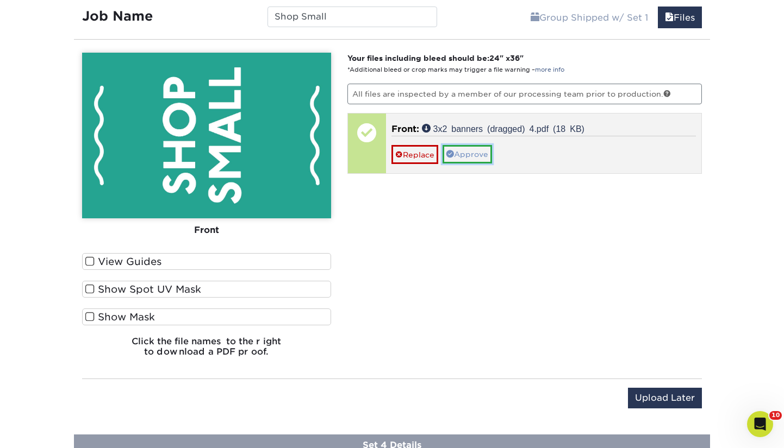
click at [483, 152] on link "Approve" at bounding box center [467, 154] width 49 height 18
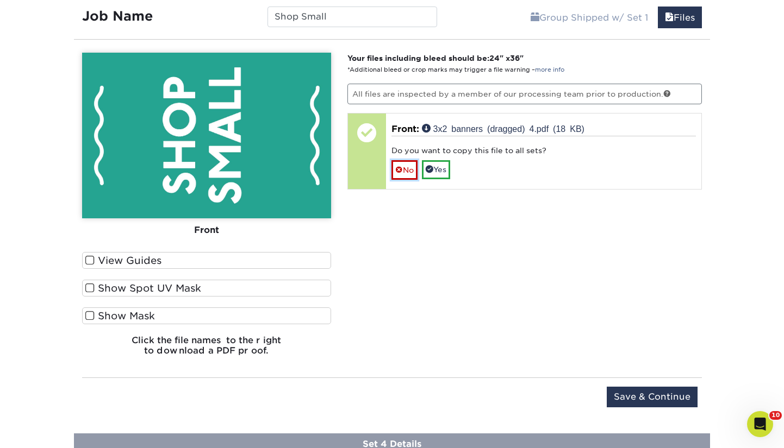
drag, startPoint x: 412, startPoint y: 170, endPoint x: 426, endPoint y: 185, distance: 20.8
click at [412, 170] on link "No" at bounding box center [404, 169] width 26 height 19
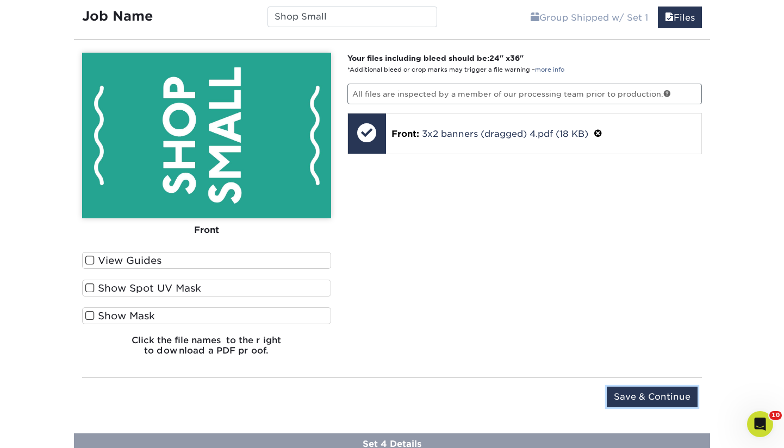
click at [659, 398] on input "Save & Continue" at bounding box center [652, 397] width 91 height 21
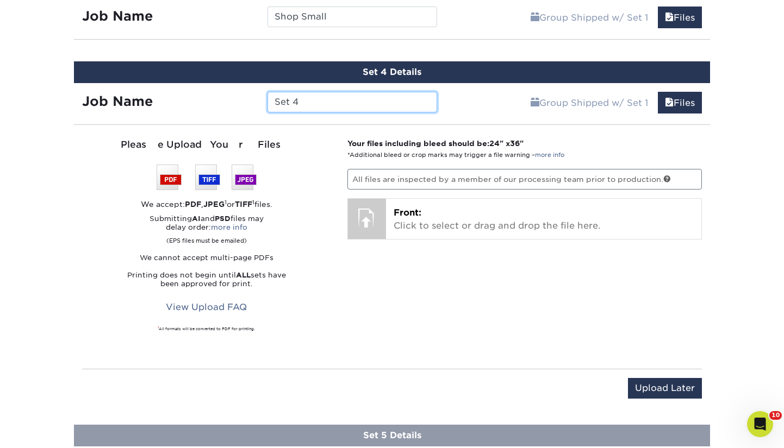
drag, startPoint x: 363, startPoint y: 107, endPoint x: 254, endPoint y: 99, distance: 108.5
click at [253, 101] on div "Job Name Set 4" at bounding box center [259, 102] width 371 height 21
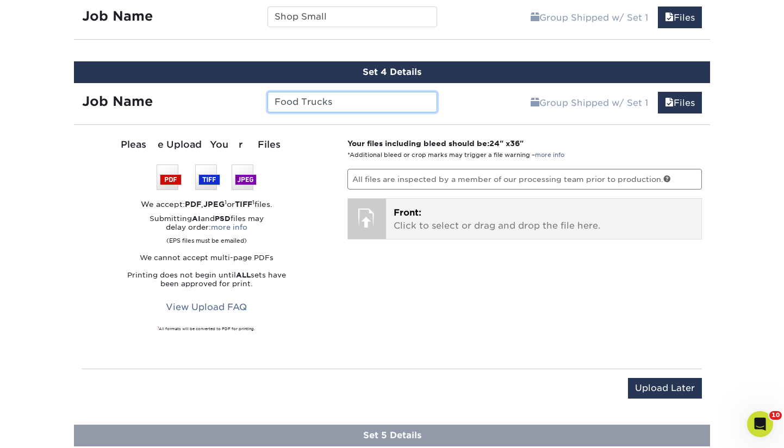
type input "Food Trucks"
click at [462, 216] on p "Front: Click to select or drag and drop the file here." at bounding box center [544, 220] width 301 height 26
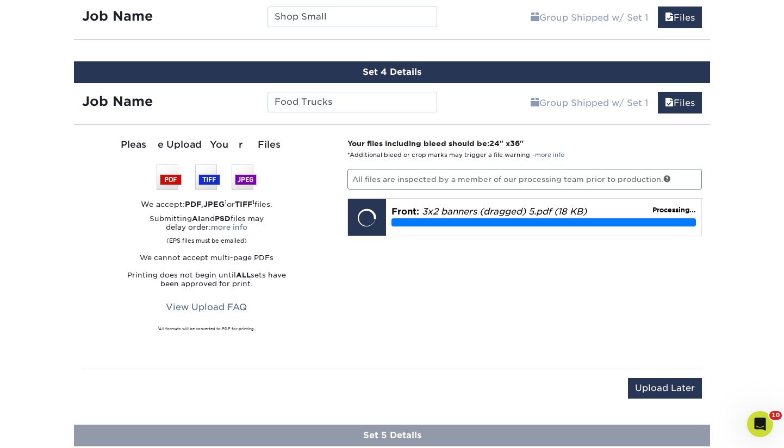
click at [452, 358] on div "Please Upload Your Files We accept: PDF , JPEG 1 or TIFF 1 files. Submitting AI…" at bounding box center [392, 247] width 636 height 227
click at [707, 319] on div "Your files including bleed should be: 24 " x 36 " *Additional bleed or crop mar…" at bounding box center [524, 247] width 371 height 218
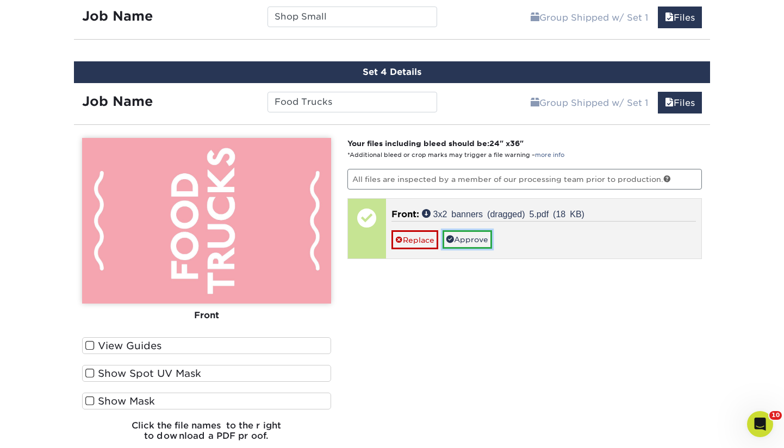
drag, startPoint x: 482, startPoint y: 246, endPoint x: 472, endPoint y: 248, distance: 10.0
click at [482, 246] on link "Approve" at bounding box center [467, 240] width 49 height 18
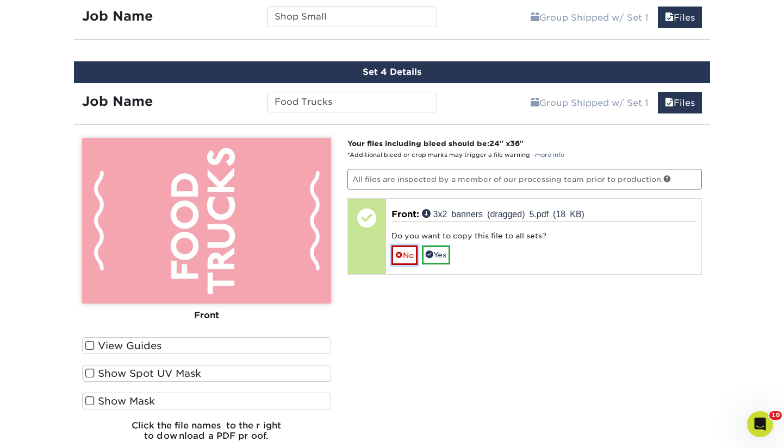
click at [408, 254] on link "No" at bounding box center [404, 255] width 26 height 19
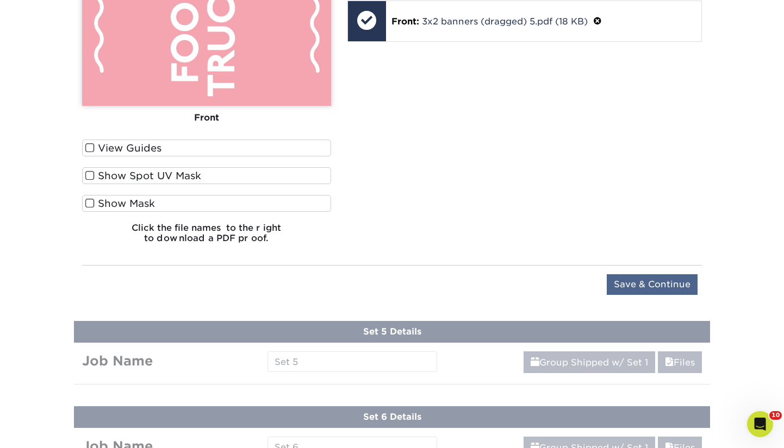
scroll to position [1097, 0]
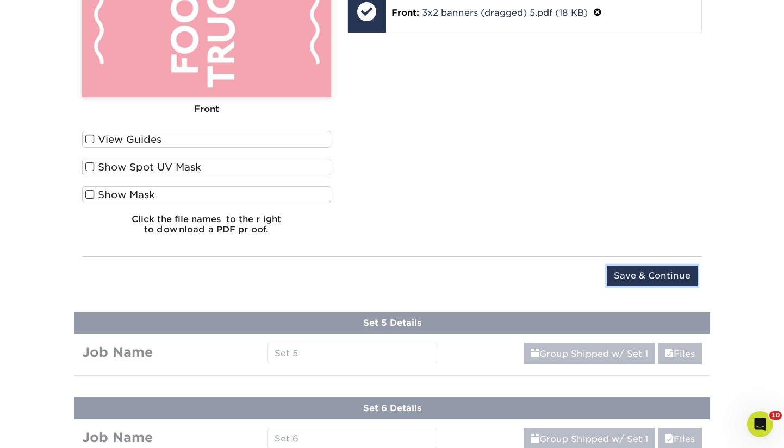
click at [665, 273] on input "Save & Continue" at bounding box center [652, 276] width 91 height 21
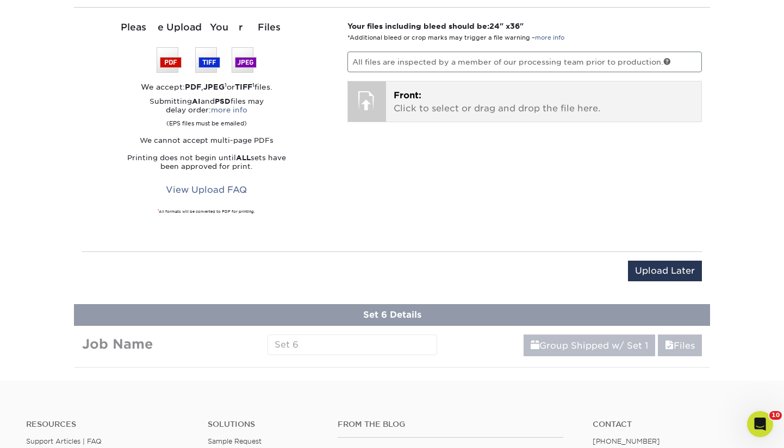
scroll to position [853, 0]
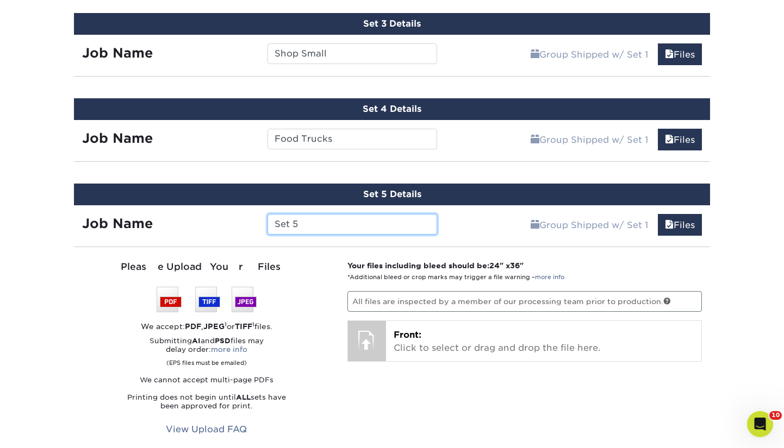
drag, startPoint x: 325, startPoint y: 228, endPoint x: 202, endPoint y: 217, distance: 123.3
click at [202, 217] on div "Job Name Set 5" at bounding box center [259, 224] width 371 height 21
type input "H"
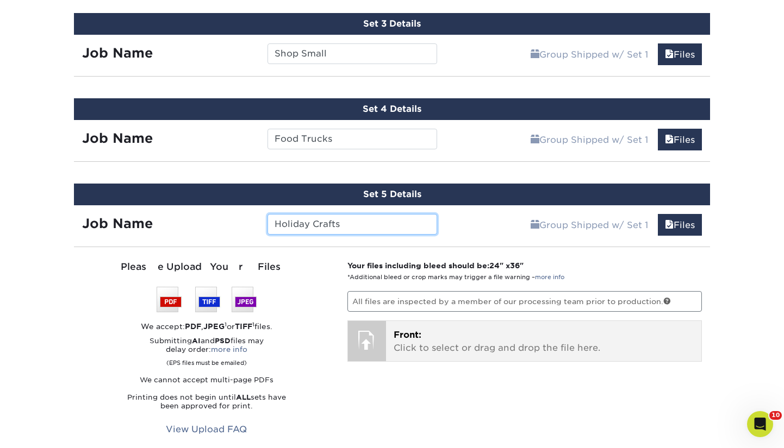
type input "Holiday Crafts"
click at [478, 332] on p "Front: Click to select or drag and drop the file here." at bounding box center [544, 342] width 301 height 26
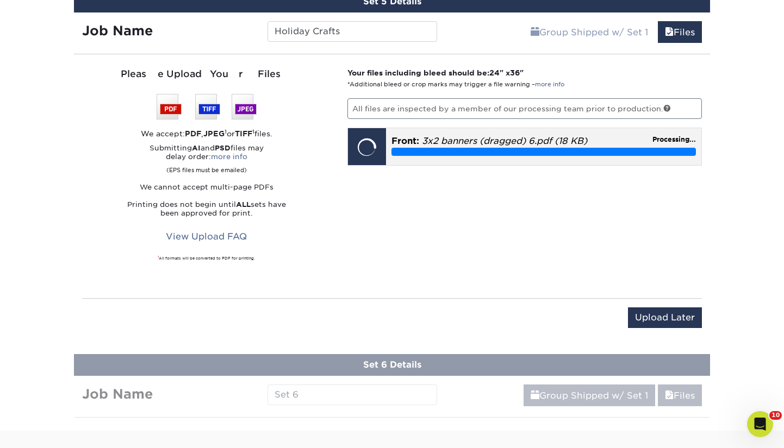
scroll to position [1048, 0]
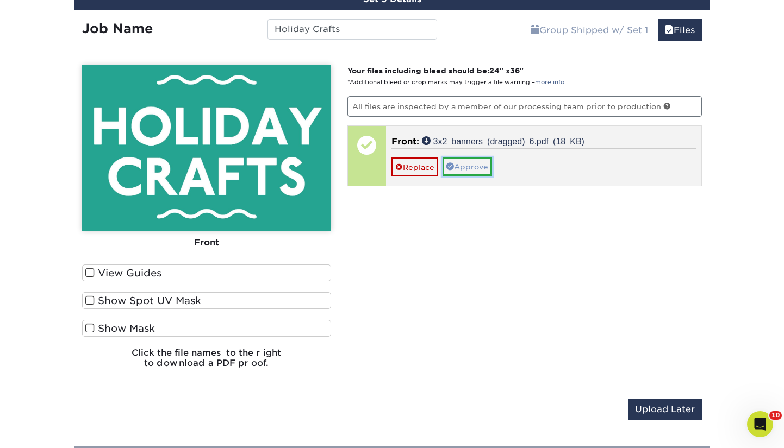
click at [467, 172] on link "Approve" at bounding box center [467, 167] width 49 height 18
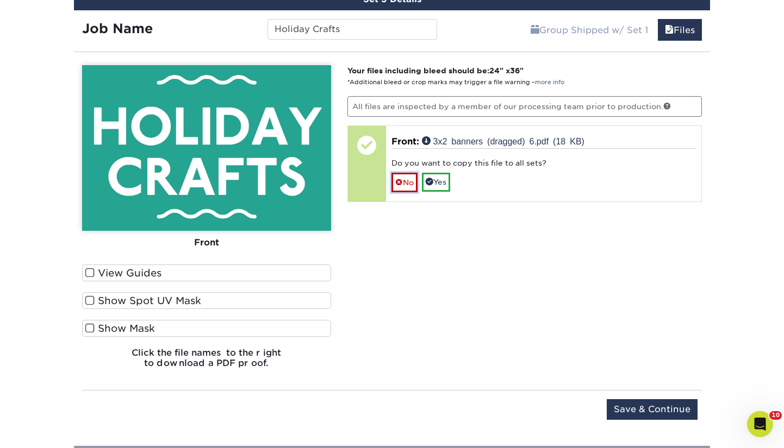
click at [402, 184] on link "No" at bounding box center [404, 182] width 26 height 19
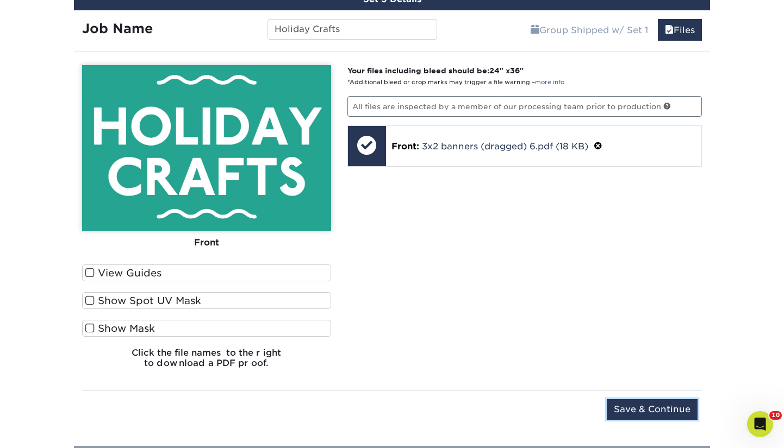
click at [670, 408] on input "Save & Continue" at bounding box center [652, 410] width 91 height 21
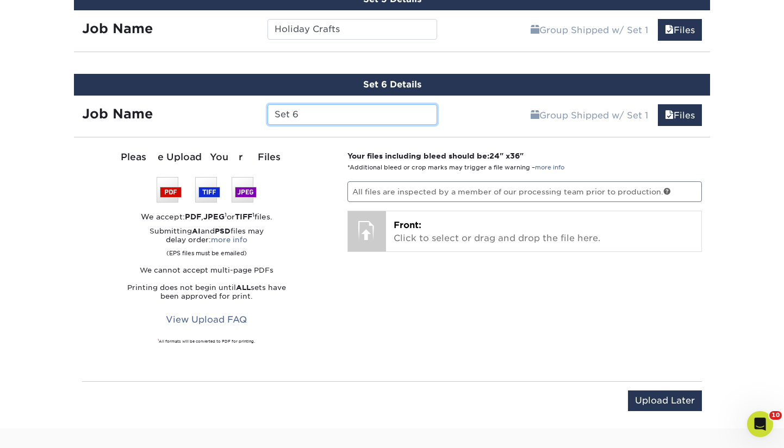
drag, startPoint x: 330, startPoint y: 114, endPoint x: 255, endPoint y: 115, distance: 75.0
click at [256, 115] on div "Job Name Set 6" at bounding box center [259, 114] width 371 height 21
type input "Makers Market"
click at [431, 276] on div "Your files including bleed should be: 24 " x 36 " *Additional bleed or crop mar…" at bounding box center [524, 260] width 371 height 218
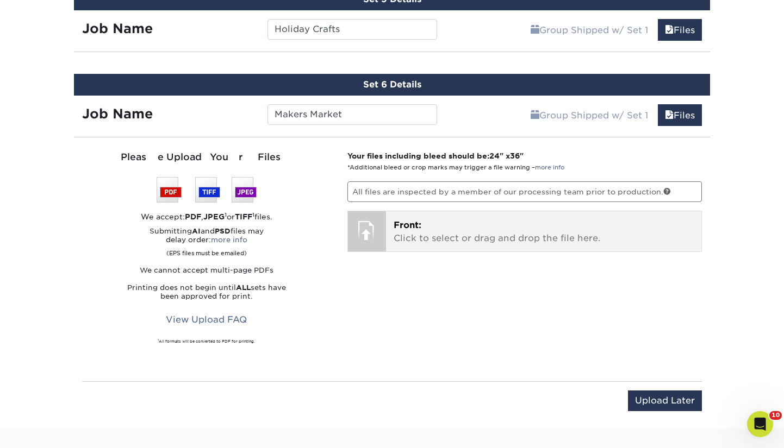
click at [447, 247] on div "Front: Click to select or drag and drop the file here. Choose file" at bounding box center [544, 231] width 316 height 40
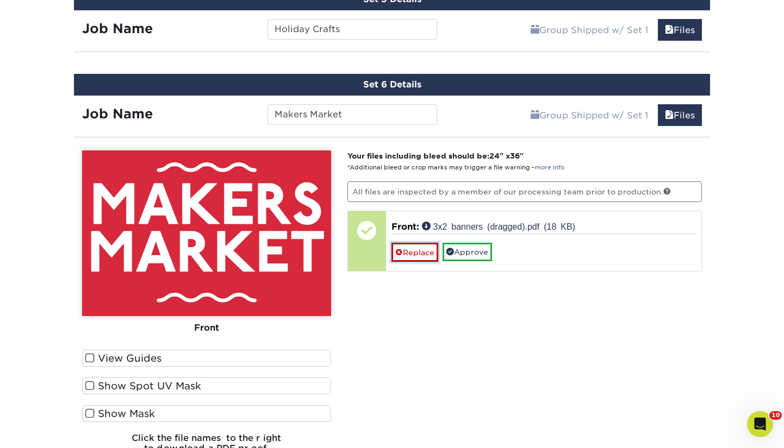
click at [421, 256] on link "Replace" at bounding box center [414, 252] width 47 height 19
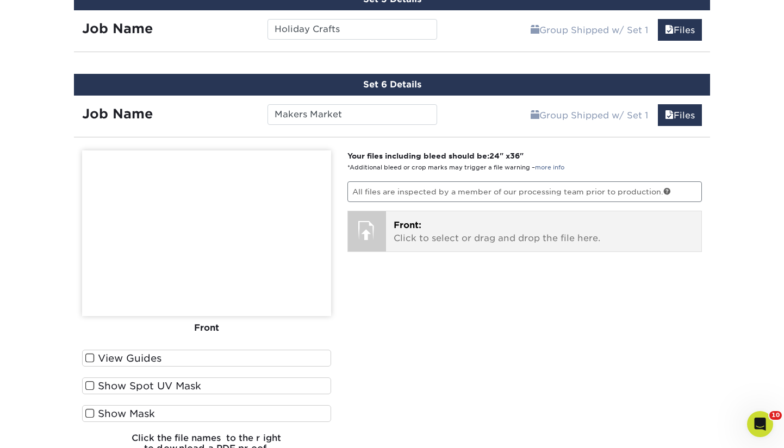
click at [437, 232] on p "Front: Click to select or drag and drop the file here." at bounding box center [544, 232] width 301 height 26
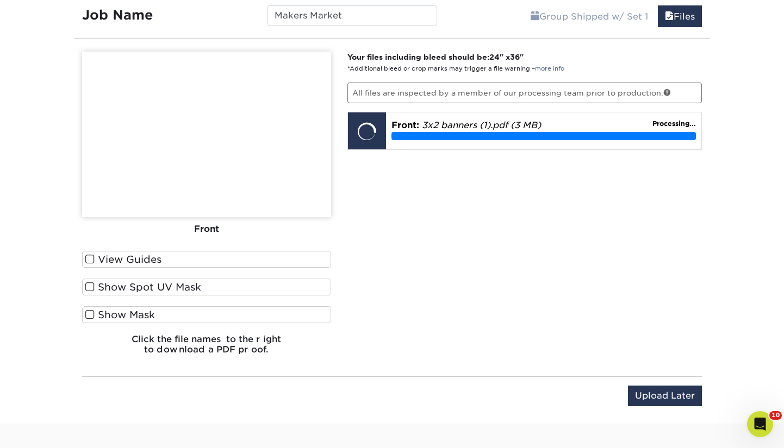
scroll to position [1155, 0]
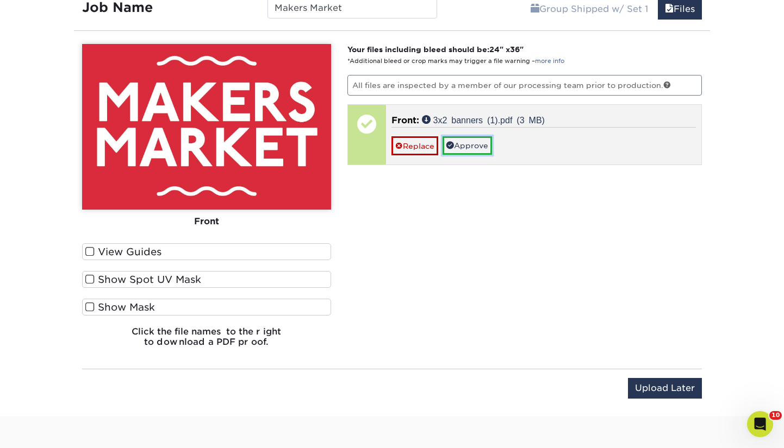
click at [481, 147] on link "Approve" at bounding box center [467, 145] width 49 height 18
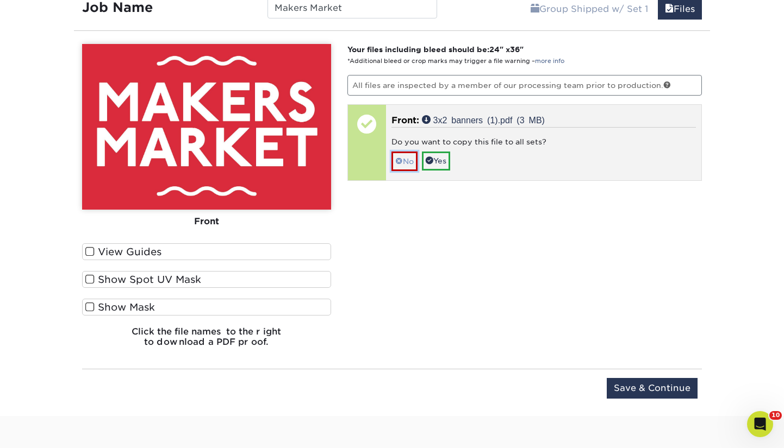
click at [404, 161] on link "No" at bounding box center [404, 161] width 26 height 19
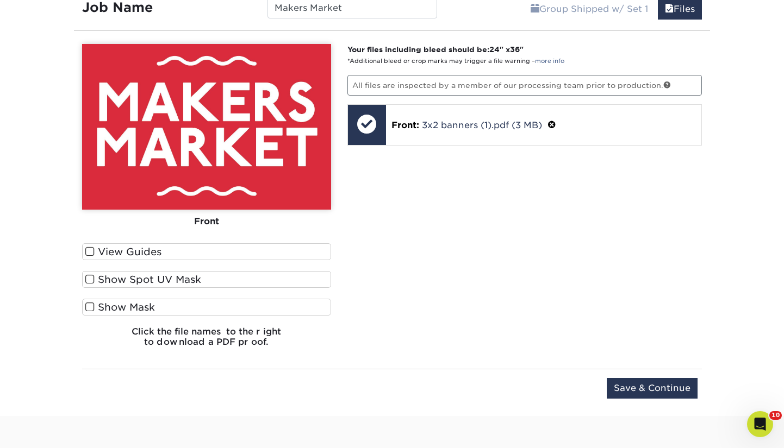
click at [605, 250] on div "Your files including bleed should be: 24 " x 36 " *Additional bleed or crop mar…" at bounding box center [524, 200] width 371 height 312
click at [677, 385] on input "Save & Continue" at bounding box center [652, 388] width 91 height 21
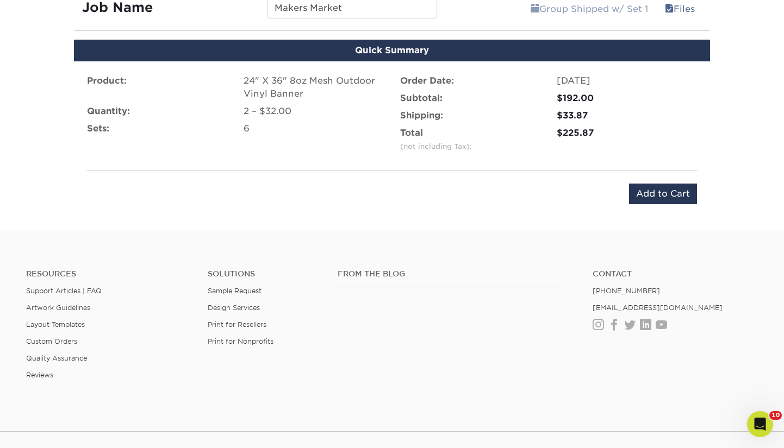
click at [500, 217] on div "Product: 24" X 36" 8oz Mesh Outdoor Vinyl Banner Quantity: 2 – $32.00 Sets: 6 O…" at bounding box center [392, 139] width 636 height 156
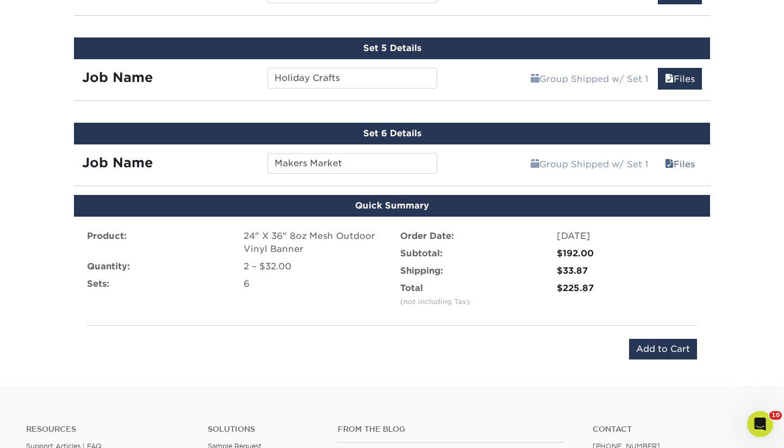
scroll to position [997, 0]
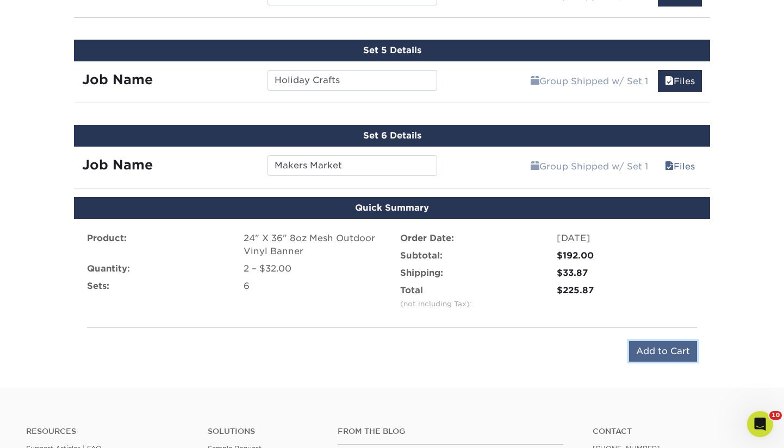
click at [667, 351] on input "Add to Cart" at bounding box center [663, 351] width 68 height 21
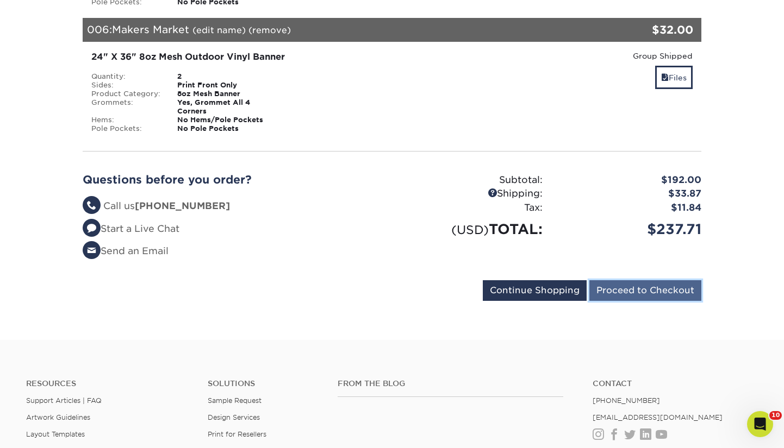
click at [649, 281] on input "Proceed to Checkout" at bounding box center [645, 291] width 112 height 21
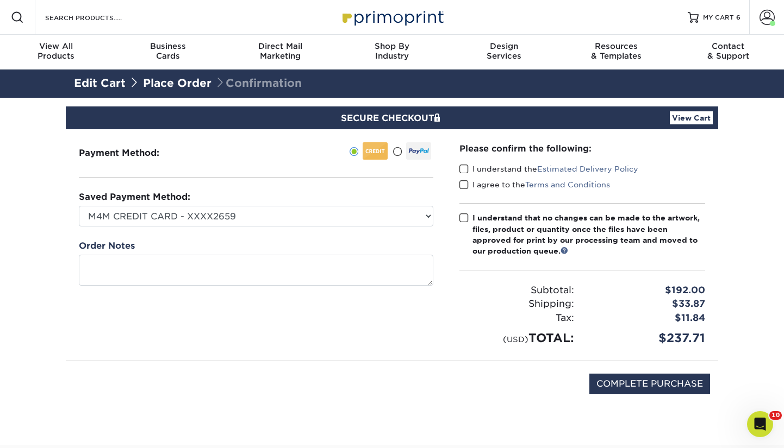
drag, startPoint x: 464, startPoint y: 167, endPoint x: 464, endPoint y: 183, distance: 15.8
click at [464, 168] on span at bounding box center [463, 169] width 9 height 10
click at [0, 0] on input "I understand the Estimated Delivery Policy" at bounding box center [0, 0] width 0 height 0
click at [465, 185] on span at bounding box center [463, 185] width 9 height 10
click at [0, 0] on input "I agree to the Terms and Conditions" at bounding box center [0, 0] width 0 height 0
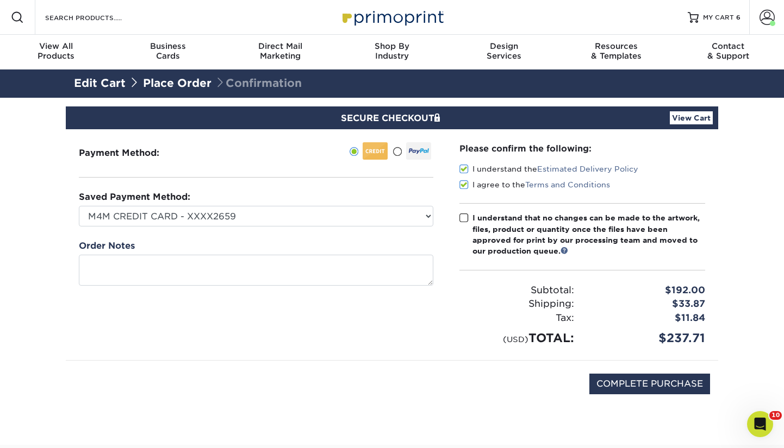
click at [464, 217] on span at bounding box center [463, 218] width 9 height 10
click at [0, 0] on input "I understand that no changes can be made to the artwork, files, product or quan…" at bounding box center [0, 0] width 0 height 0
click at [688, 116] on link "View Cart" at bounding box center [691, 117] width 43 height 13
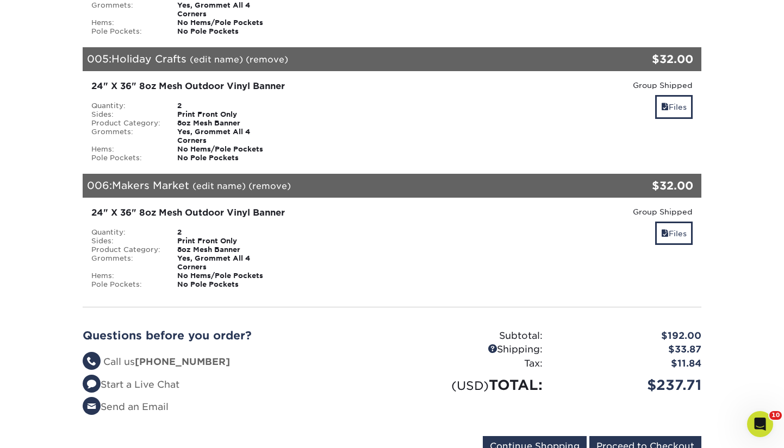
scroll to position [976, 0]
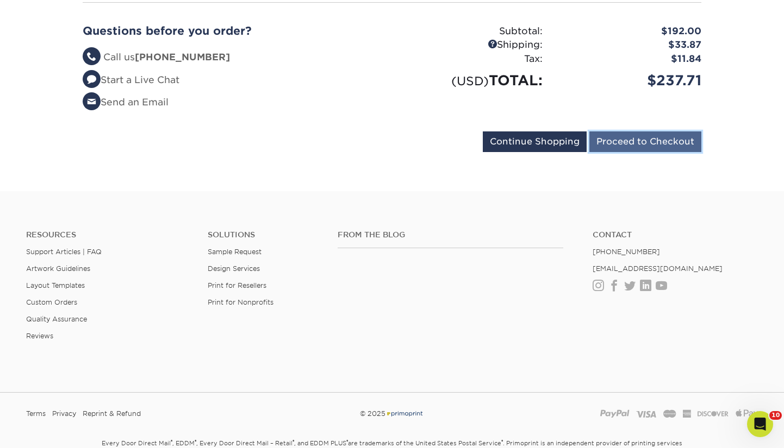
click at [629, 132] on input "Proceed to Checkout" at bounding box center [645, 142] width 112 height 21
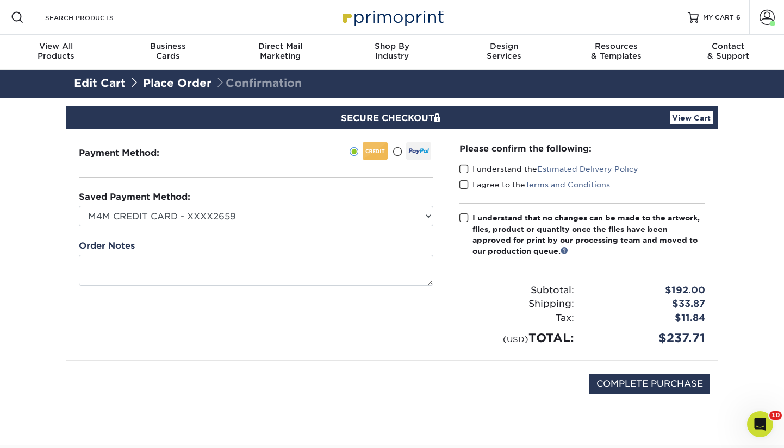
drag, startPoint x: 463, startPoint y: 169, endPoint x: 465, endPoint y: 183, distance: 13.8
click at [463, 169] on span at bounding box center [463, 169] width 9 height 10
click at [0, 0] on input "I understand the Estimated Delivery Policy" at bounding box center [0, 0] width 0 height 0
click at [465, 186] on span at bounding box center [463, 185] width 9 height 10
click at [0, 0] on input "I agree to the Terms and Conditions" at bounding box center [0, 0] width 0 height 0
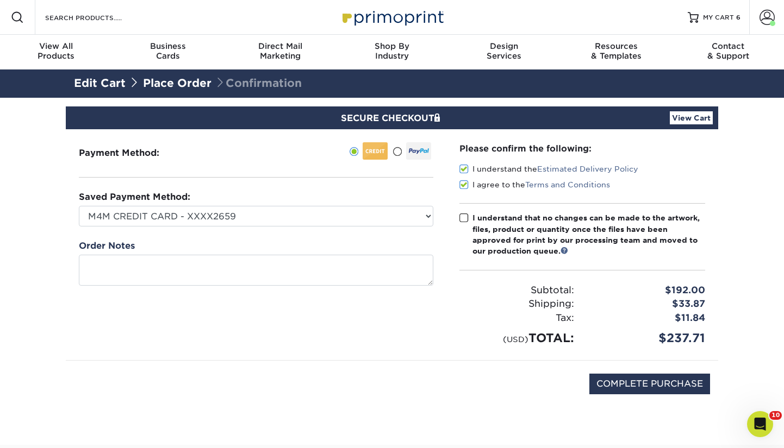
click at [463, 216] on span at bounding box center [463, 218] width 9 height 10
click at [0, 0] on input "I understand that no changes can be made to the artwork, files, product or quan…" at bounding box center [0, 0] width 0 height 0
click at [657, 390] on input "COMPLETE PURCHASE" at bounding box center [649, 384] width 121 height 21
type input "PROCESSING, PLEASE WAIT..."
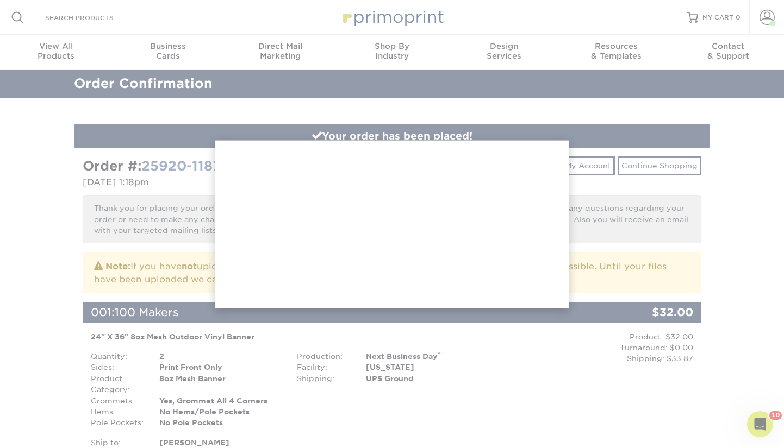
drag, startPoint x: 688, startPoint y: 260, endPoint x: 681, endPoint y: 260, distance: 6.5
